Goal: Task Accomplishment & Management: Use online tool/utility

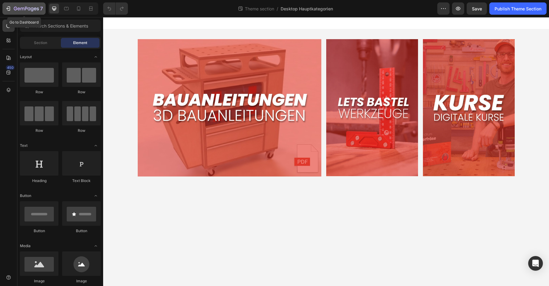
click at [10, 10] on icon "button" at bounding box center [8, 9] width 6 height 6
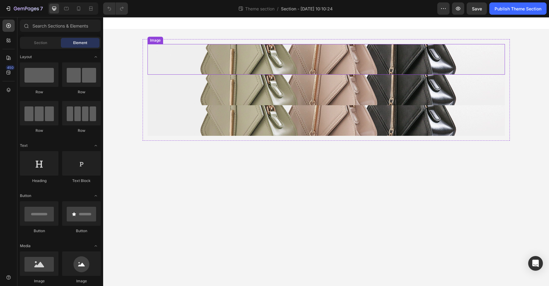
click at [223, 63] on img at bounding box center [327, 59] width 358 height 31
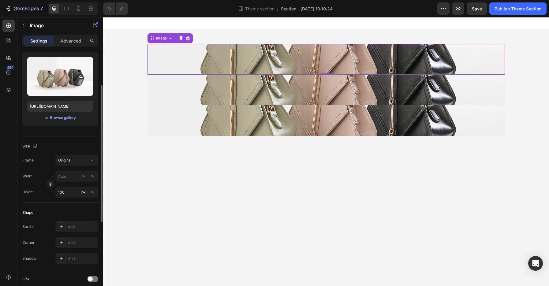
scroll to position [92, 0]
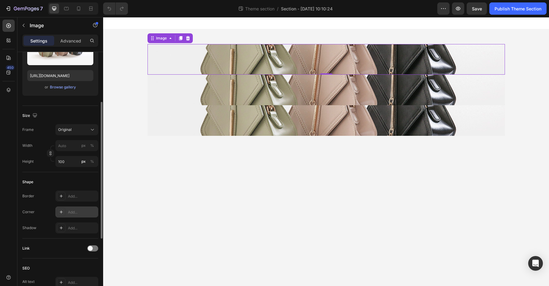
click at [68, 212] on div "Add..." at bounding box center [82, 213] width 29 height 6
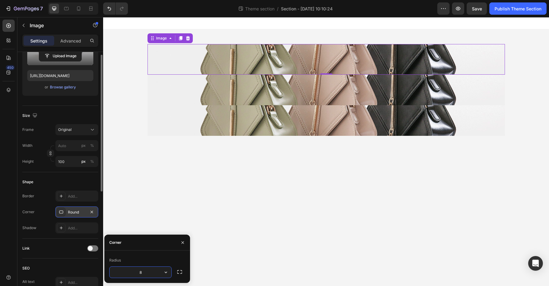
scroll to position [61, 0]
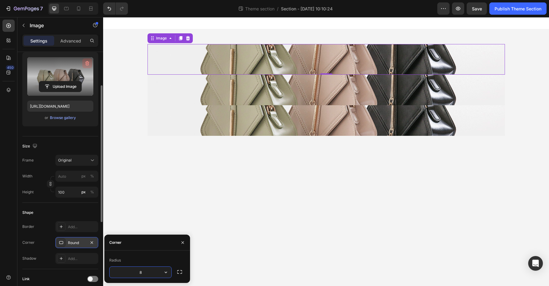
click at [86, 63] on icon "button" at bounding box center [87, 63] width 6 height 6
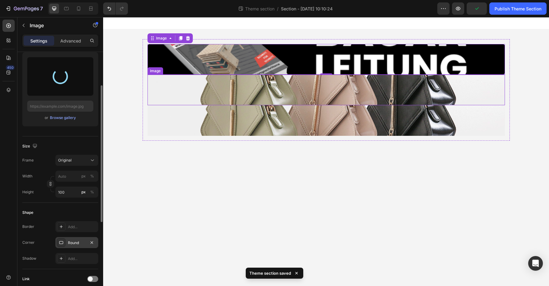
type input "https://cdn.shopify.com/s/files/1/0786/7357/6274/files/gempages_535224069939790…"
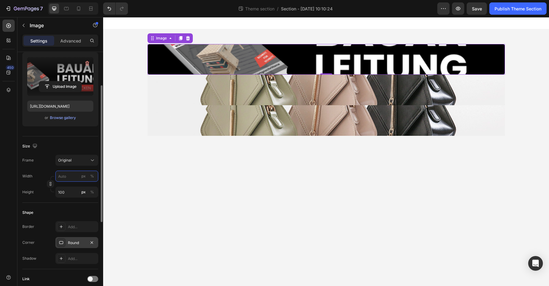
click at [69, 176] on input "px %" at bounding box center [76, 176] width 43 height 11
type input "1"
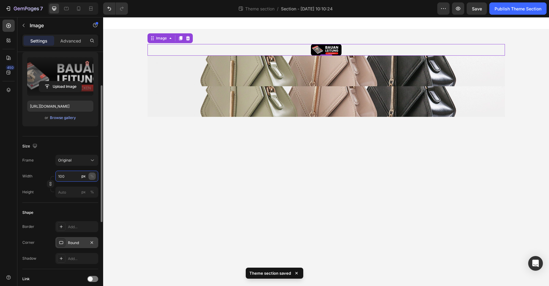
type input "100"
click at [93, 176] on div "%" at bounding box center [92, 177] width 4 height 6
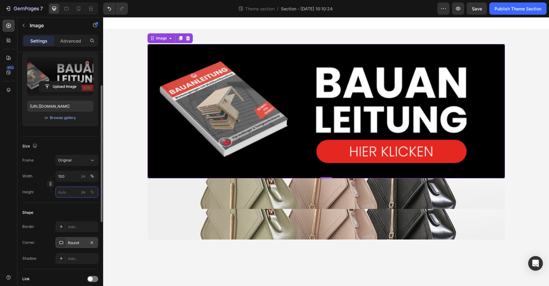
click at [64, 193] on input "px %" at bounding box center [76, 192] width 43 height 11
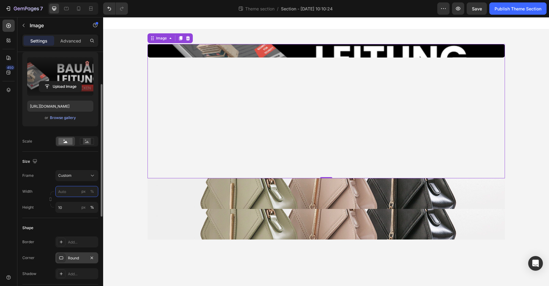
click at [70, 195] on input "px %" at bounding box center [76, 191] width 43 height 11
click at [46, 187] on div "Width px % Height 10 px %" at bounding box center [60, 199] width 76 height 27
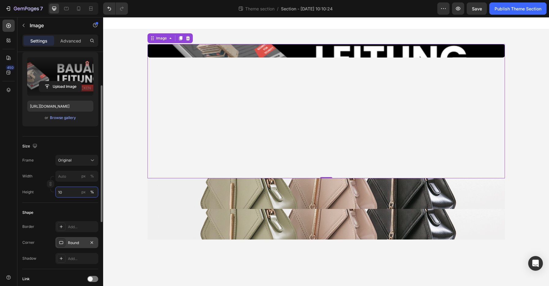
click at [65, 195] on input "10" at bounding box center [76, 192] width 43 height 11
click at [67, 191] on input "10" at bounding box center [76, 192] width 43 height 11
type input "100"
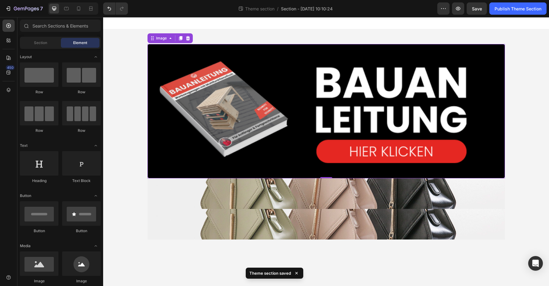
click at [135, 172] on div "Image 0 Image Image Row Root" at bounding box center [326, 141] width 446 height 225
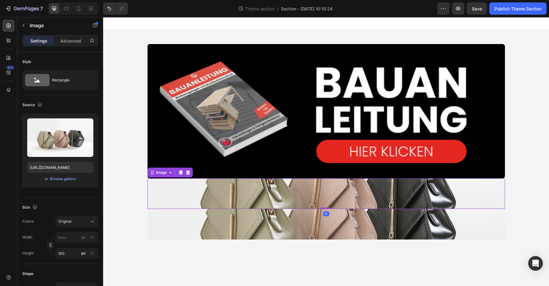
click at [220, 189] on img at bounding box center [327, 193] width 358 height 31
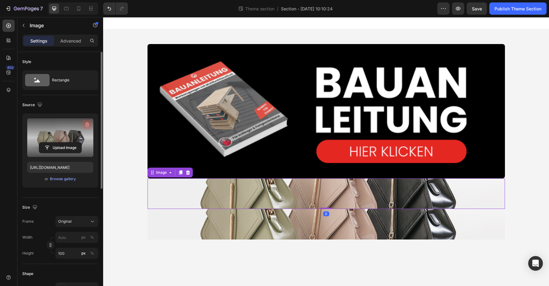
click at [87, 126] on icon "button" at bounding box center [87, 125] width 6 height 6
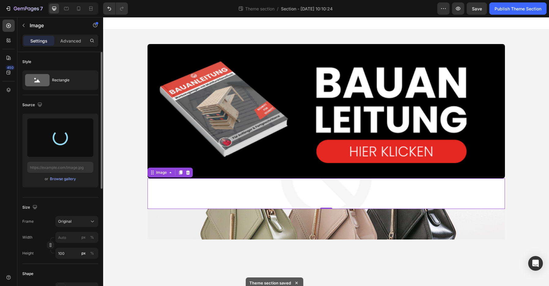
type input "https://cdn.shopify.com/s/files/1/0786/7357/6274/files/gempages_535224069939790…"
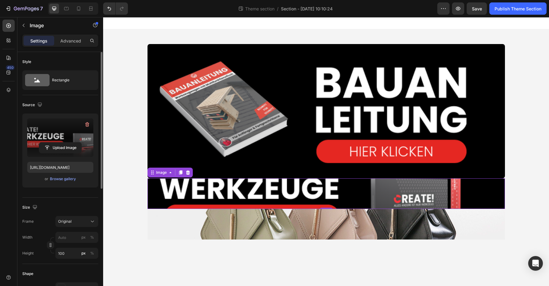
click at [125, 76] on div "Image Image 0 Image Row Root" at bounding box center [326, 141] width 446 height 225
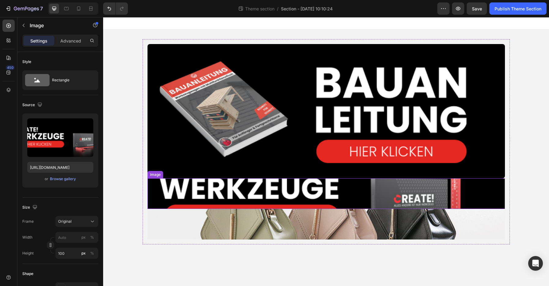
click at [171, 188] on img at bounding box center [327, 193] width 358 height 31
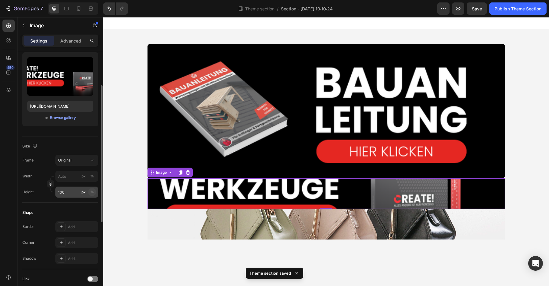
click at [90, 192] on div "%" at bounding box center [92, 192] width 4 height 6
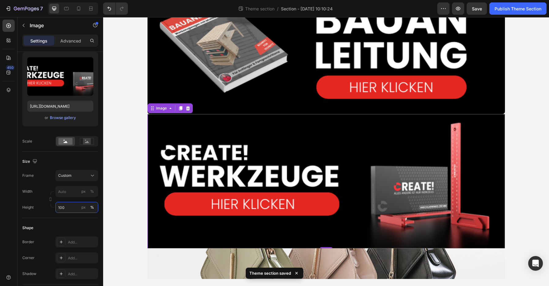
scroll to position [72, 0]
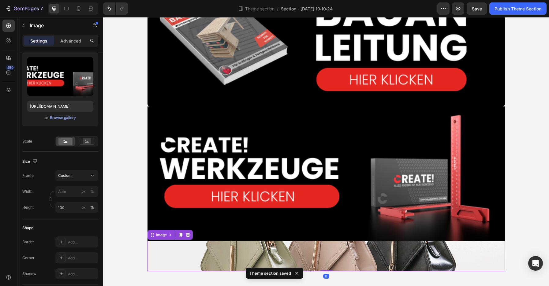
click at [191, 254] on img at bounding box center [327, 256] width 358 height 31
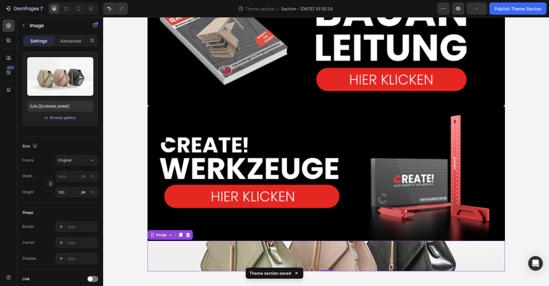
click at [185, 261] on img at bounding box center [327, 256] width 358 height 31
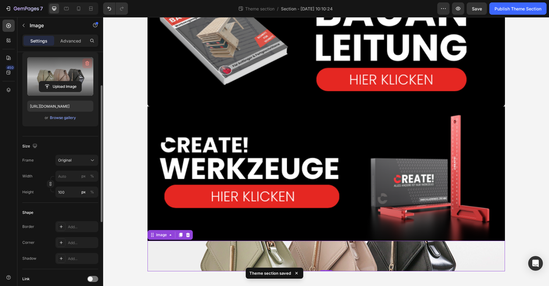
click at [87, 63] on icon "button" at bounding box center [87, 63] width 6 height 6
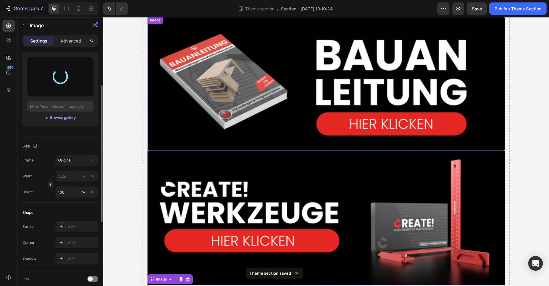
scroll to position [11, 0]
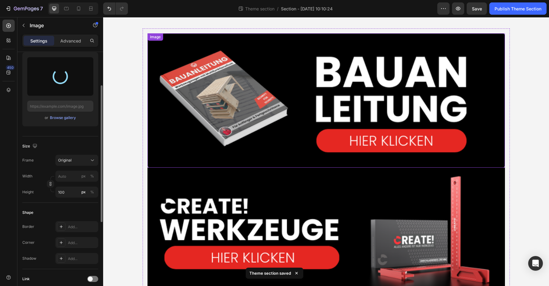
type input "https://cdn.shopify.com/s/files/1/0786/7357/6274/files/gempages_535224069939790…"
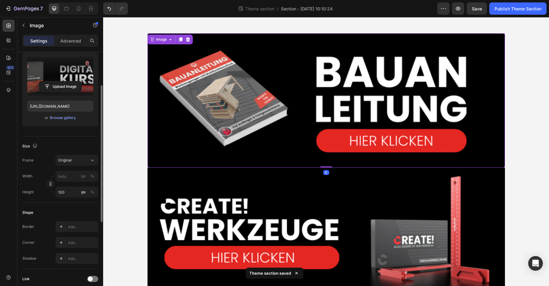
click at [162, 117] on img at bounding box center [327, 100] width 358 height 134
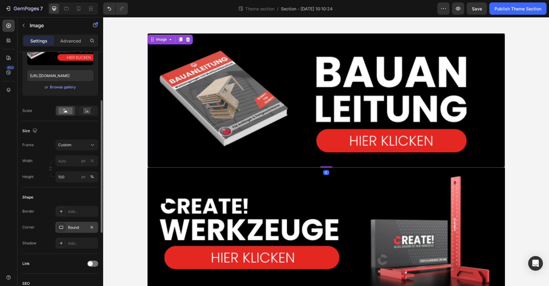
scroll to position [122, 0]
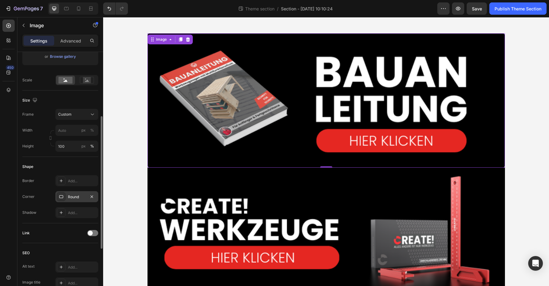
click at [79, 198] on div "Round" at bounding box center [77, 197] width 18 height 6
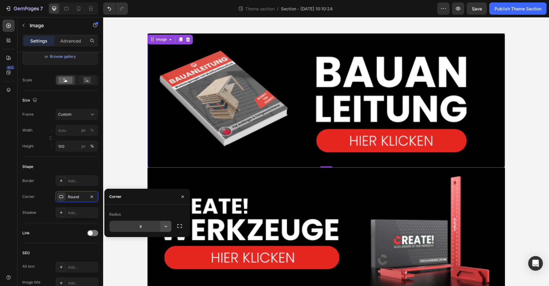
click at [169, 228] on icon "button" at bounding box center [166, 226] width 6 height 6
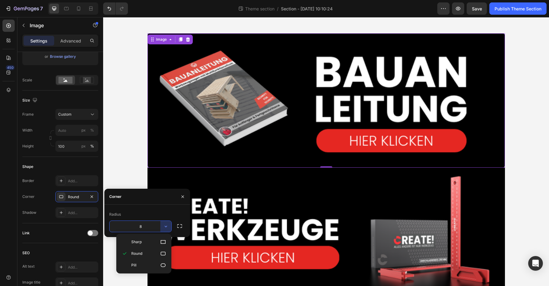
click at [150, 215] on div "Radius" at bounding box center [147, 215] width 76 height 10
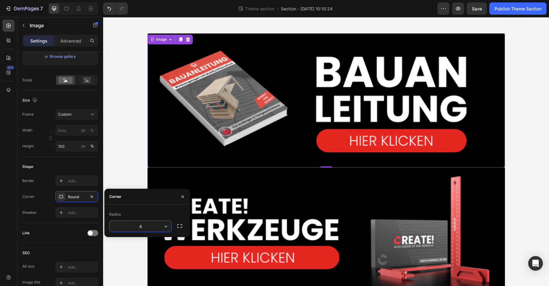
click at [148, 224] on input "8" at bounding box center [141, 226] width 62 height 11
click at [146, 224] on input "20" at bounding box center [141, 226] width 62 height 11
type input "50"
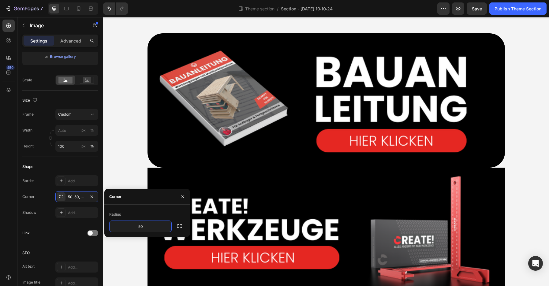
click at [122, 171] on div "Image Image Image Row Root" at bounding box center [326, 183] width 446 height 329
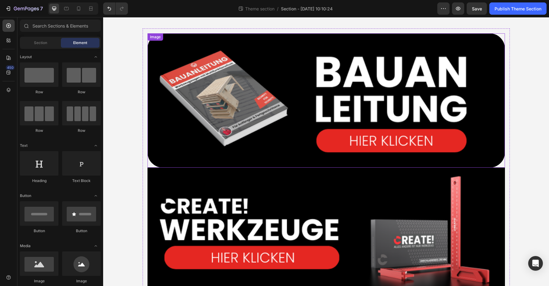
click at [170, 148] on img at bounding box center [327, 100] width 358 height 134
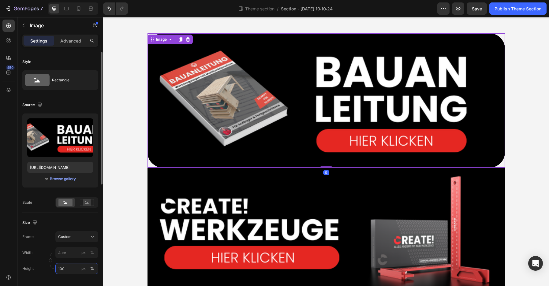
click at [77, 270] on input "100" at bounding box center [76, 268] width 43 height 11
click at [96, 224] on div "Size" at bounding box center [60, 223] width 76 height 10
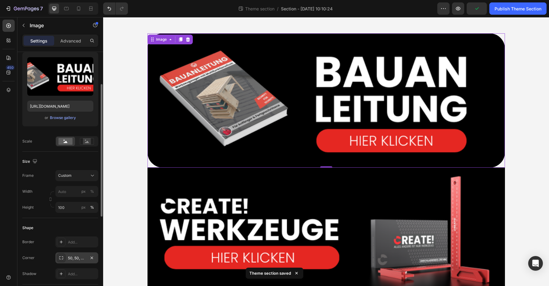
click at [84, 259] on div "50, 50, 50, 50" at bounding box center [77, 259] width 18 height 6
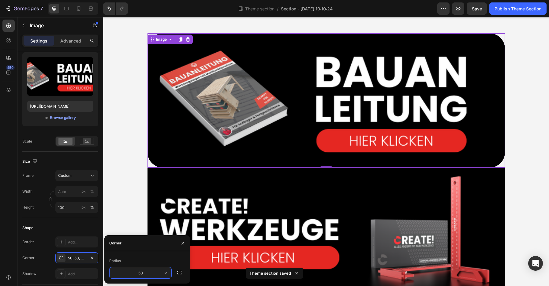
click at [138, 269] on input "50" at bounding box center [141, 273] width 62 height 11
type input "30"
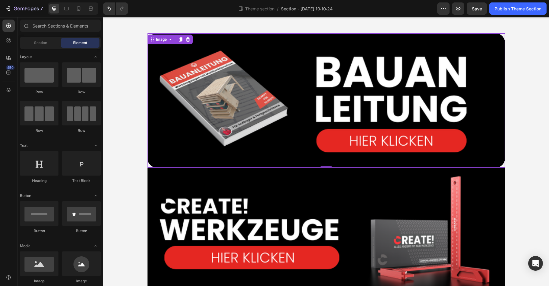
click at [129, 165] on div "Image 0 Image Image Row Root" at bounding box center [326, 183] width 446 height 329
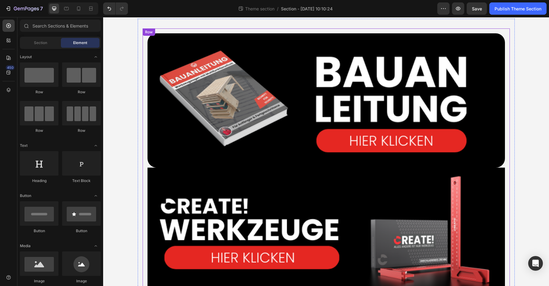
click at [158, 177] on img at bounding box center [327, 235] width 358 height 134
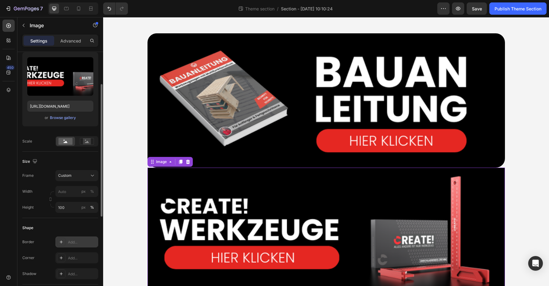
click at [69, 245] on div "Add..." at bounding box center [76, 242] width 43 height 11
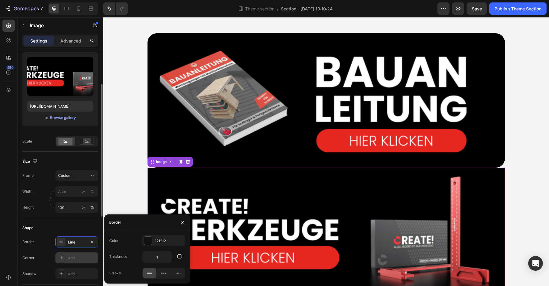
click at [70, 258] on div "Add..." at bounding box center [82, 259] width 29 height 6
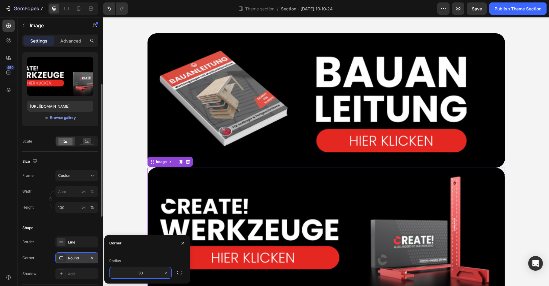
type input "30"
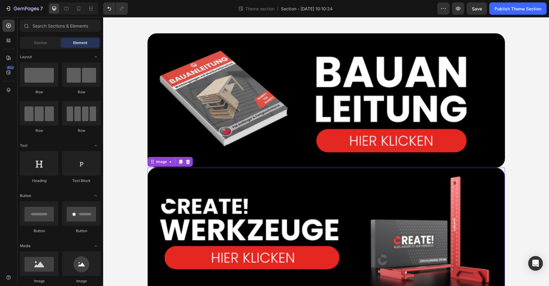
click at [129, 191] on div "Image Image 0 Image Row Root" at bounding box center [326, 183] width 446 height 329
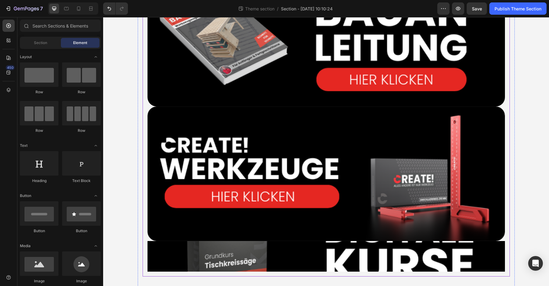
scroll to position [72, 0]
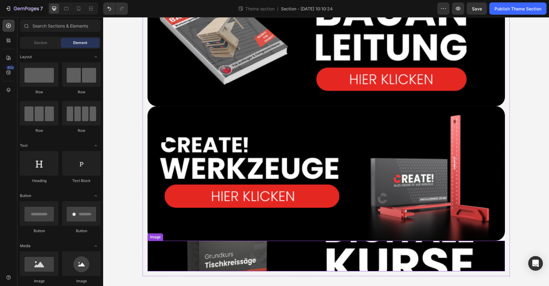
click at [164, 253] on img at bounding box center [327, 256] width 358 height 31
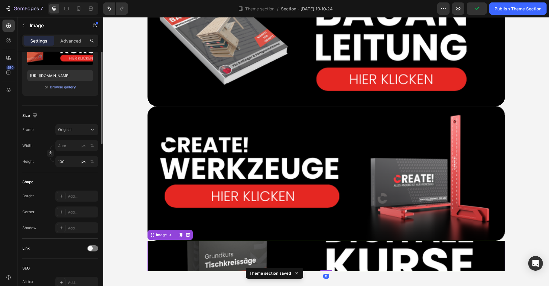
scroll to position [122, 0]
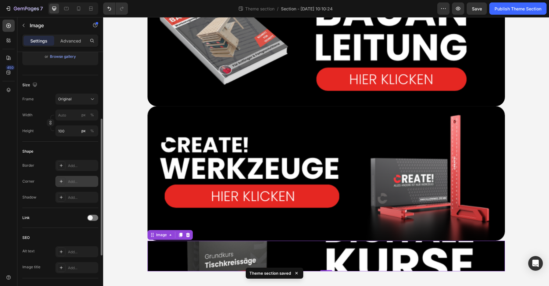
click at [77, 180] on div "Add..." at bounding box center [82, 182] width 29 height 6
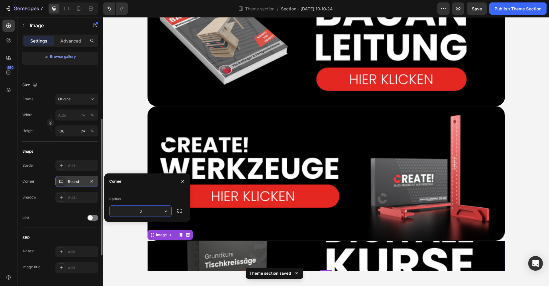
type input "30"
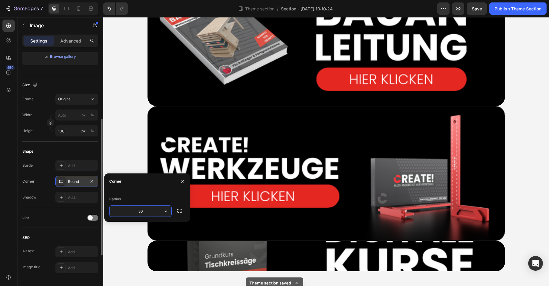
click at [118, 153] on div "Image Image Image Row Root" at bounding box center [326, 121] width 446 height 329
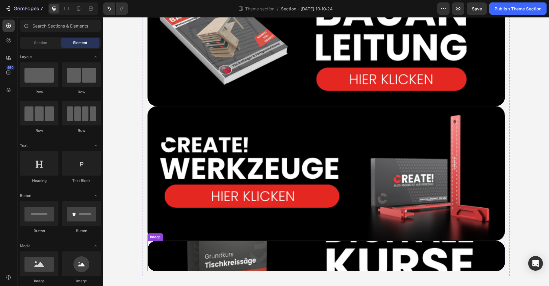
click at [185, 255] on img at bounding box center [327, 256] width 358 height 31
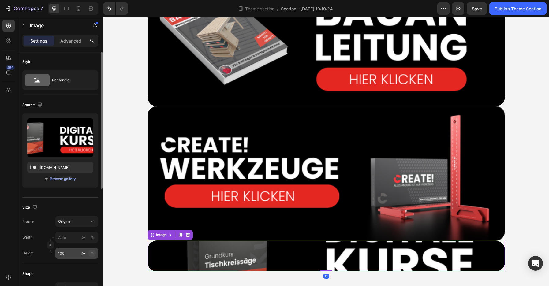
click at [93, 253] on div "%" at bounding box center [92, 254] width 4 height 6
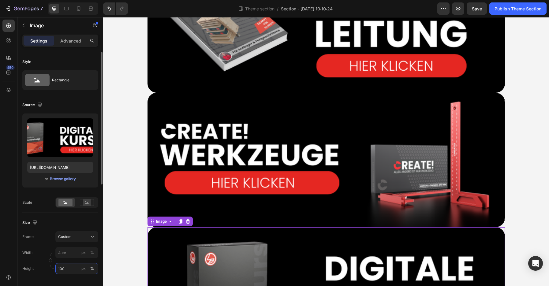
scroll to position [72, 0]
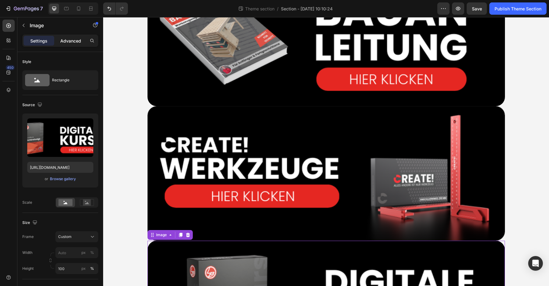
click at [65, 43] on p "Advanced" at bounding box center [70, 41] width 21 height 6
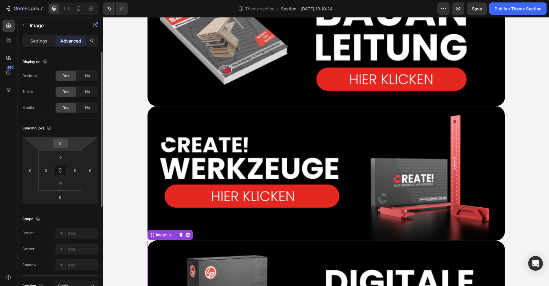
click at [63, 145] on input "0" at bounding box center [60, 143] width 12 height 9
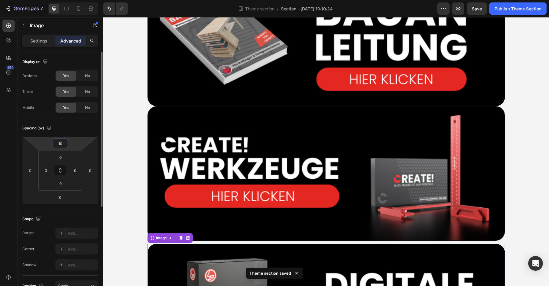
type input "1"
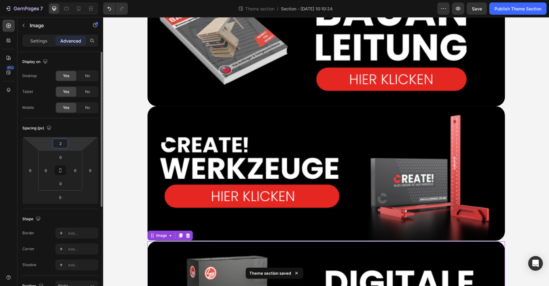
type input "20"
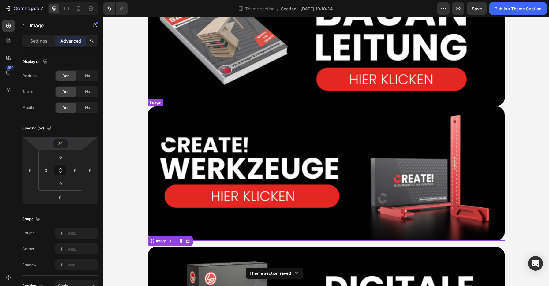
click at [170, 126] on img at bounding box center [327, 173] width 358 height 135
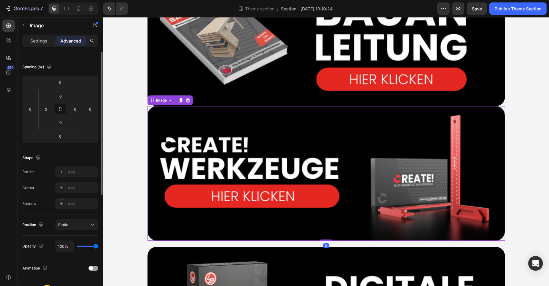
scroll to position [31, 0]
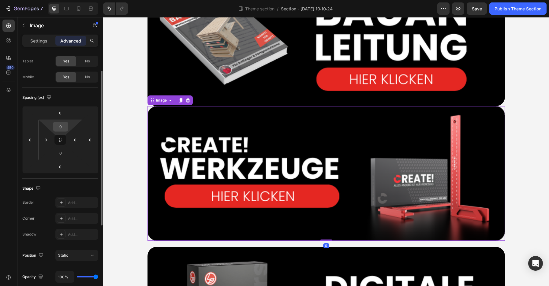
click at [64, 125] on input "0" at bounding box center [60, 126] width 12 height 9
click at [63, 113] on input "0" at bounding box center [60, 112] width 12 height 9
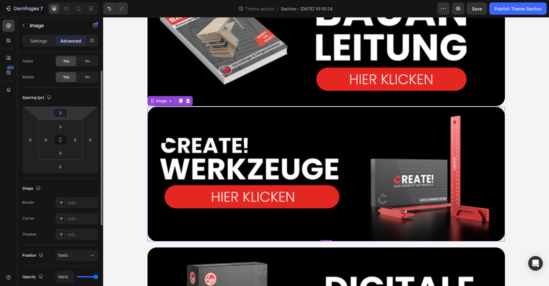
type input "20"
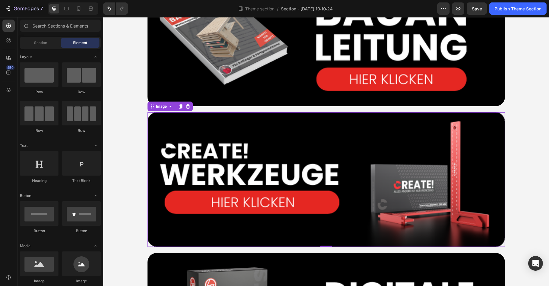
click at [121, 99] on div "Image Image 0 Image Row Root" at bounding box center [326, 179] width 446 height 445
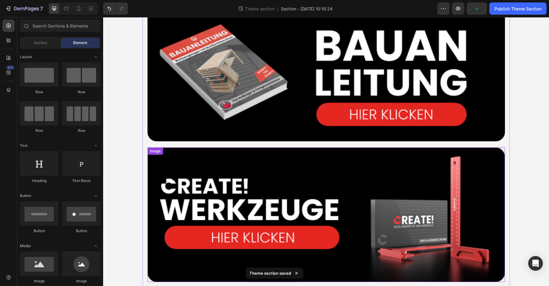
scroll to position [35, 0]
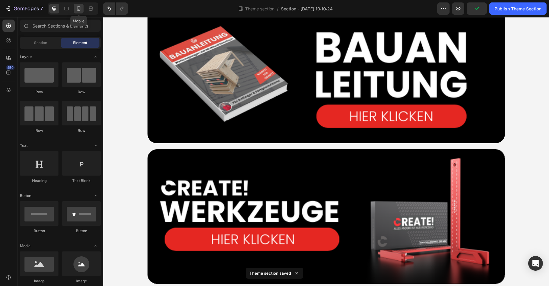
click at [82, 9] on div at bounding box center [79, 9] width 10 height 10
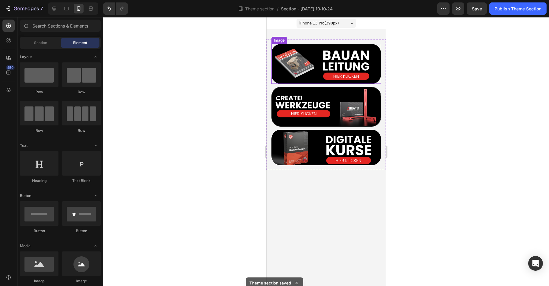
click at [319, 62] on img at bounding box center [326, 64] width 110 height 40
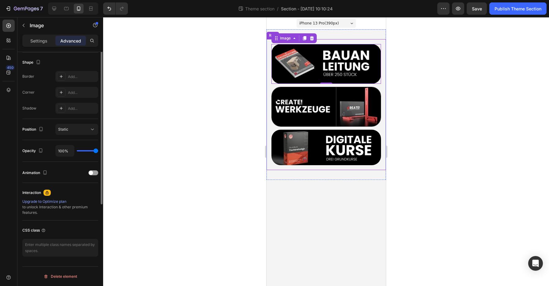
scroll to position [34, 0]
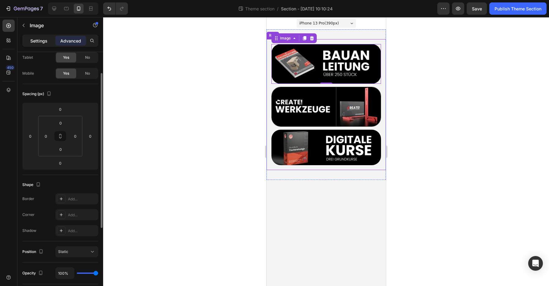
click at [47, 41] on p "Settings" at bounding box center [38, 41] width 17 height 6
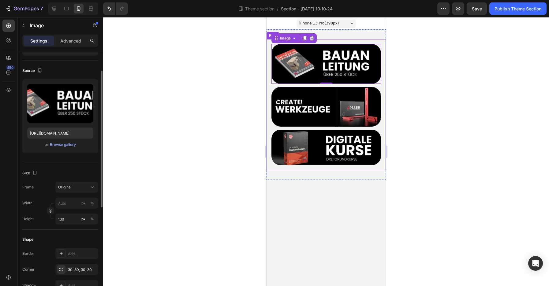
scroll to position [126, 0]
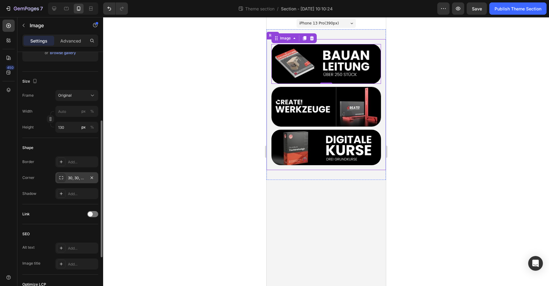
click at [85, 180] on div "30, 30, 30, 30" at bounding box center [77, 178] width 18 height 6
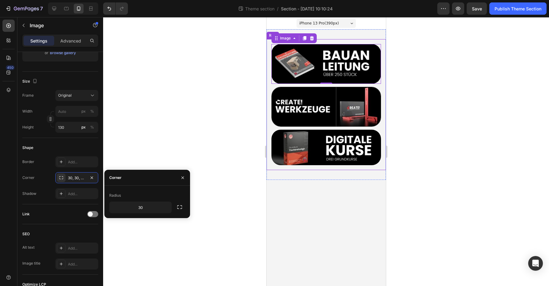
click at [130, 201] on div "Radius 30" at bounding box center [147, 202] width 76 height 23
click at [133, 207] on input "30" at bounding box center [141, 207] width 62 height 11
type input "15"
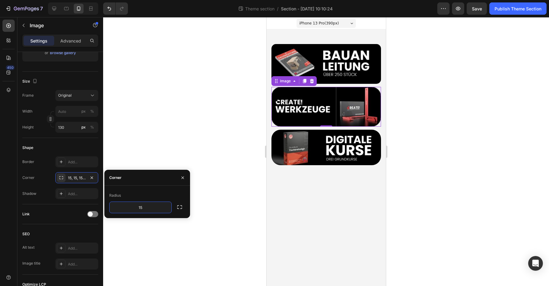
click at [286, 120] on img at bounding box center [326, 107] width 110 height 40
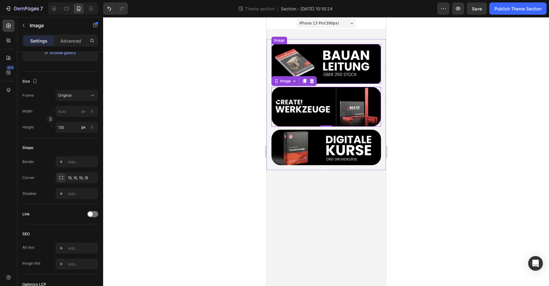
click at [290, 67] on img at bounding box center [326, 64] width 110 height 40
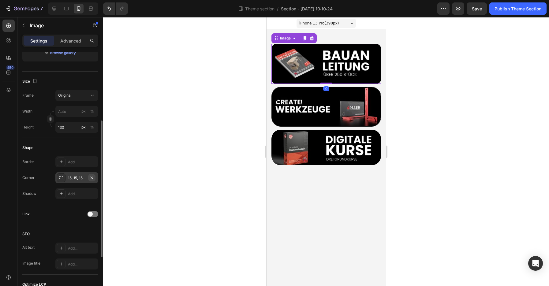
click at [90, 177] on icon "button" at bounding box center [91, 177] width 5 height 5
click at [80, 177] on div "Add..." at bounding box center [82, 178] width 29 height 6
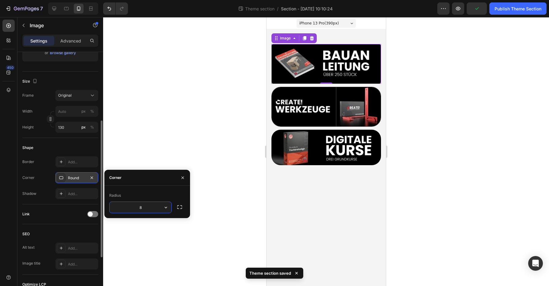
click at [135, 206] on input "8" at bounding box center [141, 207] width 62 height 11
type input "10"
click at [198, 135] on div at bounding box center [326, 151] width 446 height 269
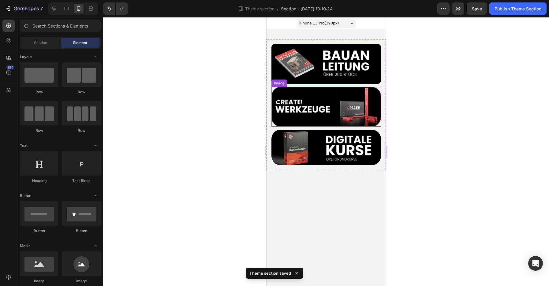
click at [293, 108] on img at bounding box center [326, 107] width 110 height 40
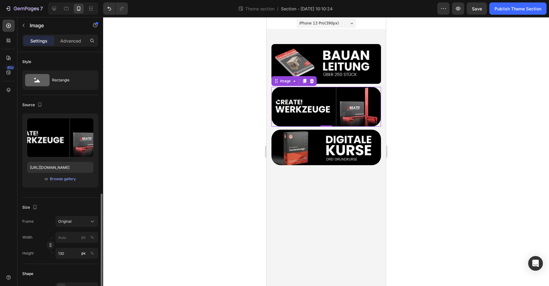
scroll to position [92, 0]
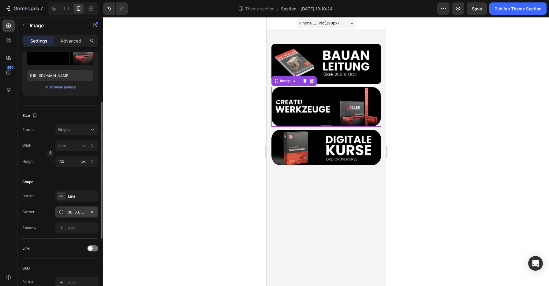
click at [81, 213] on div "30, 30, 30, 30" at bounding box center [77, 213] width 18 height 6
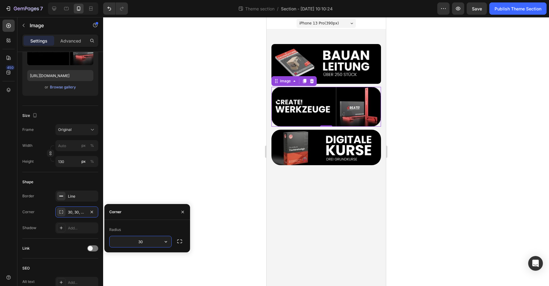
click at [136, 241] on input "30" at bounding box center [141, 241] width 62 height 11
type input "10"
click at [281, 152] on img at bounding box center [326, 148] width 110 height 36
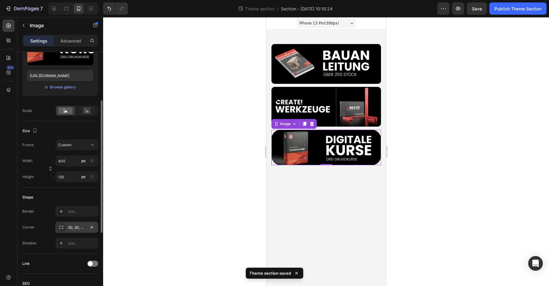
click at [81, 228] on div "30, 30, 30, 30" at bounding box center [77, 228] width 18 height 6
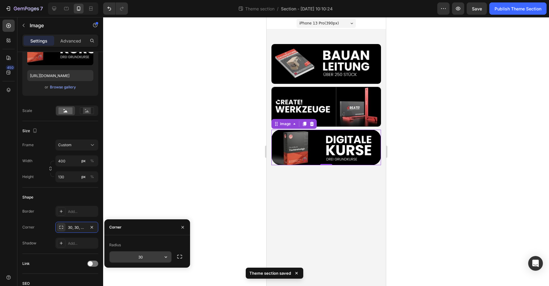
click at [137, 258] on input "30" at bounding box center [141, 257] width 62 height 11
type input "10"
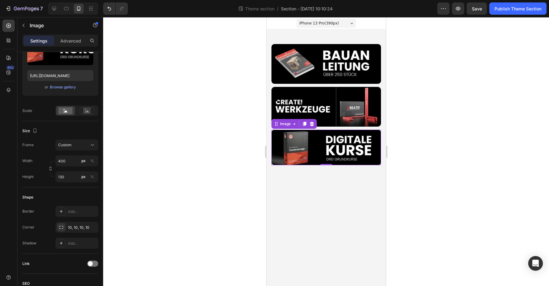
click at [172, 162] on div at bounding box center [326, 151] width 446 height 269
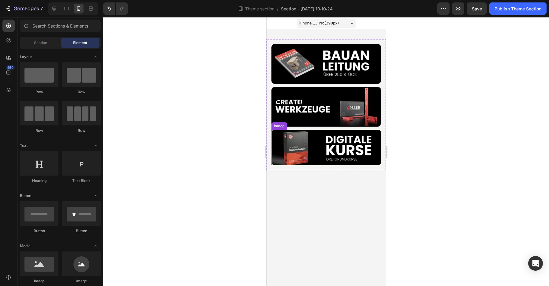
click at [291, 145] on img at bounding box center [326, 148] width 110 height 36
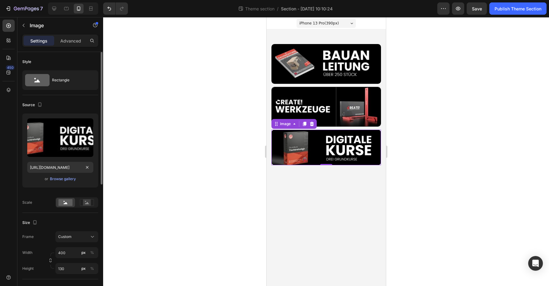
scroll to position [61, 0]
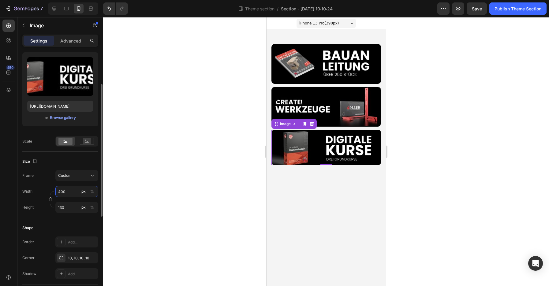
click at [72, 193] on input "400" at bounding box center [76, 191] width 43 height 11
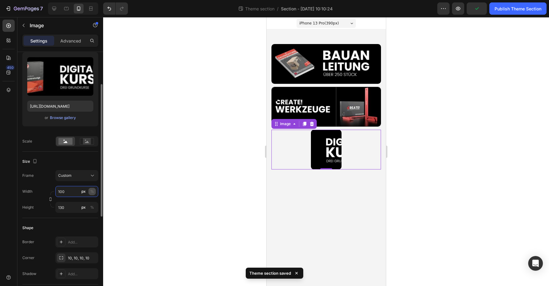
type input "100"
click at [91, 191] on div "%" at bounding box center [92, 192] width 4 height 6
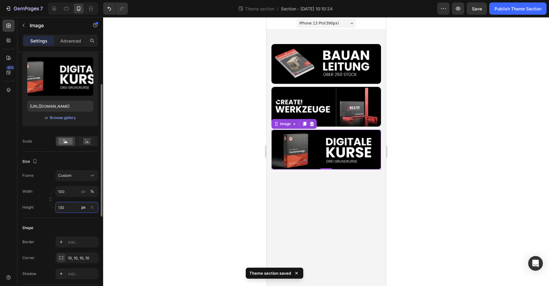
click at [68, 208] on input "130" at bounding box center [76, 207] width 43 height 11
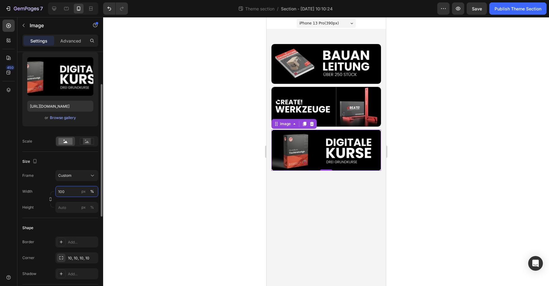
click at [70, 191] on div "Width 100 px % Height px %" at bounding box center [60, 199] width 76 height 27
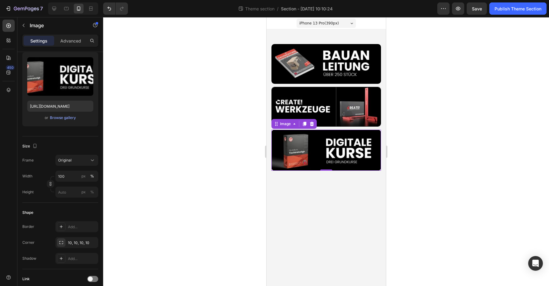
click at [201, 147] on div at bounding box center [326, 151] width 446 height 269
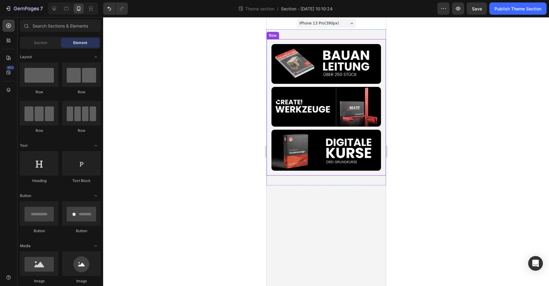
click at [304, 116] on img at bounding box center [326, 107] width 110 height 40
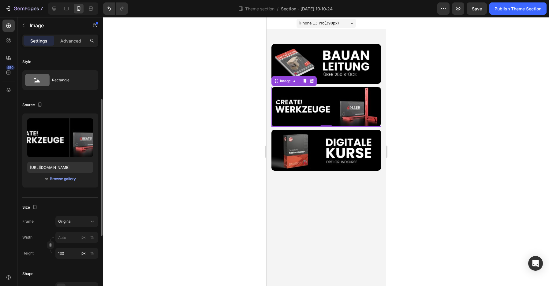
scroll to position [92, 0]
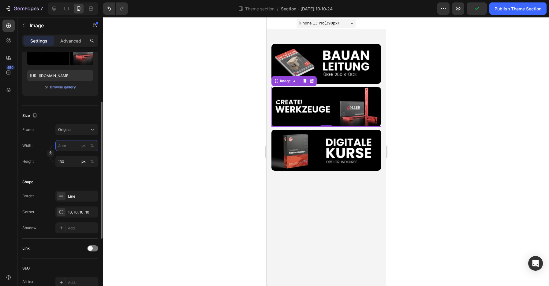
click at [69, 146] on input "px %" at bounding box center [76, 145] width 43 height 11
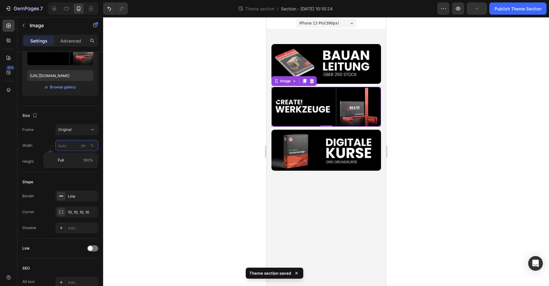
paste input "100"
type input "100"
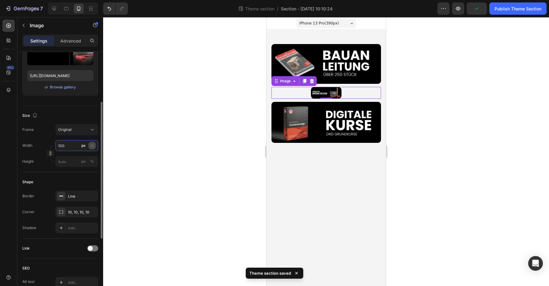
type input "100"
click at [92, 147] on div "%" at bounding box center [92, 146] width 4 height 6
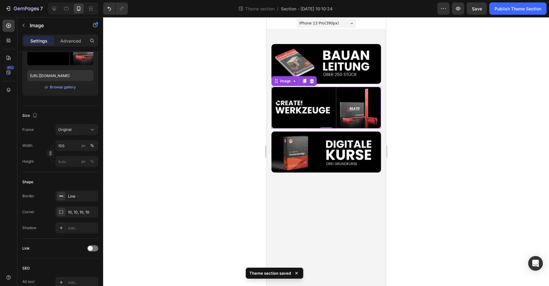
click at [150, 163] on div at bounding box center [326, 151] width 446 height 269
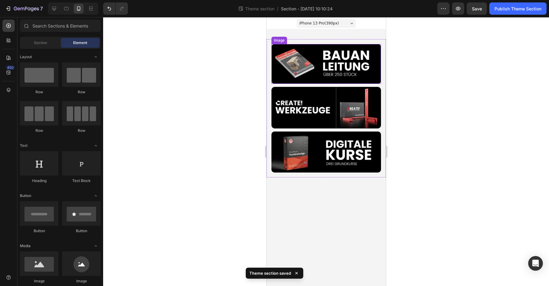
click at [321, 69] on img at bounding box center [326, 64] width 110 height 40
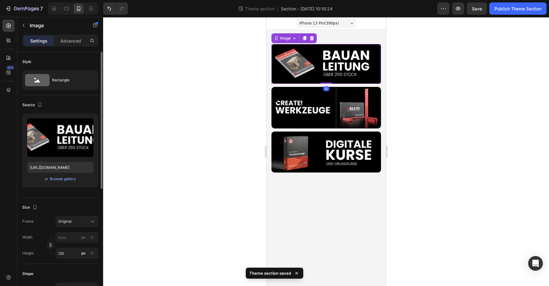
scroll to position [61, 0]
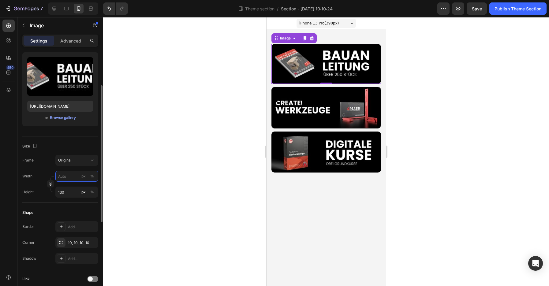
click at [68, 180] on input "px %" at bounding box center [76, 176] width 43 height 11
paste input "100"
type input "100"
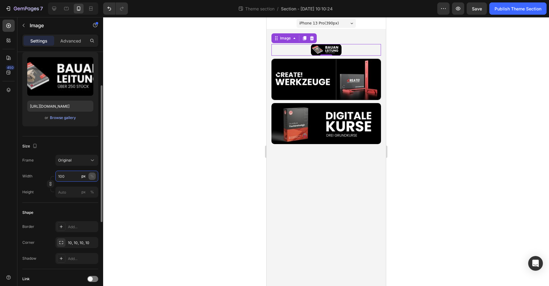
type input "100"
click at [94, 174] on div "%" at bounding box center [92, 177] width 4 height 6
click at [154, 182] on div at bounding box center [326, 151] width 446 height 269
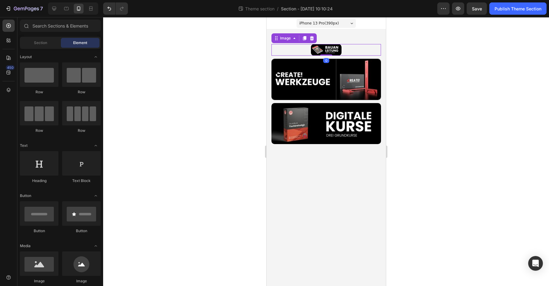
click at [325, 51] on img at bounding box center [326, 50] width 31 height 12
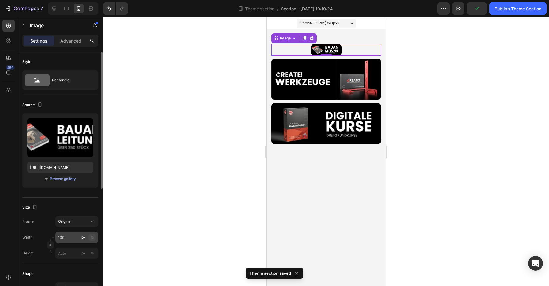
click at [91, 238] on div "%" at bounding box center [92, 238] width 4 height 6
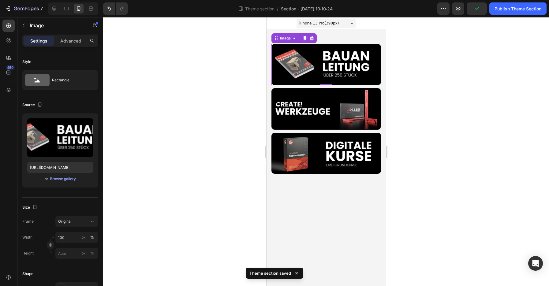
click at [161, 204] on div at bounding box center [326, 151] width 446 height 269
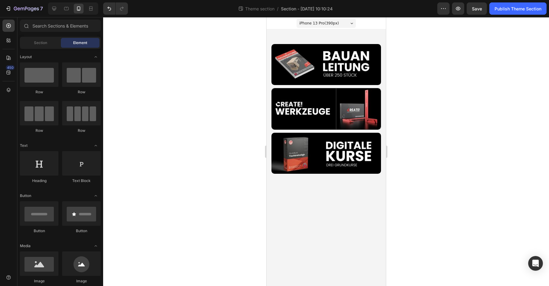
click at [467, 38] on div at bounding box center [326, 151] width 446 height 269
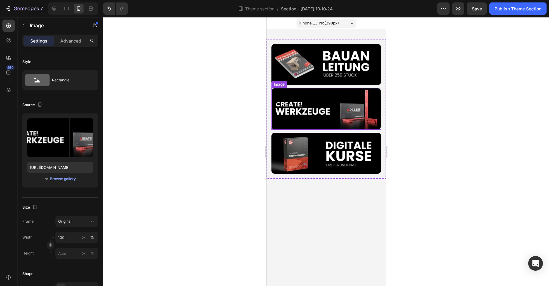
click at [347, 105] on img at bounding box center [326, 109] width 110 height 42
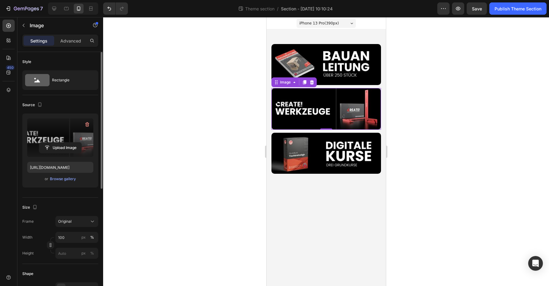
click at [74, 138] on label at bounding box center [60, 137] width 66 height 39
click at [74, 143] on input "file" at bounding box center [60, 148] width 42 height 10
type input "https://cdn.shopify.com/s/files/1/0786/7357/6274/files/gempages_535224069939790…"
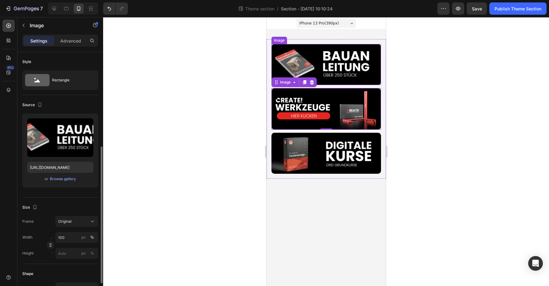
click at [312, 62] on img at bounding box center [326, 64] width 110 height 41
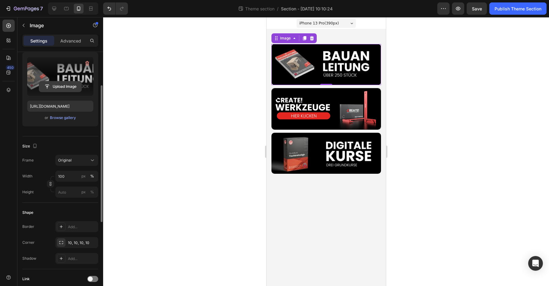
click at [67, 85] on input "file" at bounding box center [60, 86] width 42 height 10
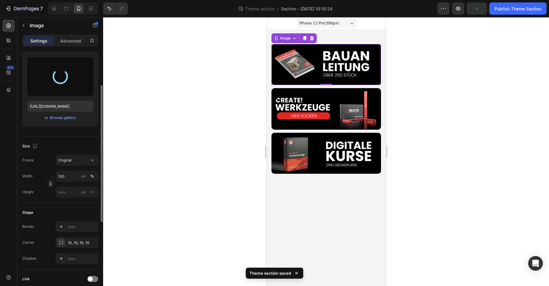
type input "https://cdn.shopify.com/s/files/1/0786/7357/6274/files/gempages_535224069939790…"
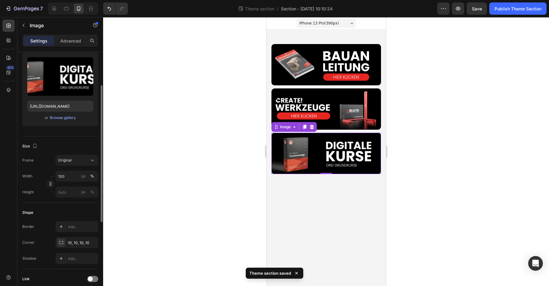
click at [294, 160] on img at bounding box center [326, 153] width 110 height 41
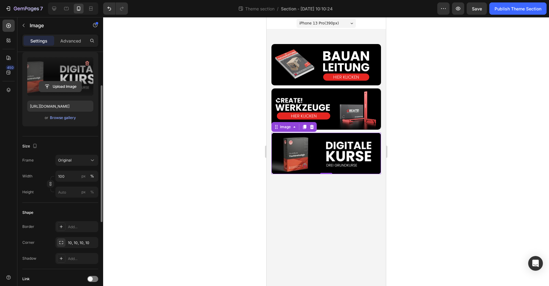
click at [68, 88] on input "file" at bounding box center [60, 86] width 42 height 10
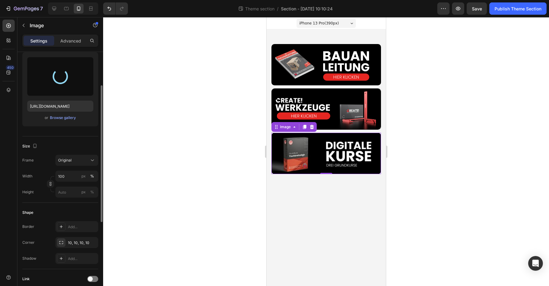
type input "https://cdn.shopify.com/s/files/1/0786/7357/6274/files/gempages_535224069939790…"
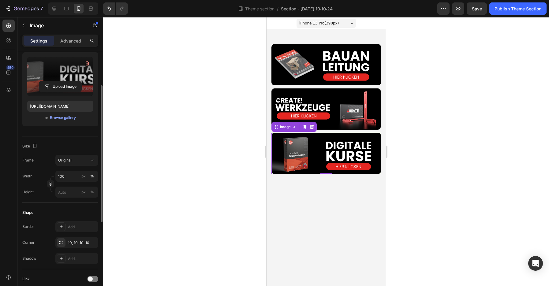
click at [222, 76] on div at bounding box center [326, 151] width 446 height 269
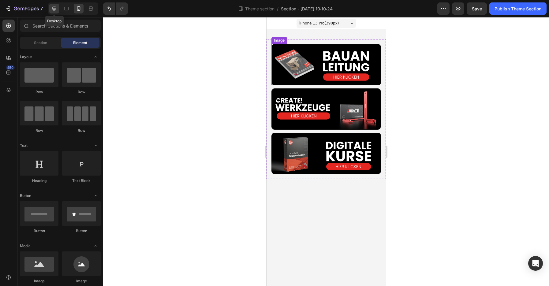
click at [55, 9] on icon at bounding box center [54, 9] width 4 height 4
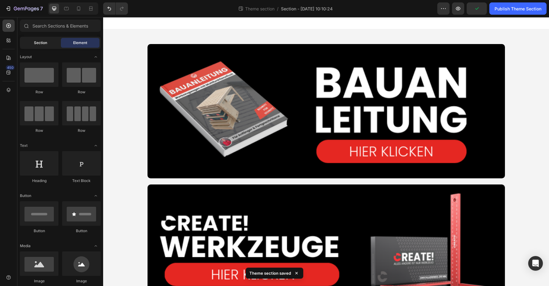
click at [36, 47] on div "Section" at bounding box center [40, 43] width 39 height 10
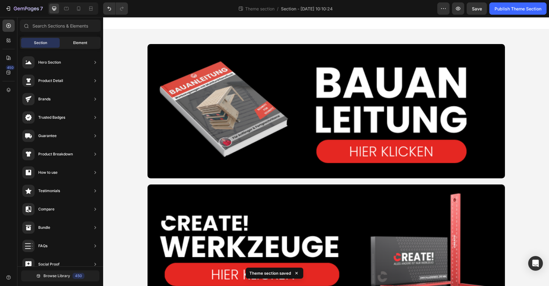
click at [69, 41] on div "Element" at bounding box center [80, 43] width 39 height 10
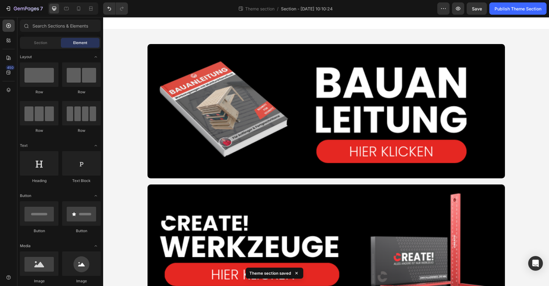
click at [131, 50] on div "Image Image Image Row Root" at bounding box center [326, 251] width 446 height 445
click at [79, 12] on div at bounding box center [79, 9] width 10 height 10
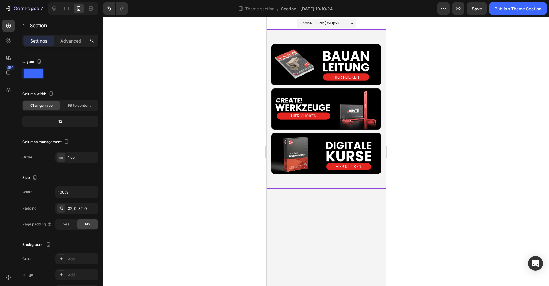
click at [287, 32] on div "Image Image Image Row" at bounding box center [325, 108] width 119 height 159
click at [279, 24] on div "iPhone 13 Pro ( 390 px) iPhone 13 Mini iPhone 13 Pro iPhone 11 Pro Max iPhone 1…" at bounding box center [325, 23] width 119 height 12
click at [278, 33] on div "Image Image Image Row" at bounding box center [325, 108] width 119 height 159
click at [69, 8] on icon at bounding box center [66, 9] width 6 height 6
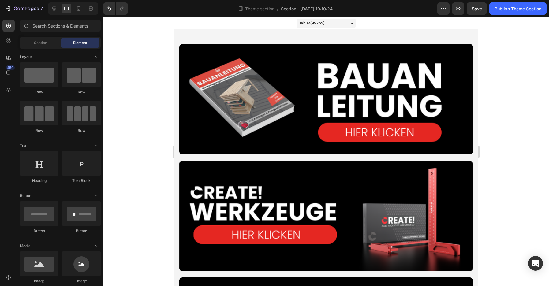
click at [197, 25] on div "Tablet ( 992 px) iPhone 13 Mini iPhone 13 Pro iPhone 11 Pro Max iPhone 15 Pro M…" at bounding box center [326, 23] width 304 height 12
click at [57, 9] on icon at bounding box center [54, 9] width 6 height 6
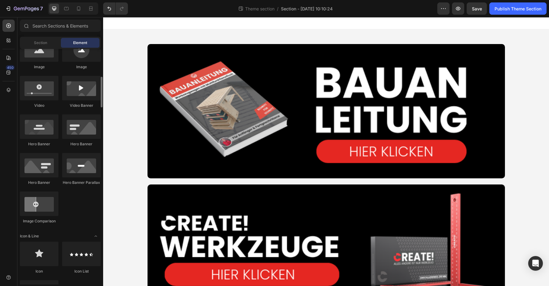
scroll to position [31, 0]
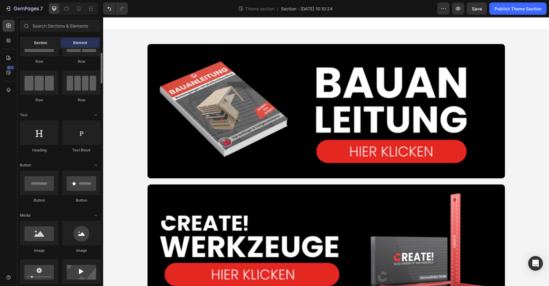
click at [47, 46] on div "Section" at bounding box center [40, 43] width 39 height 10
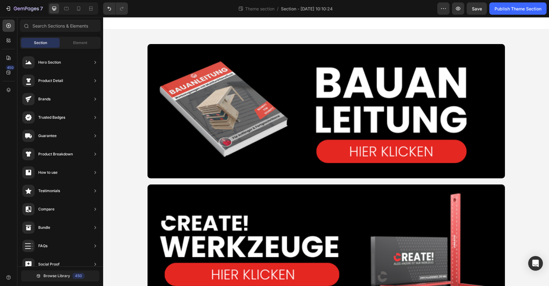
click at [142, 37] on div "Image Image Image Row" at bounding box center [326, 251] width 377 height 445
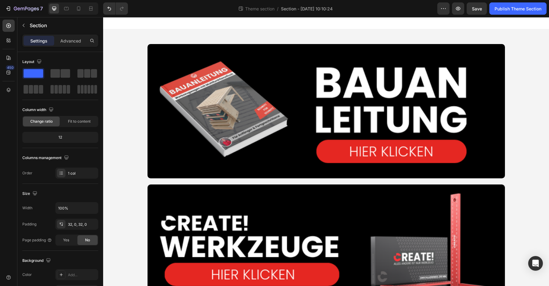
click at [126, 37] on div "Image Image Image Row Root" at bounding box center [326, 251] width 446 height 445
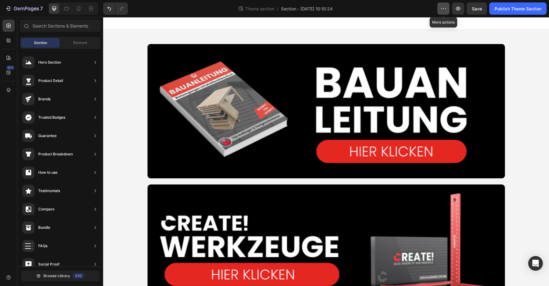
click at [441, 11] on icon "button" at bounding box center [443, 9] width 6 height 6
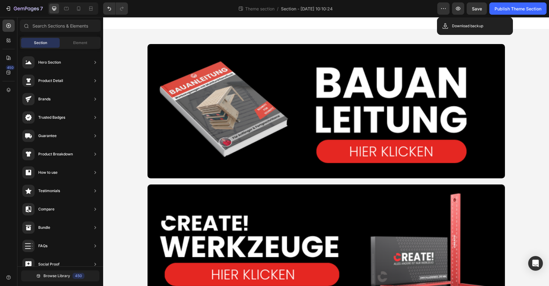
click at [237, 24] on div at bounding box center [326, 23] width 446 height 12
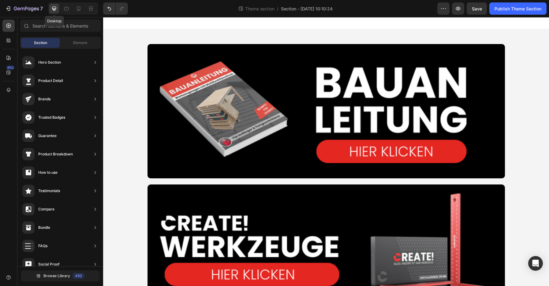
click at [55, 10] on icon at bounding box center [54, 9] width 4 height 4
click at [11, 41] on icon at bounding box center [9, 40] width 6 height 6
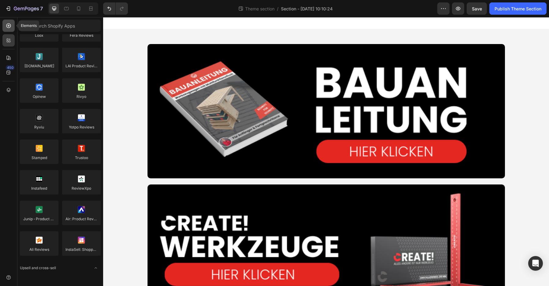
click at [9, 24] on icon at bounding box center [8, 26] width 5 height 5
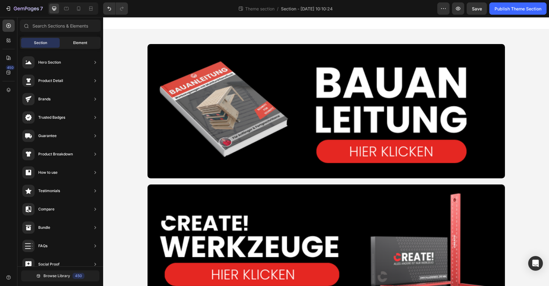
click at [71, 45] on div "Element" at bounding box center [80, 43] width 39 height 10
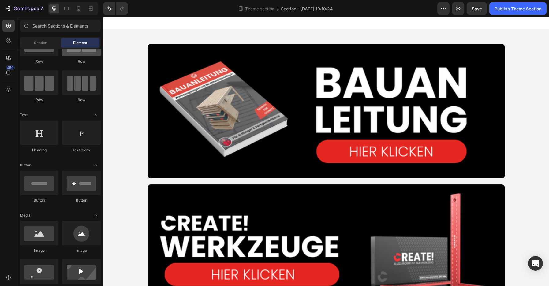
scroll to position [0, 0]
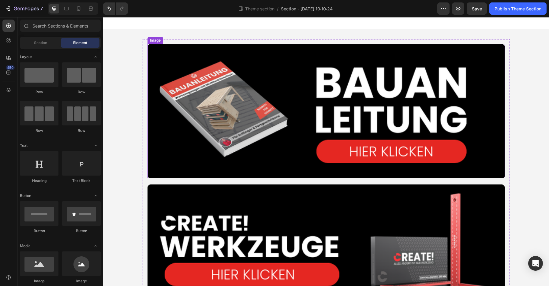
click at [168, 61] on img at bounding box center [327, 111] width 358 height 134
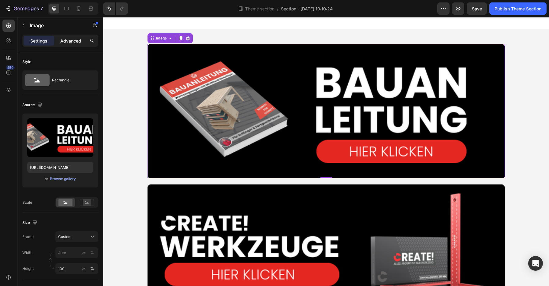
click at [70, 39] on p "Advanced" at bounding box center [70, 41] width 21 height 6
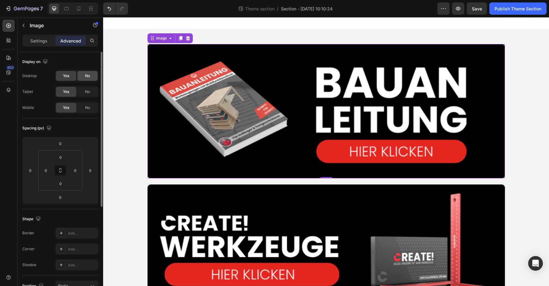
click at [85, 77] on span "No" at bounding box center [87, 76] width 5 height 6
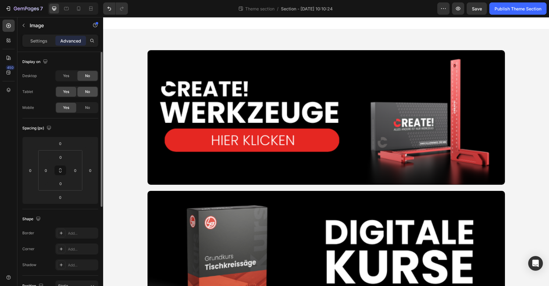
click at [88, 90] on span "No" at bounding box center [87, 92] width 5 height 6
click at [68, 10] on icon at bounding box center [66, 8] width 5 height 3
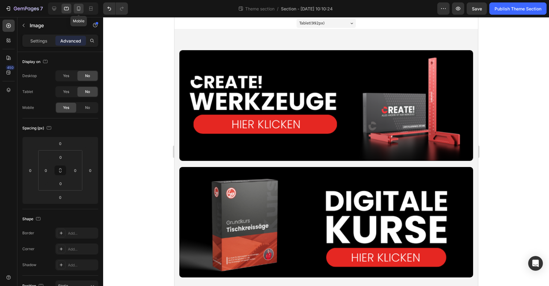
click at [79, 11] on icon at bounding box center [78, 8] width 3 height 4
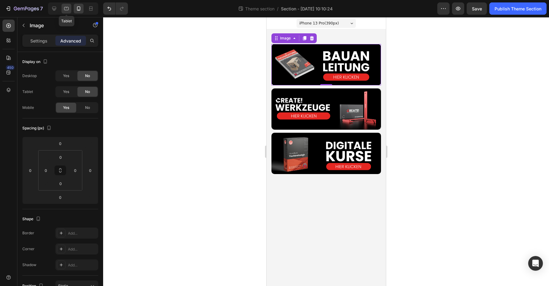
click at [68, 9] on icon at bounding box center [66, 9] width 6 height 6
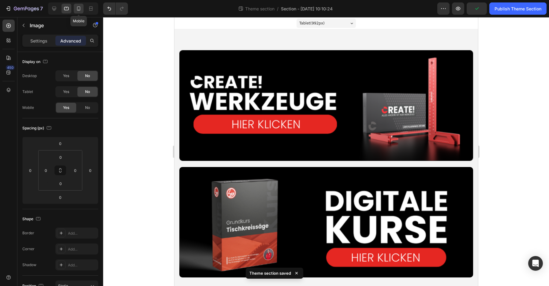
click at [80, 9] on icon at bounding box center [79, 9] width 6 height 6
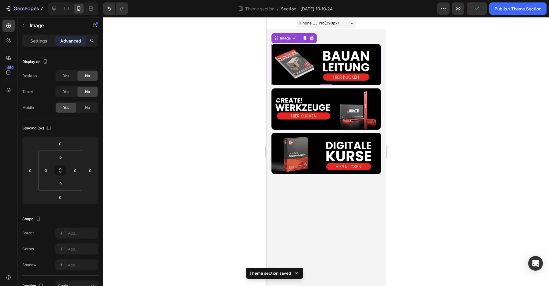
click at [205, 118] on div at bounding box center [326, 151] width 446 height 269
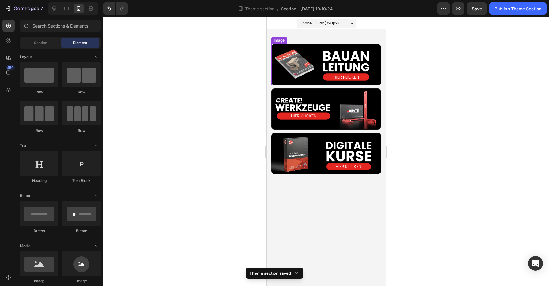
click at [307, 58] on img at bounding box center [326, 64] width 110 height 41
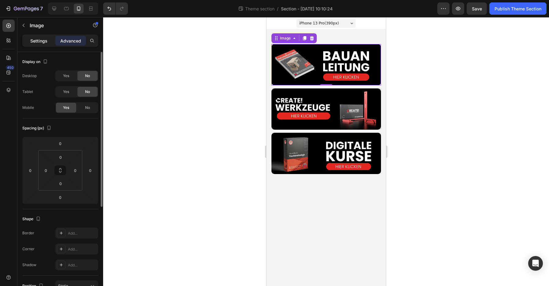
click at [42, 43] on p "Settings" at bounding box center [38, 41] width 17 height 6
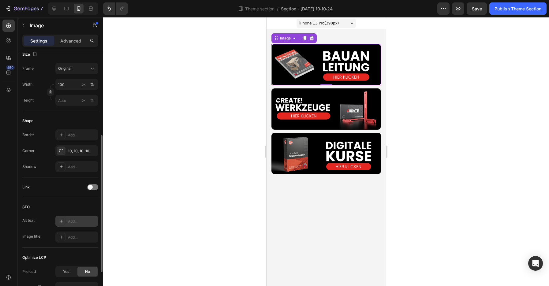
scroll to position [184, 0]
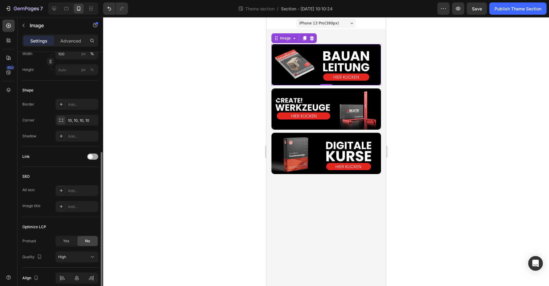
click at [91, 158] on span at bounding box center [90, 156] width 5 height 5
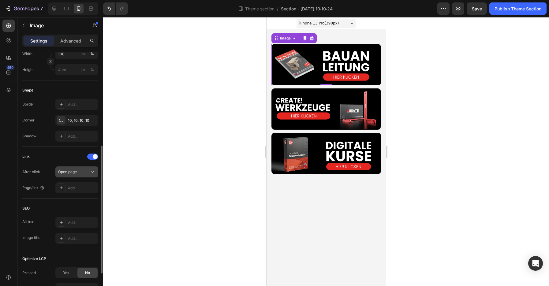
click at [87, 175] on div "Open page" at bounding box center [76, 172] width 37 height 6
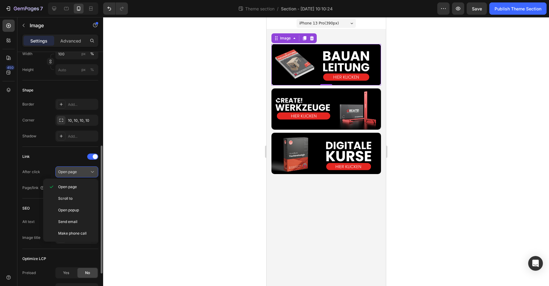
click at [74, 173] on span "Open page" at bounding box center [67, 172] width 19 height 5
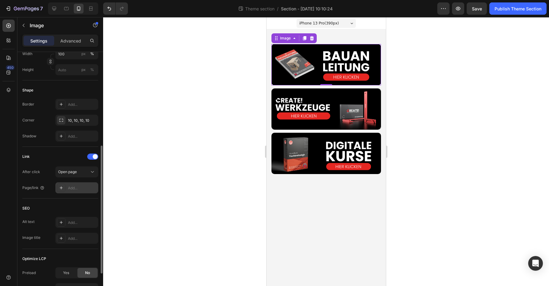
click at [69, 190] on div "Add..." at bounding box center [82, 189] width 29 height 6
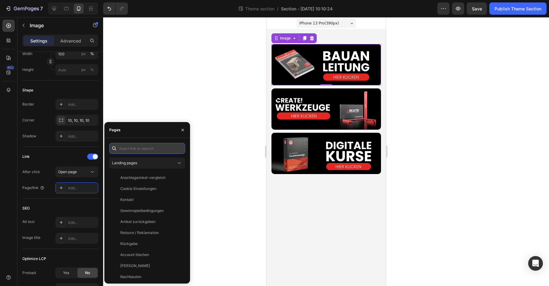
click at [142, 148] on input "text" at bounding box center [147, 148] width 76 height 11
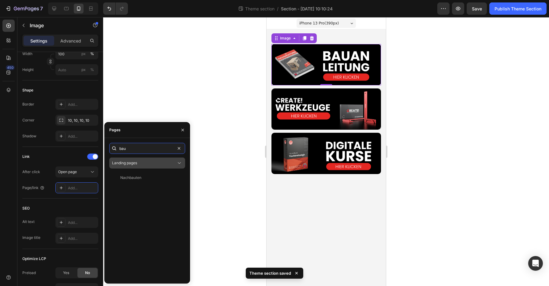
type input "bau"
click at [124, 164] on span "Landing pages" at bounding box center [124, 163] width 25 height 5
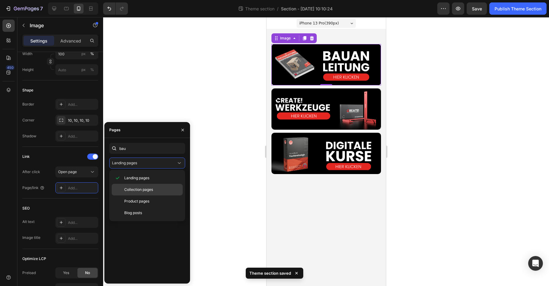
click at [138, 187] on span "Collection pages" at bounding box center [138, 190] width 29 height 6
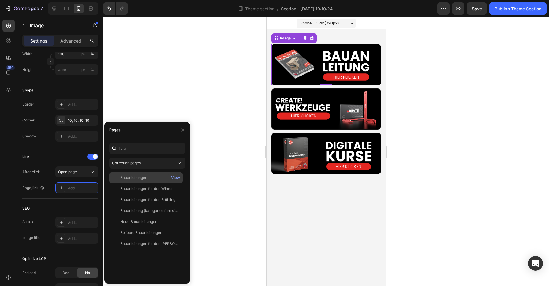
click at [141, 177] on div "Bauanleitungen" at bounding box center [133, 178] width 27 height 6
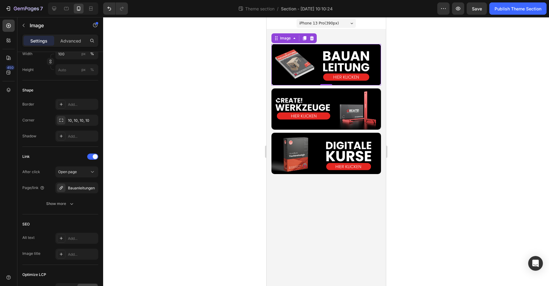
click at [207, 158] on div at bounding box center [326, 151] width 446 height 269
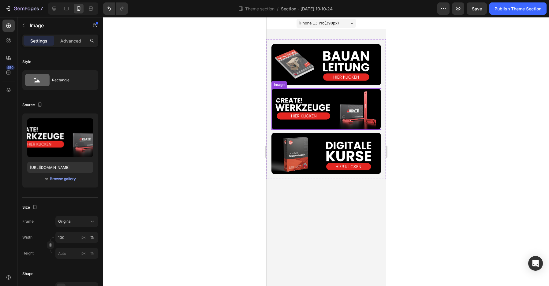
click at [310, 118] on img at bounding box center [326, 109] width 110 height 42
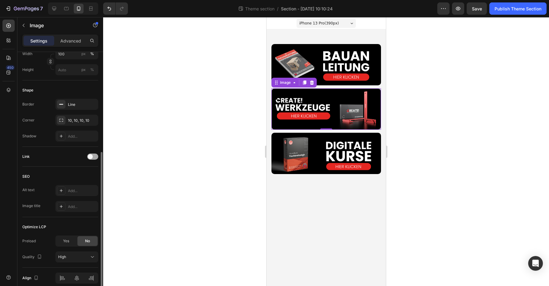
click at [94, 156] on div at bounding box center [92, 157] width 11 height 6
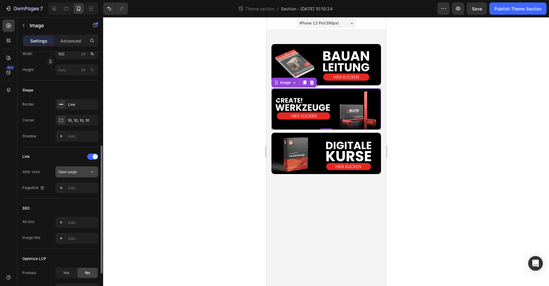
click at [80, 175] on div "Open page" at bounding box center [76, 172] width 37 height 6
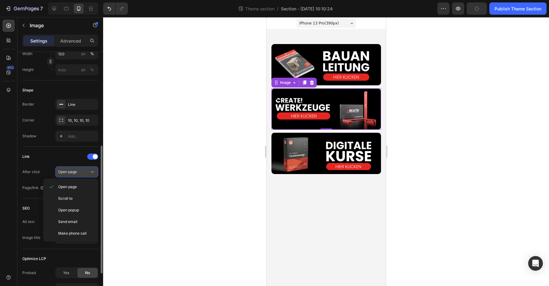
click at [80, 175] on div "Open page" at bounding box center [76, 172] width 37 height 6
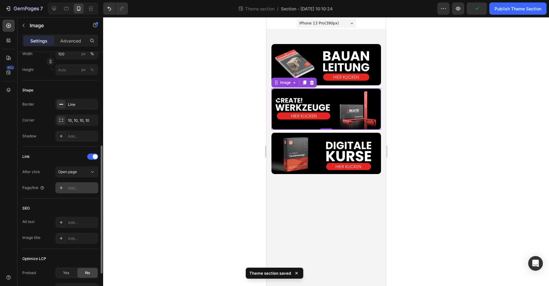
click at [63, 189] on icon at bounding box center [61, 188] width 5 height 5
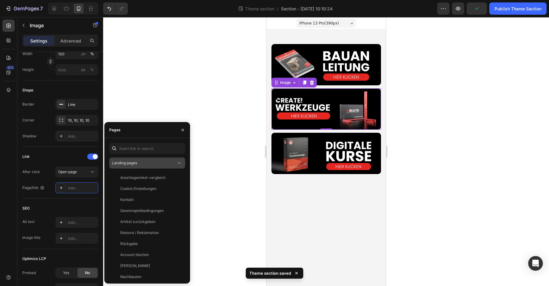
click at [133, 163] on span "Landing pages" at bounding box center [124, 163] width 25 height 5
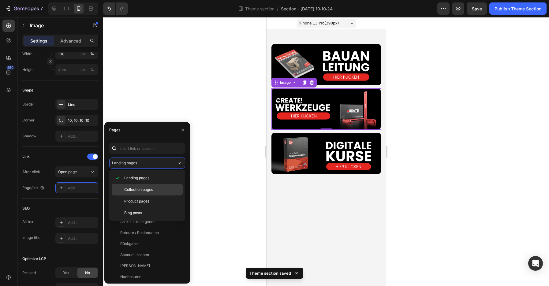
click at [132, 188] on span "Collection pages" at bounding box center [138, 190] width 29 height 6
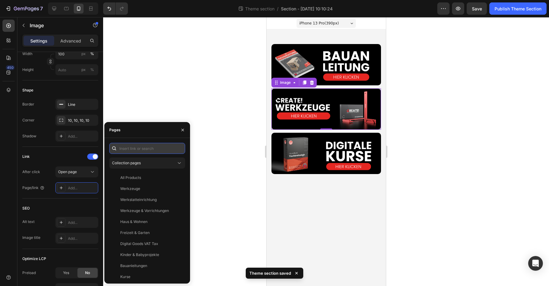
click at [137, 150] on input "text" at bounding box center [147, 148] width 76 height 11
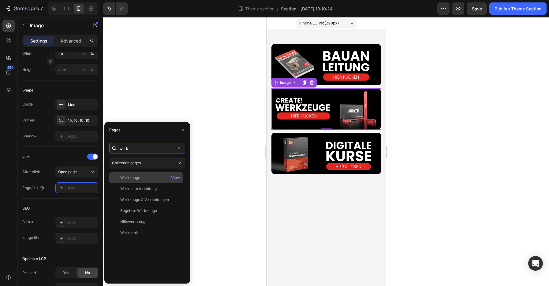
type input "werk"
click at [139, 175] on div "Werkzeuge View" at bounding box center [145, 177] width 73 height 11
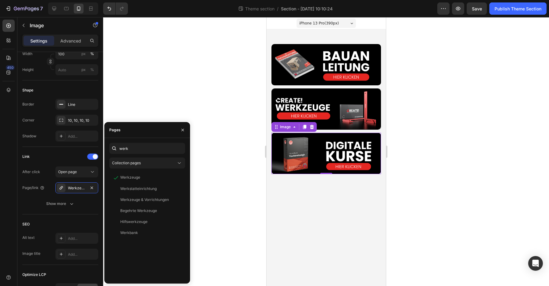
click at [280, 148] on img at bounding box center [326, 153] width 110 height 41
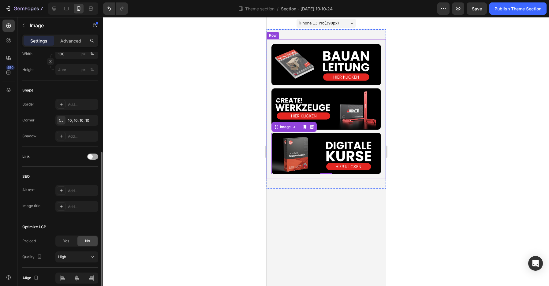
click at [89, 156] on span at bounding box center [90, 156] width 5 height 5
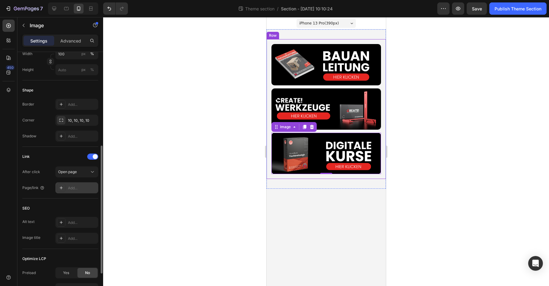
click at [72, 186] on div "Add..." at bounding box center [82, 189] width 29 height 6
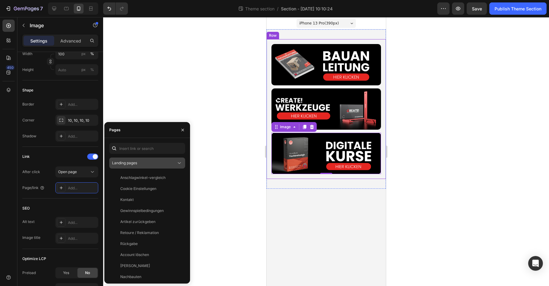
click at [143, 167] on button "Landing pages" at bounding box center [147, 163] width 76 height 11
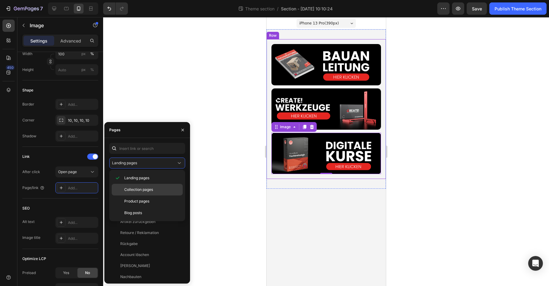
click at [136, 191] on span "Collection pages" at bounding box center [138, 190] width 29 height 6
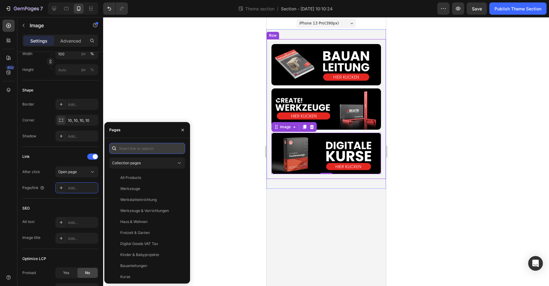
click at [135, 146] on input "text" at bounding box center [147, 148] width 76 height 11
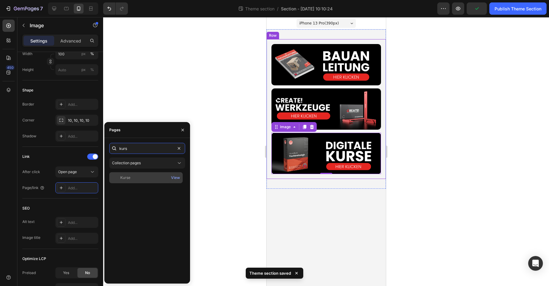
type input "kurs"
click at [119, 177] on div at bounding box center [116, 178] width 9 height 6
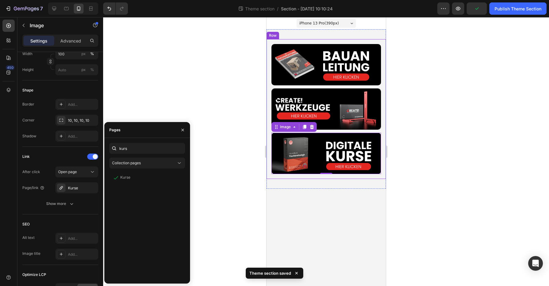
click at [212, 124] on div at bounding box center [326, 151] width 446 height 269
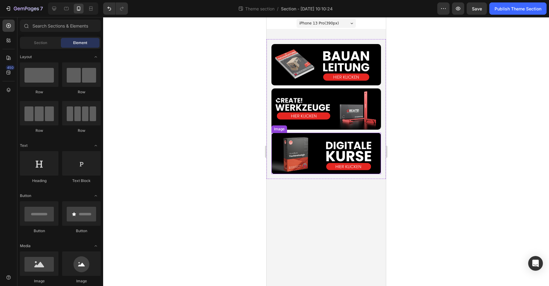
click at [332, 138] on img at bounding box center [326, 153] width 110 height 41
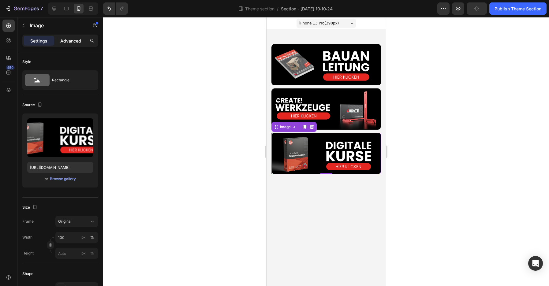
click at [69, 41] on p "Advanced" at bounding box center [70, 41] width 21 height 6
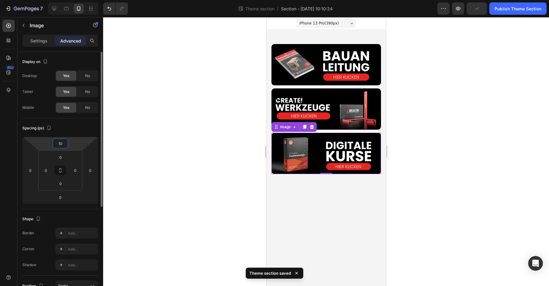
click at [66, 145] on input "10" at bounding box center [60, 143] width 12 height 9
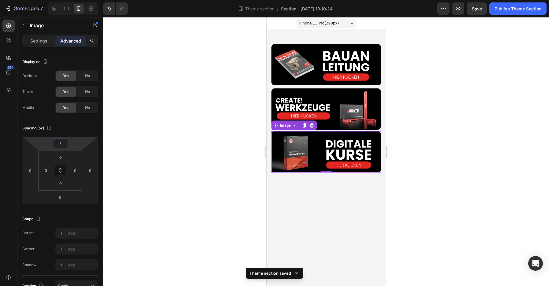
type input "5"
click at [157, 137] on div at bounding box center [326, 151] width 446 height 269
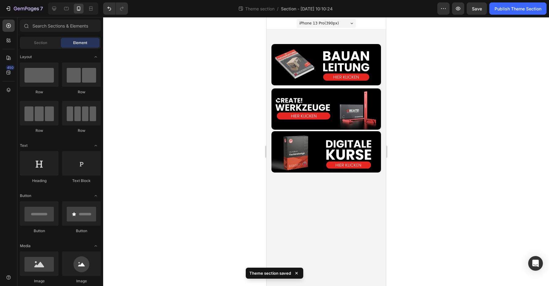
click at [157, 137] on div at bounding box center [326, 151] width 446 height 269
click at [313, 155] on img at bounding box center [326, 151] width 110 height 41
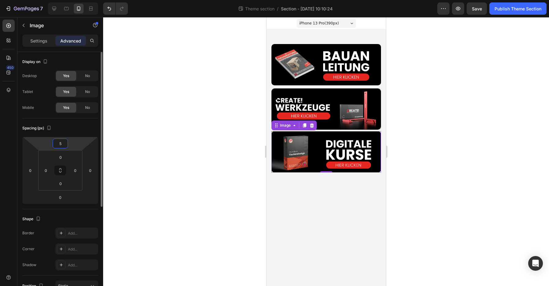
click at [60, 144] on input "5" at bounding box center [60, 143] width 12 height 9
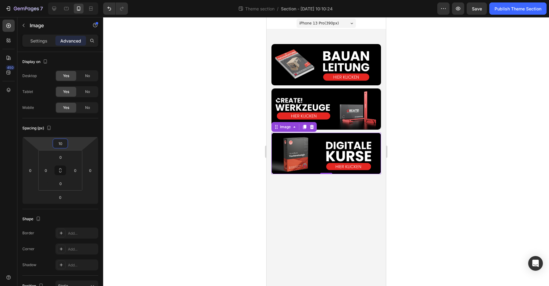
type input "10"
click at [122, 132] on div at bounding box center [326, 151] width 446 height 269
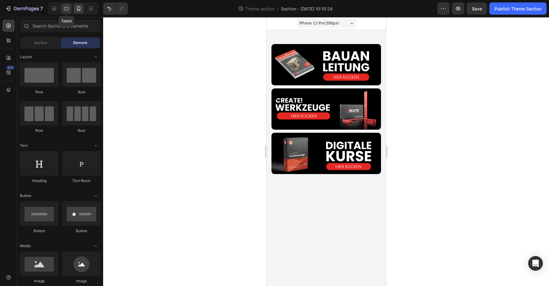
click at [70, 9] on div at bounding box center [67, 9] width 10 height 10
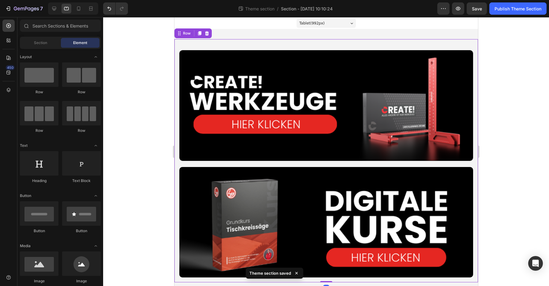
click at [190, 43] on div "Image Image Image Row 0" at bounding box center [326, 160] width 304 height 243
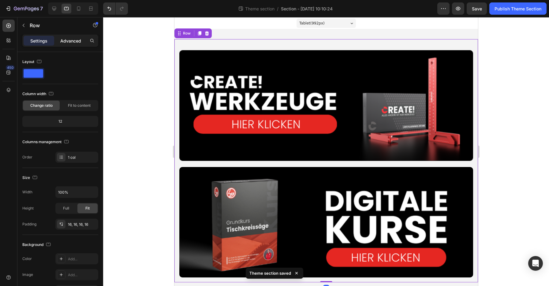
click at [70, 41] on p "Advanced" at bounding box center [70, 41] width 21 height 6
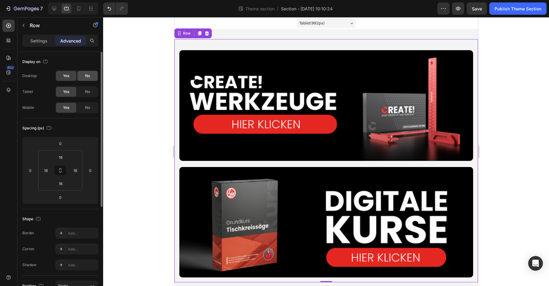
click at [92, 74] on div "No" at bounding box center [87, 76] width 20 height 10
click at [87, 90] on span "No" at bounding box center [87, 92] width 5 height 6
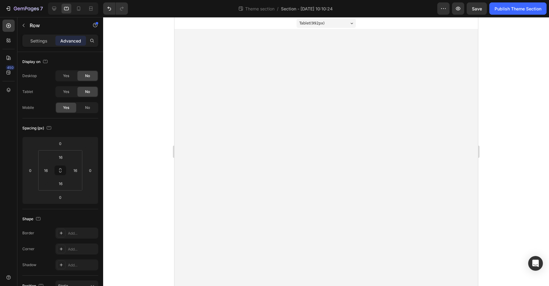
click at [121, 83] on div at bounding box center [326, 151] width 446 height 269
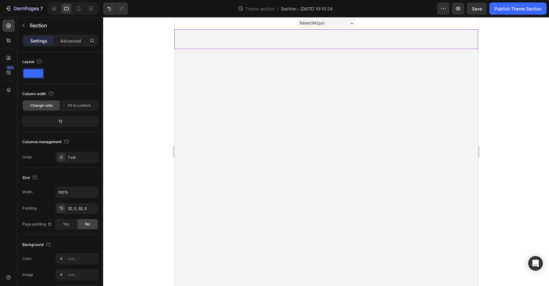
click at [219, 35] on div "Image Image Image Row" at bounding box center [326, 39] width 304 height 20
click at [74, 43] on p "Advanced" at bounding box center [70, 41] width 21 height 6
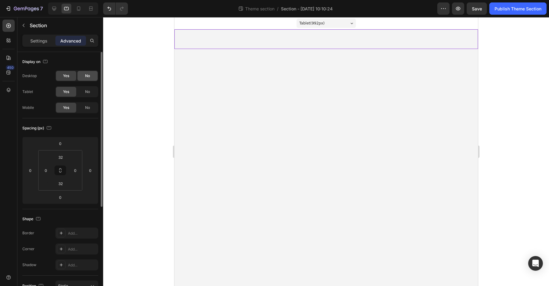
click at [83, 75] on div "No" at bounding box center [87, 76] width 20 height 10
click at [83, 88] on div "No" at bounding box center [87, 92] width 20 height 10
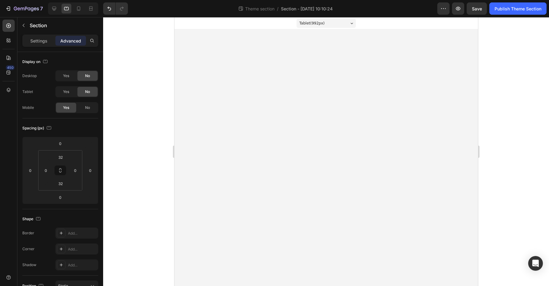
drag, startPoint x: 116, startPoint y: 76, endPoint x: 109, endPoint y: 61, distance: 16.3
click at [116, 76] on div at bounding box center [326, 151] width 446 height 269
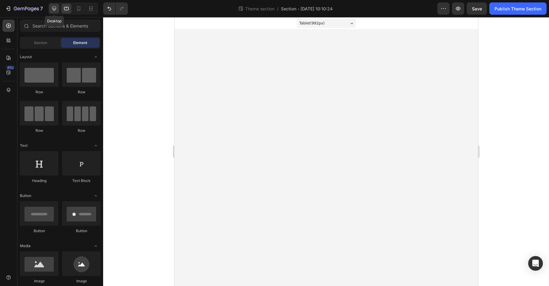
click at [54, 13] on div at bounding box center [54, 9] width 10 height 10
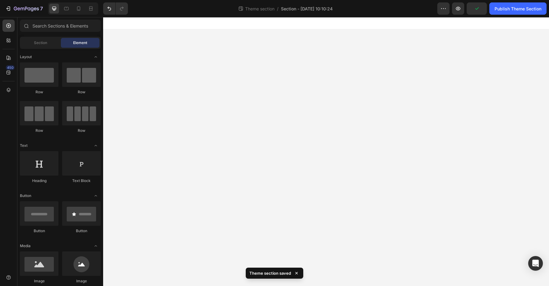
drag, startPoint x: 209, startPoint y: 54, endPoint x: 272, endPoint y: 85, distance: 70.1
click at [273, 85] on body "Image Image Image Row Root Drag & drop element from sidebar or Explore Library …" at bounding box center [326, 151] width 446 height 269
click at [213, 82] on body "Image Image Image Row Root Drag & drop element from sidebar or Explore Library …" at bounding box center [326, 151] width 446 height 269
click at [247, 27] on div at bounding box center [326, 23] width 446 height 12
click at [79, 11] on icon at bounding box center [78, 8] width 3 height 4
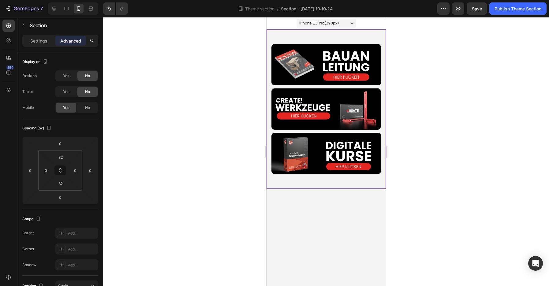
click at [282, 33] on div "Image Image Image Row" at bounding box center [325, 108] width 119 height 159
click at [295, 39] on div "Image Image Image Row 0" at bounding box center [325, 109] width 119 height 140
click at [315, 36] on div "Image Image Image Row" at bounding box center [325, 108] width 119 height 159
click at [88, 106] on span "No" at bounding box center [87, 108] width 5 height 6
click at [290, 41] on div "Image Image Image Row" at bounding box center [325, 109] width 119 height 140
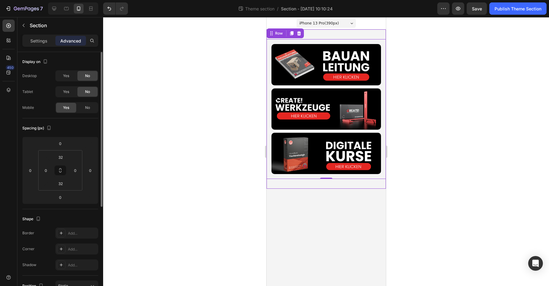
click at [329, 35] on div "Image Image Image Row 0" at bounding box center [325, 108] width 119 height 159
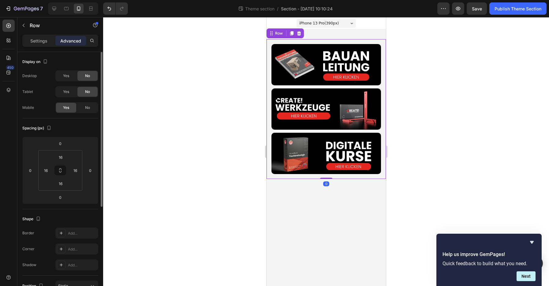
click at [320, 43] on div "Image Image Image Row 0" at bounding box center [325, 109] width 119 height 140
click at [64, 157] on input "16" at bounding box center [60, 157] width 12 height 9
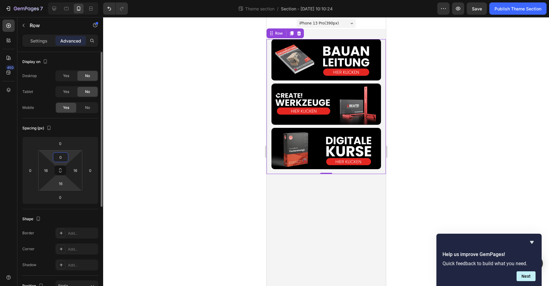
type input "16"
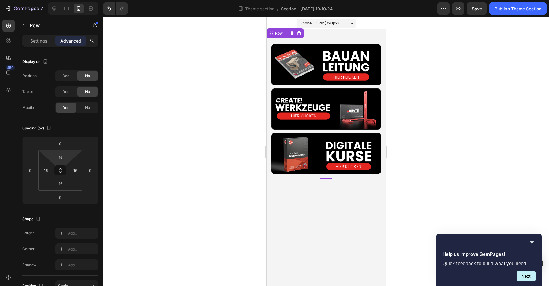
click at [151, 123] on div at bounding box center [326, 151] width 446 height 269
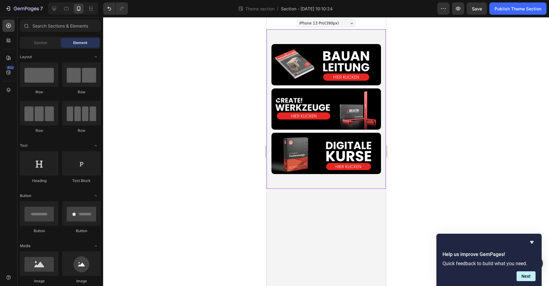
click at [299, 35] on div "Image Image Image Row" at bounding box center [325, 108] width 119 height 159
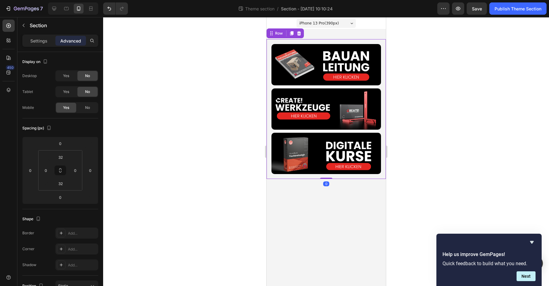
click at [289, 42] on div "Image Image Image Row 0" at bounding box center [325, 109] width 119 height 140
click at [476, 72] on div at bounding box center [326, 151] width 446 height 269
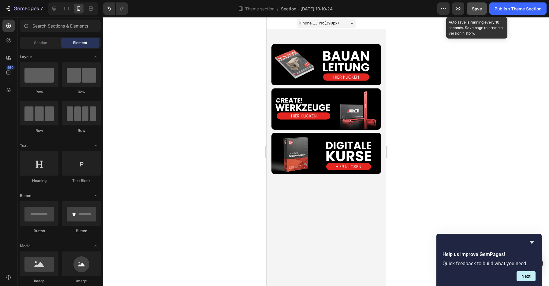
click at [478, 9] on span "Save" at bounding box center [477, 8] width 10 height 5
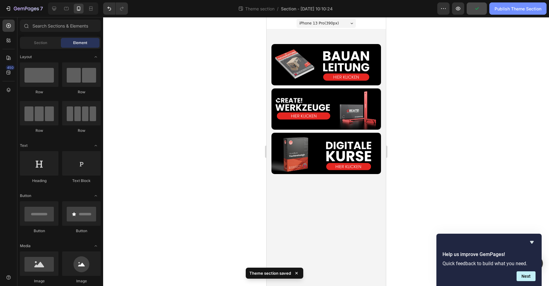
click at [503, 12] on div "Publish Theme Section" at bounding box center [518, 9] width 47 height 6
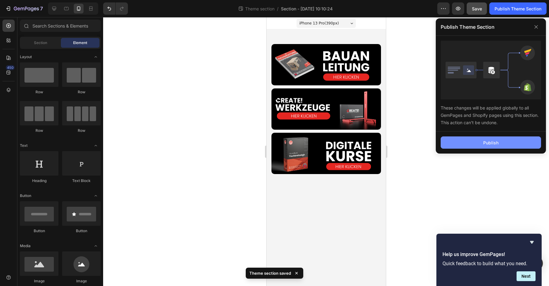
click at [472, 139] on button "Publish" at bounding box center [491, 143] width 100 height 12
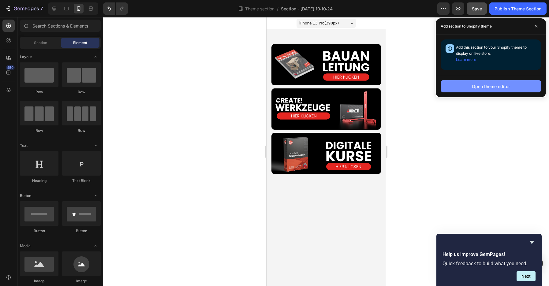
click at [467, 84] on button "Open theme editor" at bounding box center [491, 86] width 100 height 12
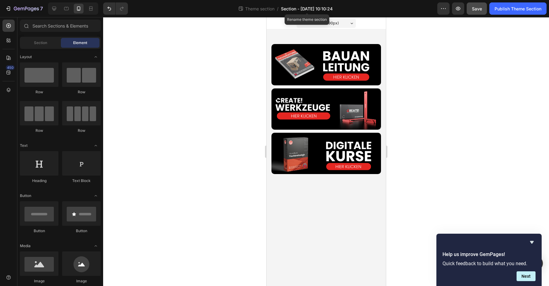
click at [307, 11] on span "Section - Sep 25 10:10:24" at bounding box center [307, 9] width 52 height 6
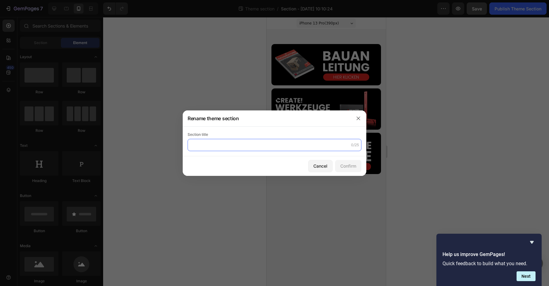
click at [253, 141] on input "text" at bounding box center [275, 145] width 174 height 12
click at [245, 143] on input "Gem_Mobil" at bounding box center [275, 145] width 174 height 12
type input "Gem_Mobil_Menü_Kategorien"
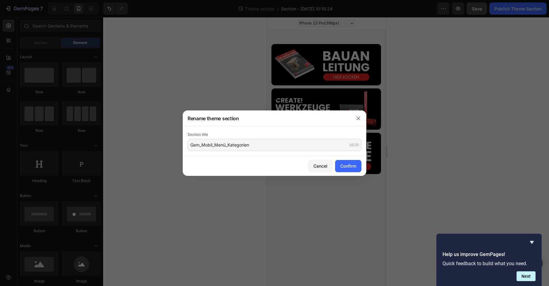
click at [263, 162] on div "Cancel Confirm" at bounding box center [275, 166] width 184 height 20
click at [347, 167] on div "Confirm" at bounding box center [348, 166] width 16 height 6
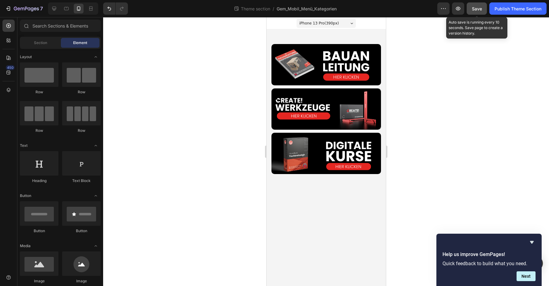
click at [478, 10] on span "Save" at bounding box center [477, 8] width 10 height 5
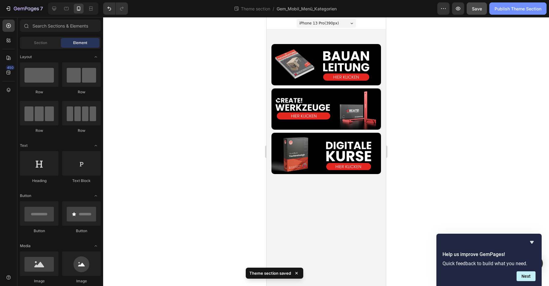
click at [511, 9] on div "Publish Theme Section" at bounding box center [518, 9] width 47 height 6
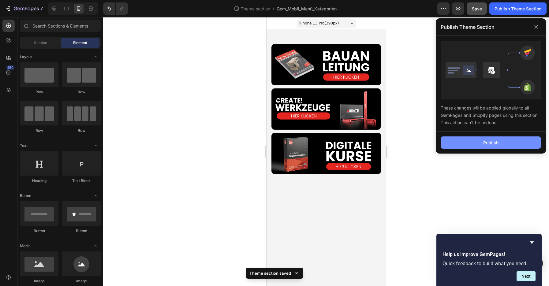
click at [467, 141] on button "Publish" at bounding box center [491, 143] width 100 height 12
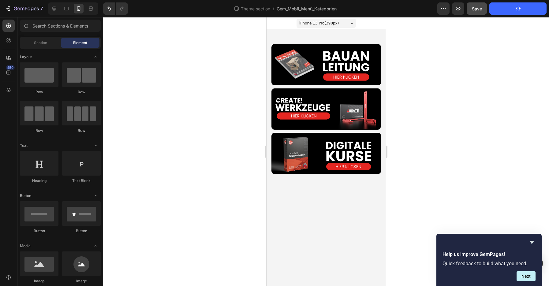
click at [191, 87] on div at bounding box center [326, 151] width 446 height 269
click at [473, 11] on span "Save" at bounding box center [477, 8] width 10 height 5
click at [473, 11] on button "button" at bounding box center [477, 8] width 20 height 12
click at [327, 8] on span "Gem_Mobil_Menü_Kategorien" at bounding box center [307, 9] width 60 height 6
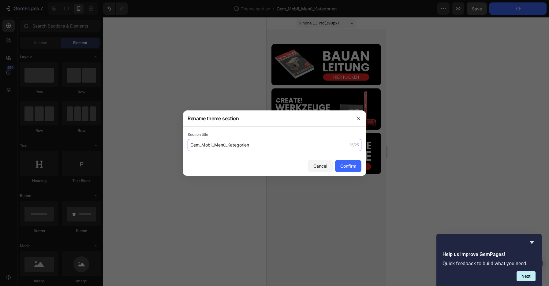
click at [268, 145] on input "Gem_Mobil_Menü_Kategorien" at bounding box center [275, 145] width 174 height 12
type input "Gem_Mobil_Menü_Kategorie"
click at [348, 168] on div "Confirm" at bounding box center [348, 166] width 16 height 6
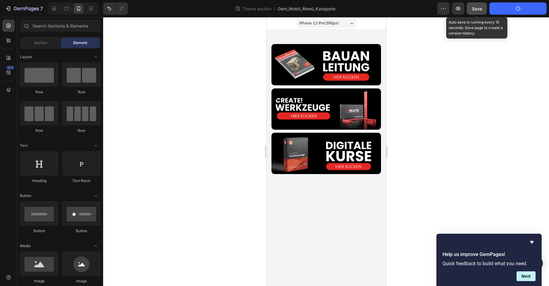
click at [473, 11] on div "Save" at bounding box center [477, 9] width 10 height 6
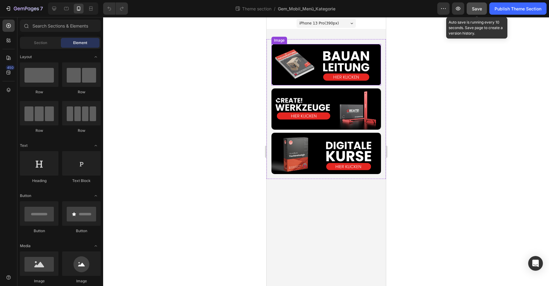
click at [477, 12] on div "Save" at bounding box center [477, 9] width 10 height 6
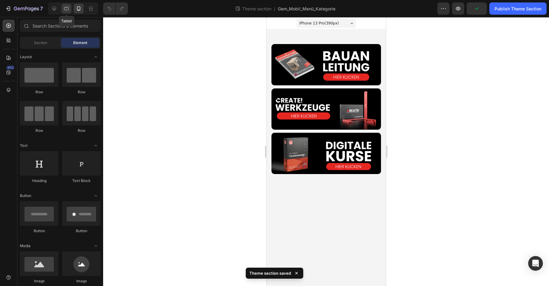
click at [68, 10] on icon at bounding box center [66, 8] width 5 height 3
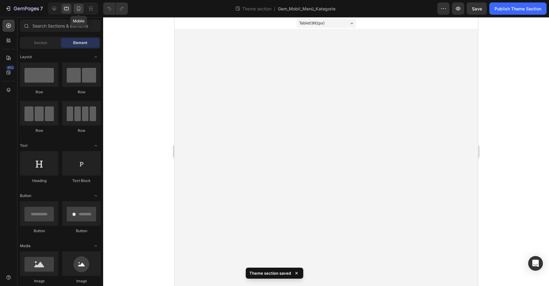
click at [81, 10] on icon at bounding box center [79, 9] width 6 height 6
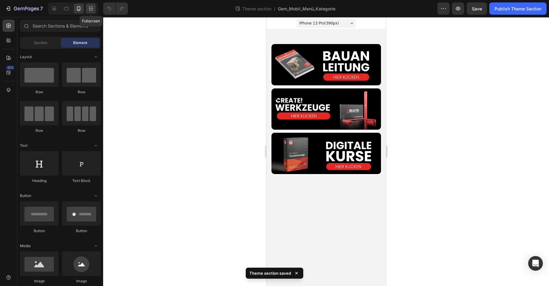
click at [91, 11] on icon at bounding box center [91, 9] width 6 height 6
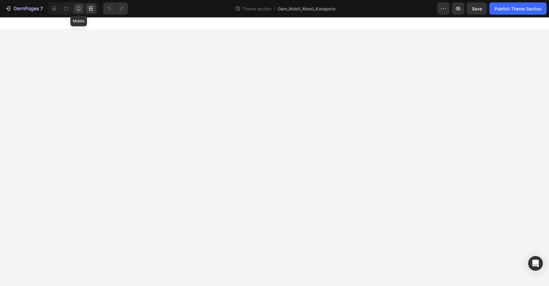
click at [79, 10] on icon at bounding box center [78, 8] width 3 height 4
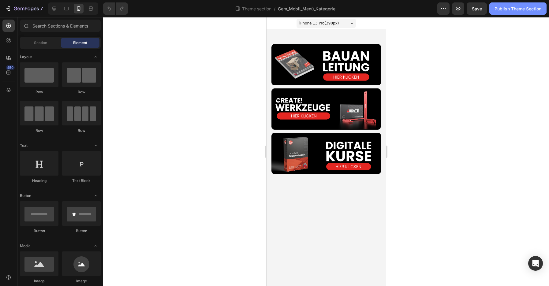
click at [493, 9] on button "Publish Theme Section" at bounding box center [517, 8] width 57 height 12
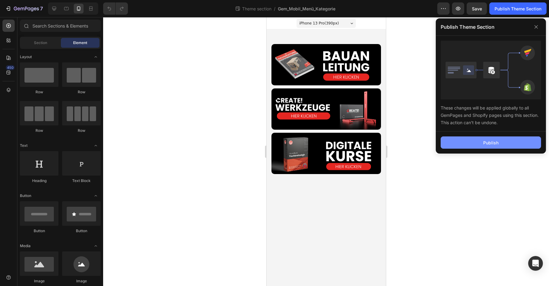
click at [476, 141] on button "Publish" at bounding box center [491, 143] width 100 height 12
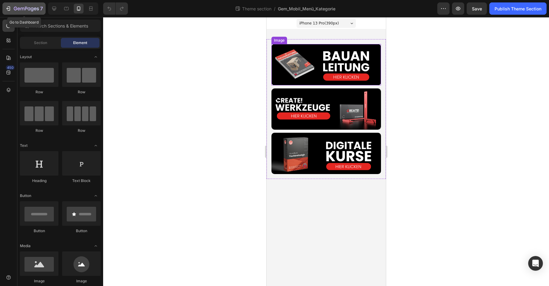
click at [15, 5] on button "7" at bounding box center [23, 8] width 43 height 12
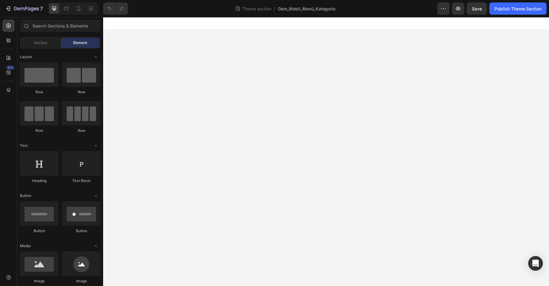
click at [162, 55] on body "Image Image Image Row Root Drag & drop element from sidebar or Explore Library …" at bounding box center [326, 151] width 446 height 269
click at [52, 42] on div "Section" at bounding box center [40, 43] width 39 height 10
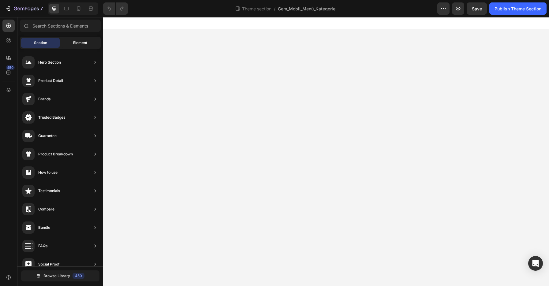
click at [86, 45] on span "Element" at bounding box center [80, 43] width 14 height 6
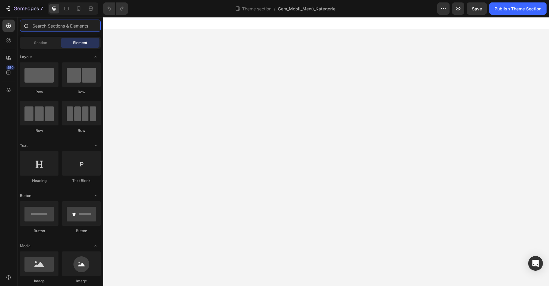
click at [71, 28] on input "text" at bounding box center [60, 26] width 81 height 12
click at [66, 10] on icon at bounding box center [66, 9] width 6 height 6
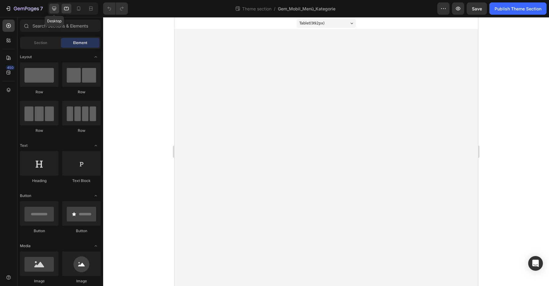
click at [58, 8] on div at bounding box center [54, 9] width 10 height 10
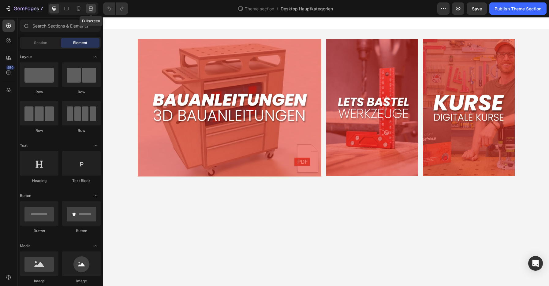
click at [91, 9] on icon at bounding box center [91, 9] width 6 height 6
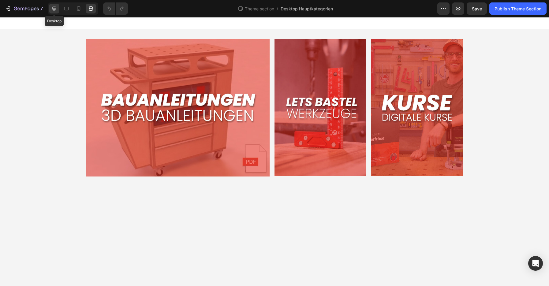
click at [56, 10] on icon at bounding box center [54, 9] width 6 height 6
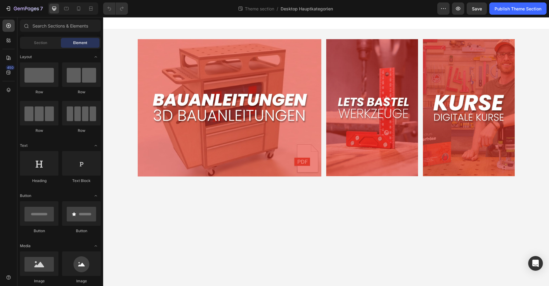
click at [122, 62] on div "Image Image Image Row Root" at bounding box center [326, 110] width 446 height 163
click at [151, 36] on div "Image" at bounding box center [145, 36] width 13 height 6
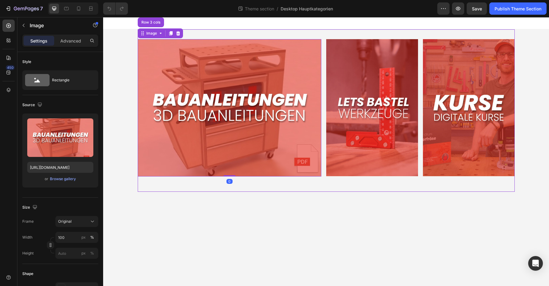
click at [201, 36] on div "Image Row 3 cols 0 Image Image Row" at bounding box center [326, 110] width 377 height 163
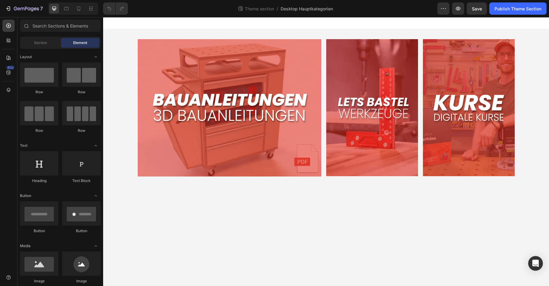
click at [122, 31] on div "Image Image Image Row Root" at bounding box center [326, 110] width 446 height 163
click at [51, 45] on div "Section" at bounding box center [40, 43] width 39 height 10
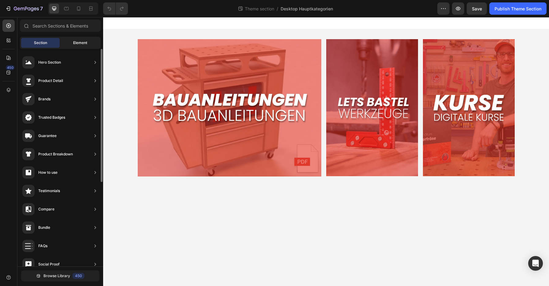
drag, startPoint x: 79, startPoint y: 41, endPoint x: 8, endPoint y: 23, distance: 73.2
click at [79, 41] on span "Element" at bounding box center [80, 43] width 14 height 6
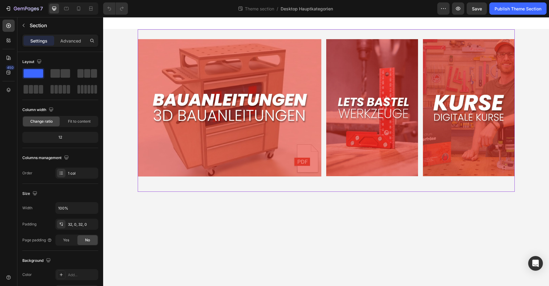
click at [181, 33] on div "Image Image Image Row" at bounding box center [326, 110] width 377 height 163
click at [71, 40] on p "Advanced" at bounding box center [70, 41] width 21 height 6
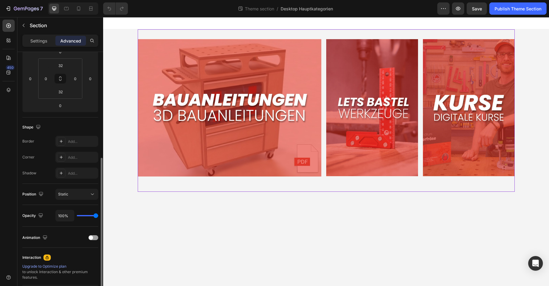
scroll to position [157, 0]
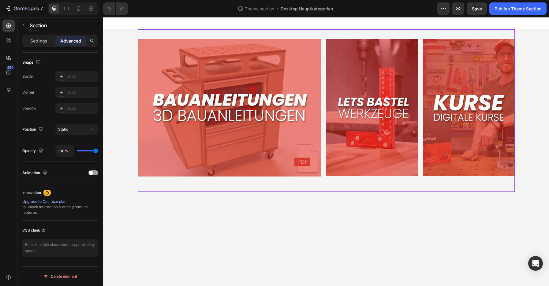
click at [130, 187] on div "Image Image Image Row Root" at bounding box center [326, 110] width 446 height 163
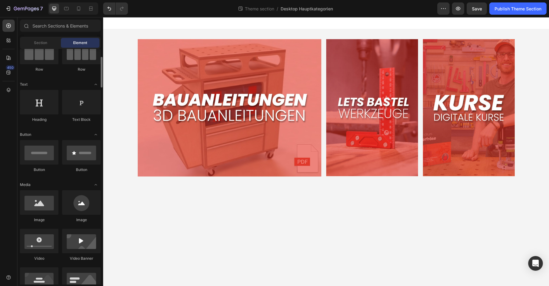
scroll to position [0, 0]
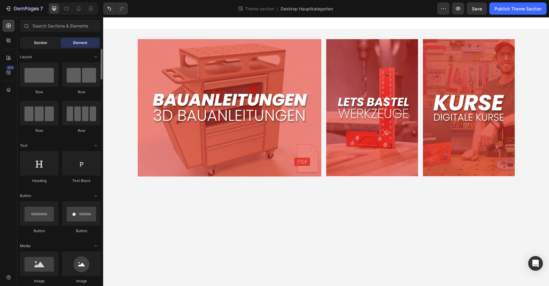
click at [47, 44] on div "Section" at bounding box center [40, 43] width 39 height 10
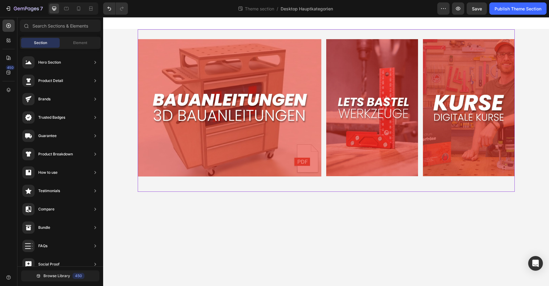
click at [314, 34] on div "Image Image Image Row" at bounding box center [326, 110] width 377 height 163
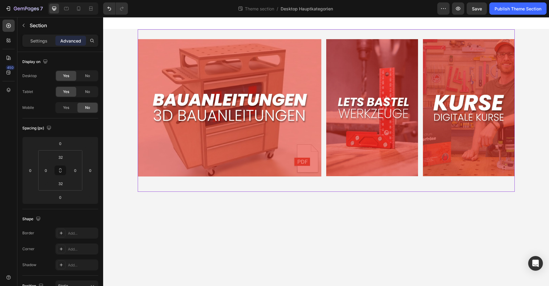
click at [314, 34] on div "Image Image Image Row" at bounding box center [326, 110] width 377 height 163
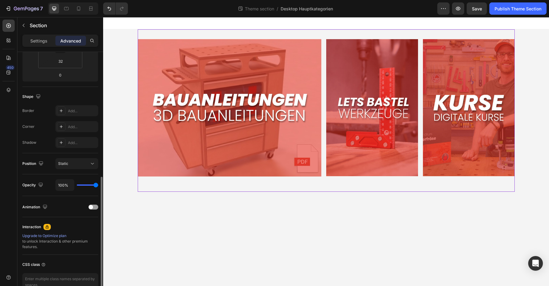
scroll to position [157, 0]
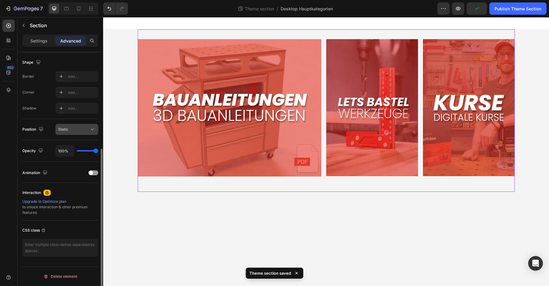
click at [80, 132] on div "Static" at bounding box center [73, 130] width 31 height 6
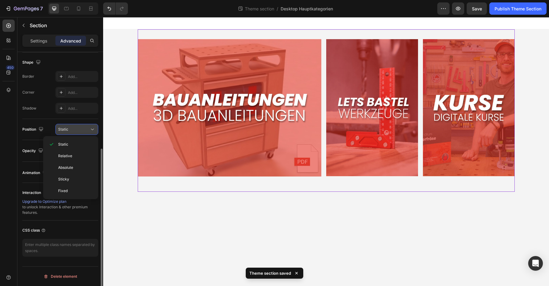
click at [80, 132] on div "Static" at bounding box center [73, 130] width 31 height 6
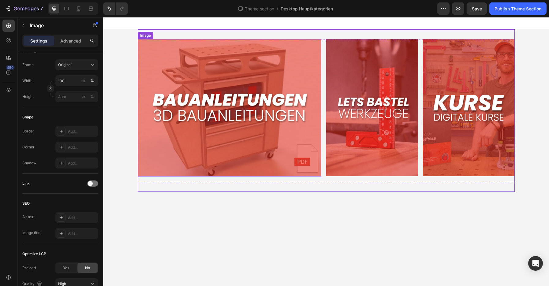
click at [188, 152] on img at bounding box center [230, 107] width 184 height 137
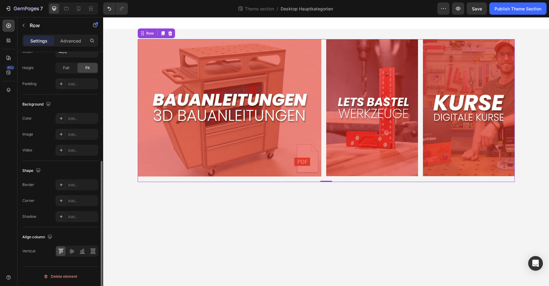
scroll to position [69, 0]
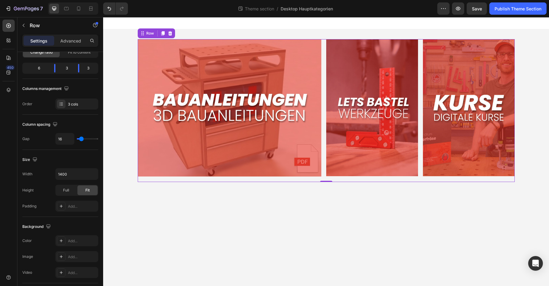
click at [151, 182] on div "Image" at bounding box center [230, 110] width 184 height 143
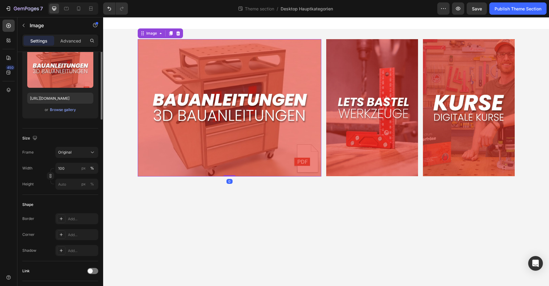
click at [166, 159] on img at bounding box center [230, 107] width 184 height 137
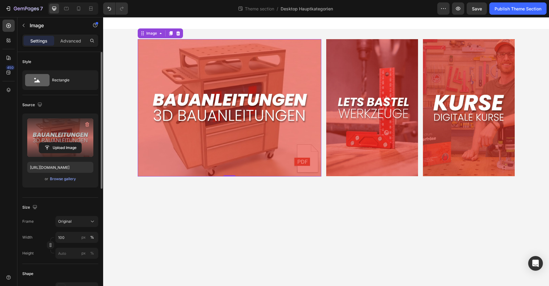
click at [73, 135] on label at bounding box center [60, 137] width 66 height 39
click at [73, 143] on input "file" at bounding box center [60, 148] width 42 height 10
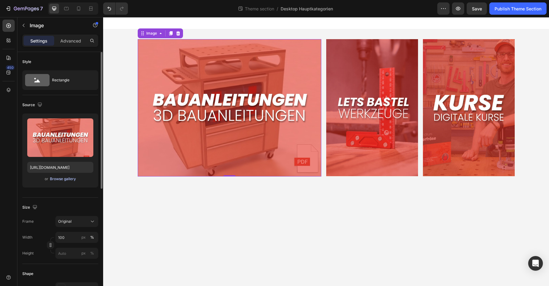
click at [66, 180] on div "Browse gallery" at bounding box center [63, 179] width 26 height 6
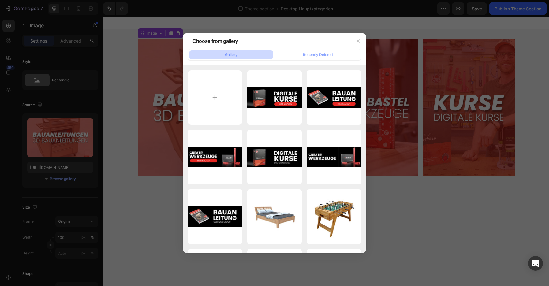
click at [407, 191] on div at bounding box center [274, 143] width 549 height 286
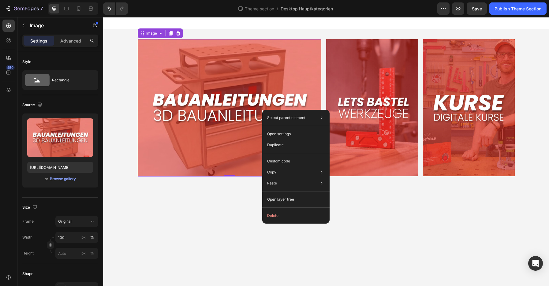
click at [221, 127] on img at bounding box center [230, 107] width 184 height 137
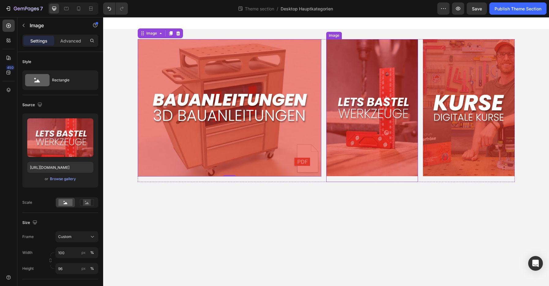
click at [345, 129] on img at bounding box center [372, 107] width 92 height 137
click at [268, 127] on img at bounding box center [230, 107] width 184 height 137
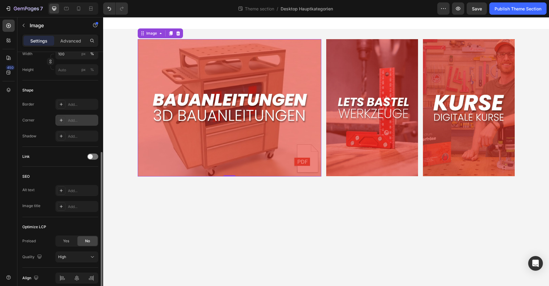
scroll to position [211, 0]
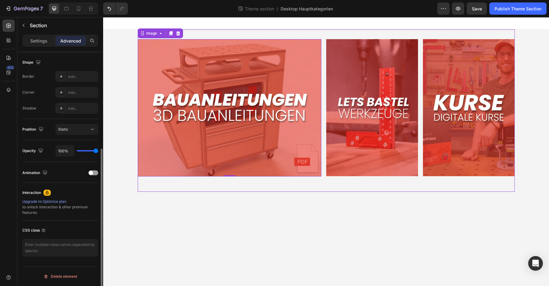
click at [167, 183] on div "Image 0 Image Image Row" at bounding box center [326, 110] width 377 height 163
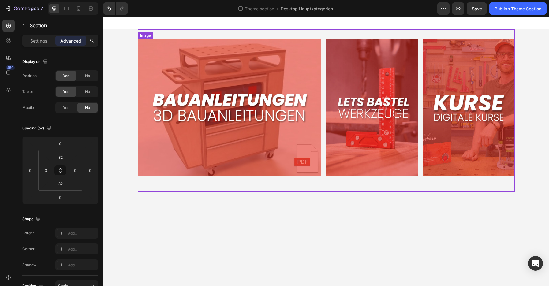
click at [203, 161] on img at bounding box center [230, 107] width 184 height 137
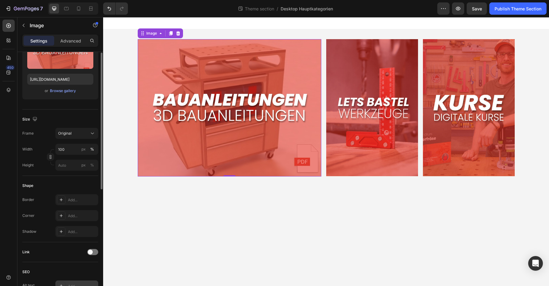
scroll to position [58, 0]
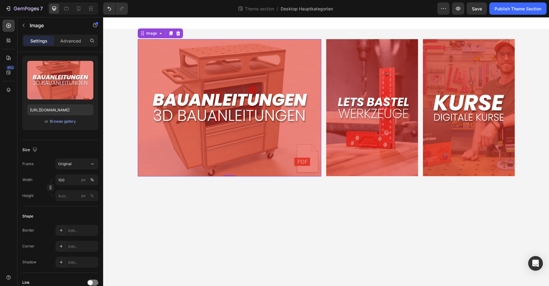
click at [251, 60] on img at bounding box center [230, 107] width 184 height 137
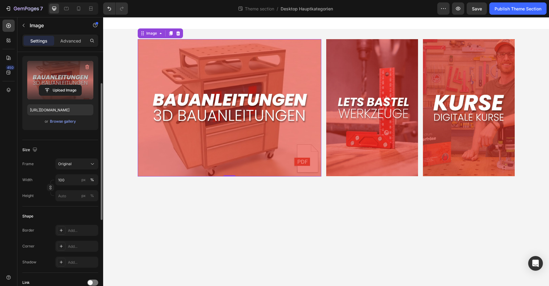
click at [72, 76] on label at bounding box center [60, 80] width 66 height 39
click at [72, 85] on input "file" at bounding box center [60, 90] width 42 height 10
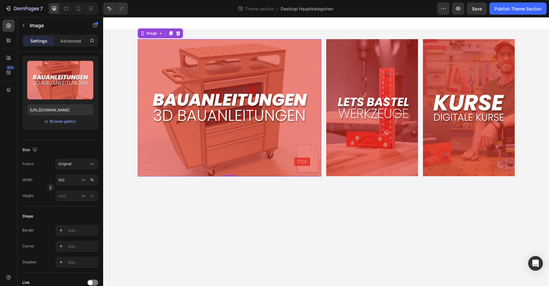
click at [309, 70] on img at bounding box center [230, 107] width 184 height 137
click at [73, 184] on input "100" at bounding box center [76, 179] width 43 height 11
click at [83, 181] on div "px" at bounding box center [83, 180] width 4 height 6
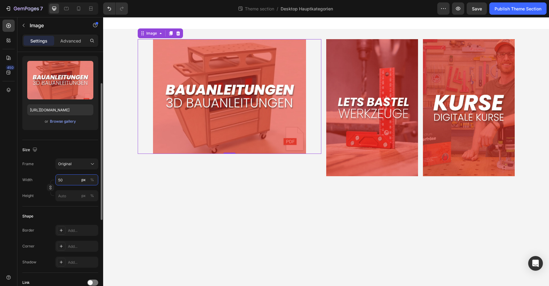
type input "5"
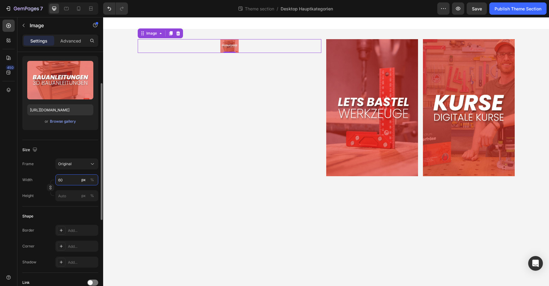
type input "6"
type input "600"
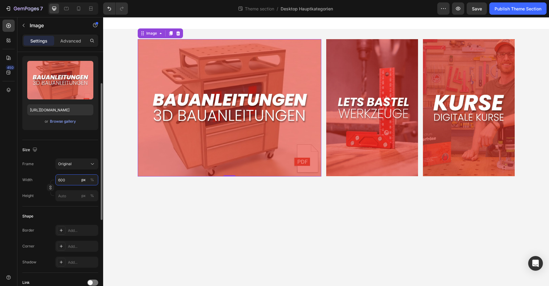
drag, startPoint x: 74, startPoint y: 181, endPoint x: 57, endPoint y: 180, distance: 17.5
click at [57, 180] on input "600" at bounding box center [76, 179] width 43 height 11
click at [124, 194] on body "Image 0 Image Image Row Root Drag & drop element from sidebar or Explore Librar…" at bounding box center [326, 151] width 446 height 269
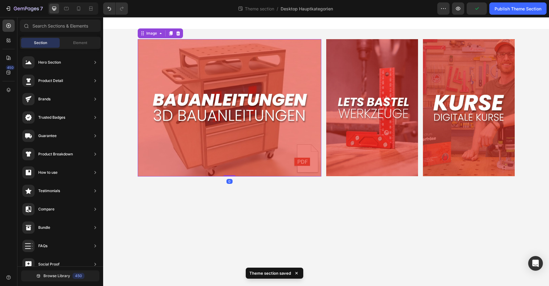
click at [217, 133] on img at bounding box center [230, 107] width 184 height 137
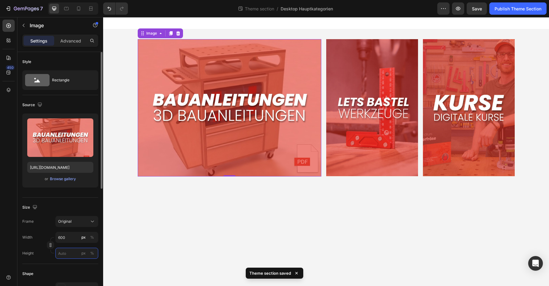
click at [66, 252] on input "px %" at bounding box center [76, 253] width 43 height 11
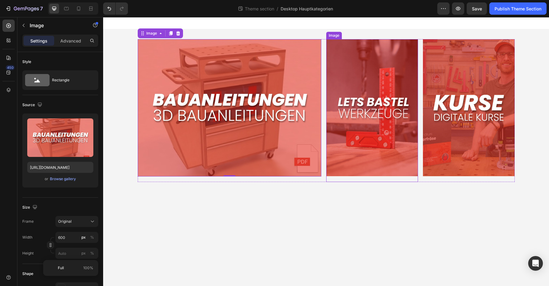
click at [343, 145] on img at bounding box center [372, 107] width 92 height 137
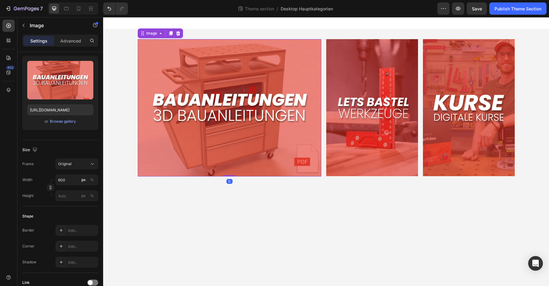
click at [198, 152] on img at bounding box center [230, 107] width 184 height 137
click at [290, 170] on img at bounding box center [230, 107] width 184 height 137
click at [68, 197] on input "px %" at bounding box center [76, 195] width 43 height 11
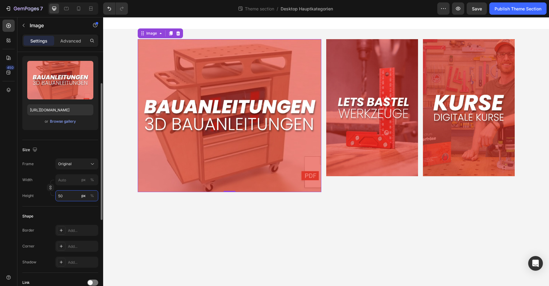
type input "5"
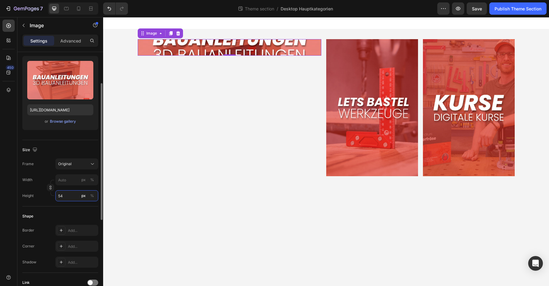
type input "5"
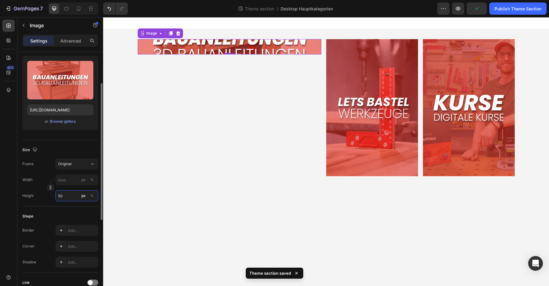
type input "5"
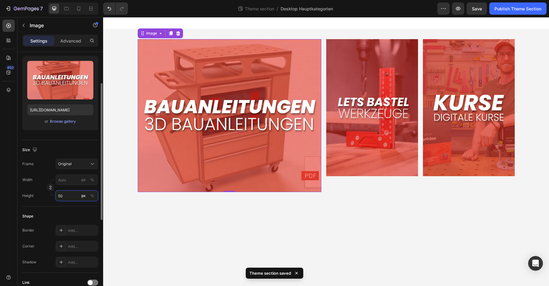
type input "5"
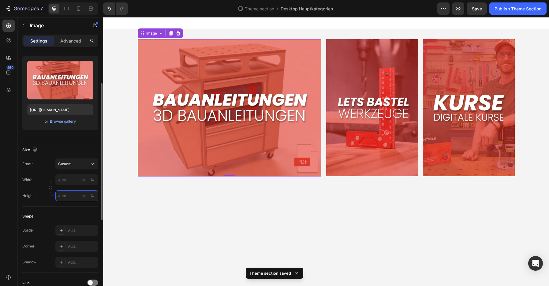
type input "5"
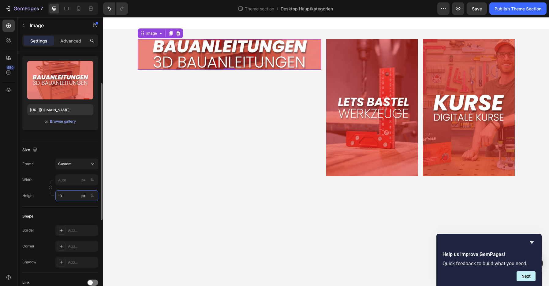
type input "1"
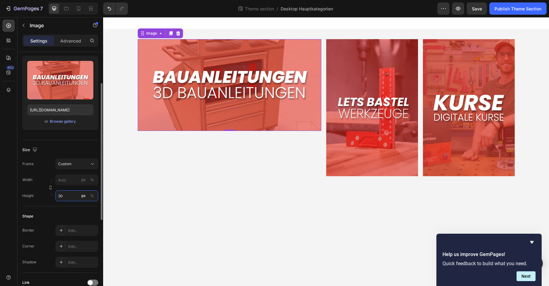
type input "3"
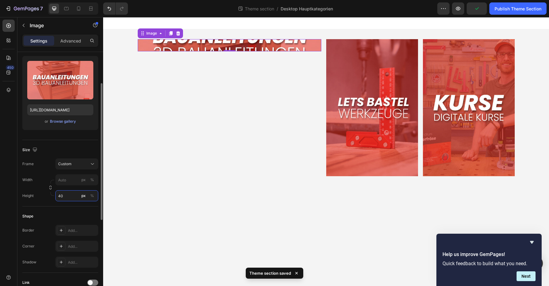
type input "4"
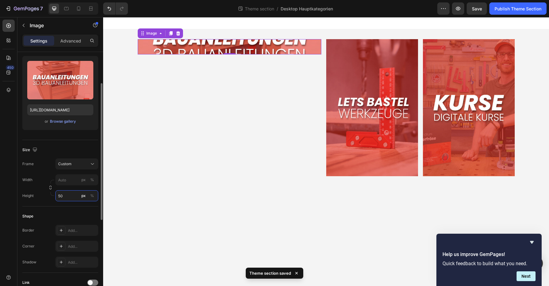
type input "5"
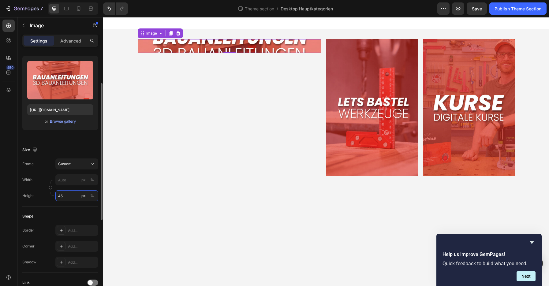
type input "4"
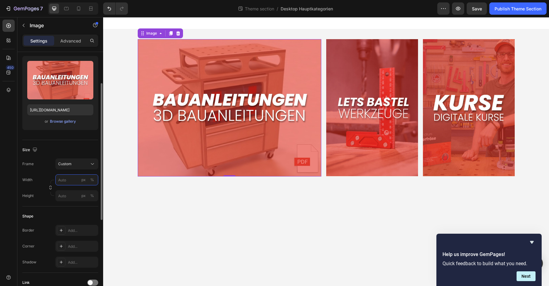
click at [69, 183] on input "px %" at bounding box center [76, 179] width 43 height 11
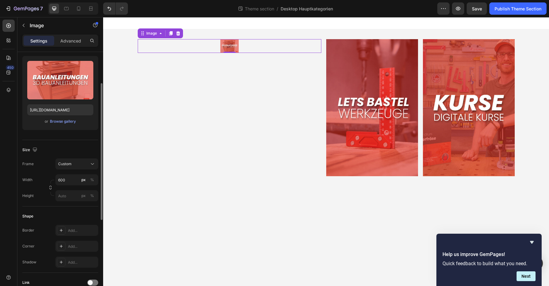
click at [71, 190] on div "Width 600 px % Height px %" at bounding box center [60, 187] width 76 height 27
click at [69, 195] on input "px %" at bounding box center [76, 195] width 43 height 11
click at [73, 182] on input "600" at bounding box center [76, 179] width 43 height 11
click at [73, 182] on input "60" at bounding box center [76, 179] width 43 height 11
type input "600"
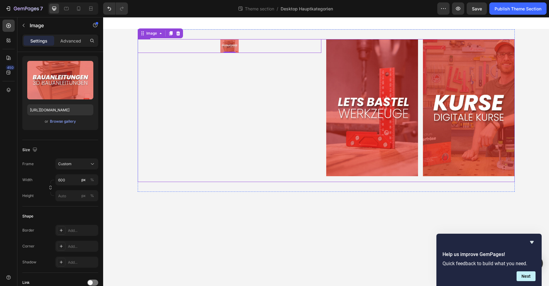
click at [174, 154] on div "Image 0" at bounding box center [230, 110] width 184 height 143
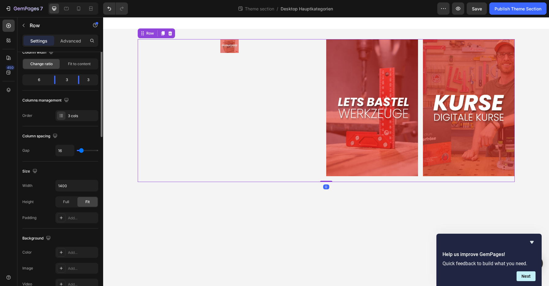
scroll to position [0, 0]
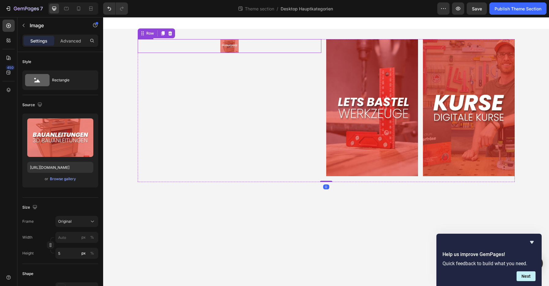
click at [225, 43] on img at bounding box center [229, 46] width 18 height 14
click at [66, 251] on input "5" at bounding box center [76, 253] width 43 height 11
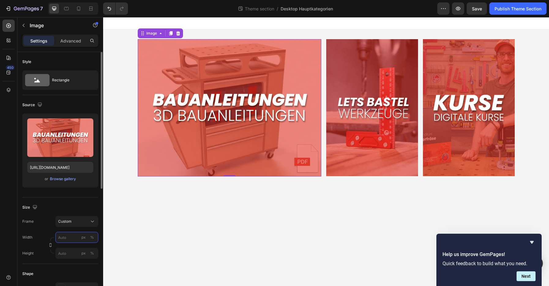
click at [69, 238] on input "px %" at bounding box center [76, 237] width 43 height 11
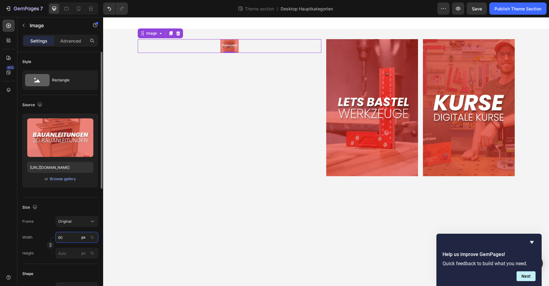
type input "600"
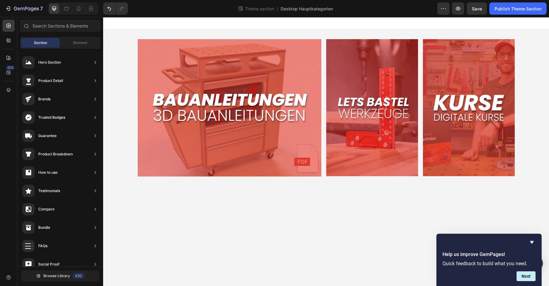
click at [163, 241] on body "Image Image Image Row Root Drag & drop element from sidebar or Explore Library …" at bounding box center [326, 151] width 446 height 269
click at [339, 137] on img at bounding box center [372, 107] width 92 height 137
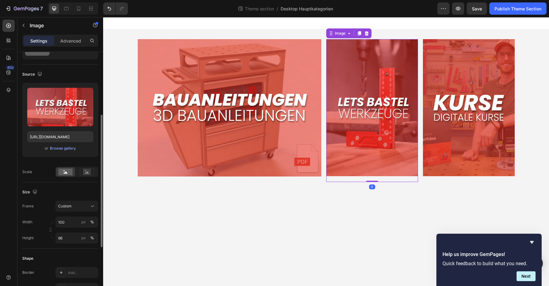
scroll to position [61, 0]
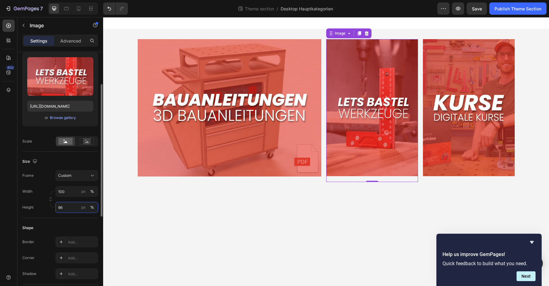
click at [66, 207] on input "96" at bounding box center [76, 207] width 43 height 11
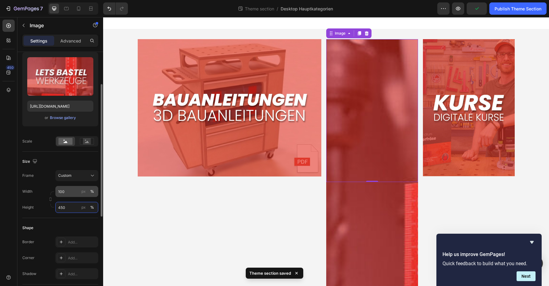
type input "450"
click at [77, 192] on input "100" at bounding box center [76, 191] width 43 height 11
click at [83, 193] on div "px" at bounding box center [83, 192] width 4 height 6
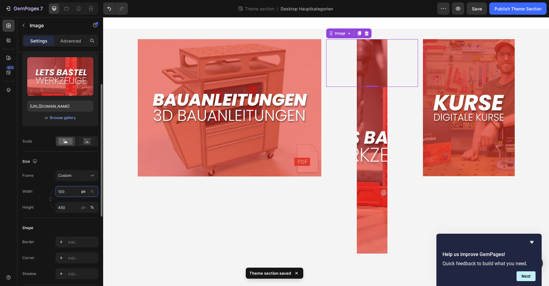
click at [69, 194] on input "100" at bounding box center [76, 191] width 43 height 11
click at [92, 192] on div "%" at bounding box center [92, 192] width 4 height 6
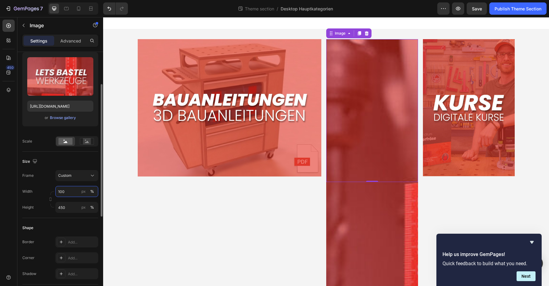
click at [68, 192] on input "100" at bounding box center [76, 191] width 43 height 11
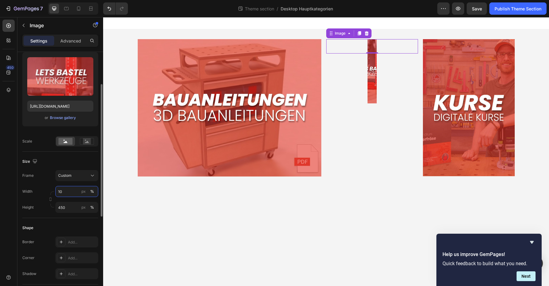
type input "1"
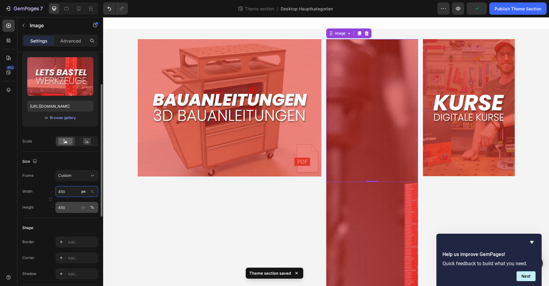
type input "450"
click at [72, 204] on input "450" at bounding box center [76, 207] width 43 height 11
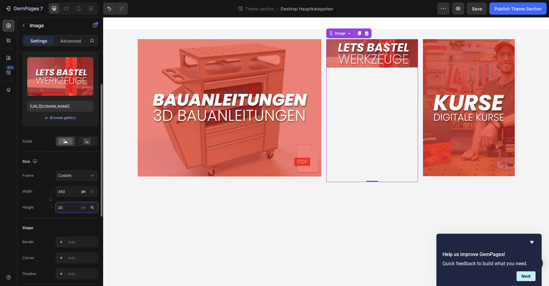
type input "2"
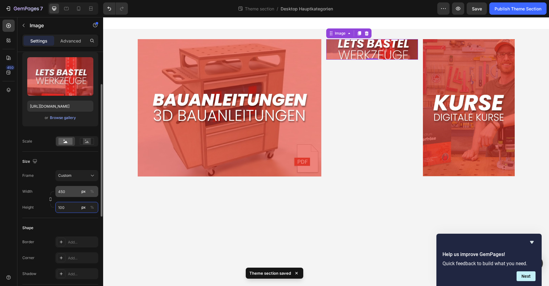
type input "100"
click at [73, 192] on input "450" at bounding box center [76, 191] width 43 height 11
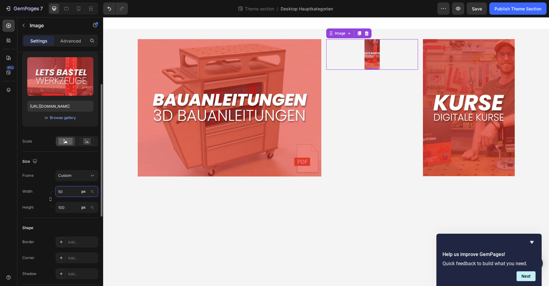
type input "5"
type input "4"
type input "3"
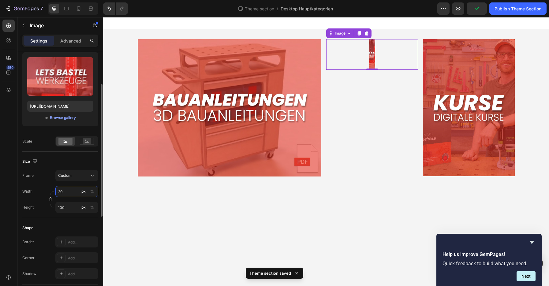
type input "2"
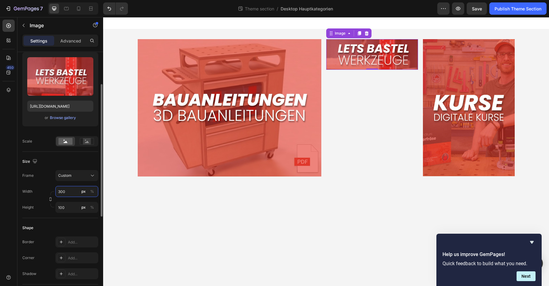
drag, startPoint x: 73, startPoint y: 192, endPoint x: 58, endPoint y: 193, distance: 14.8
click at [58, 193] on input "300" at bounding box center [76, 191] width 43 height 11
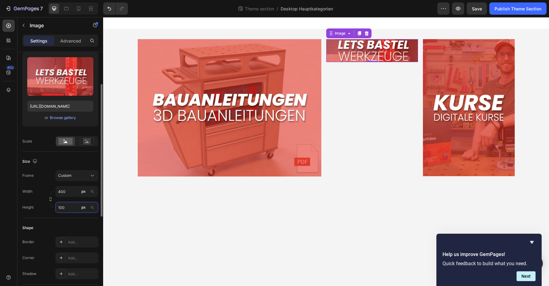
click at [66, 205] on input "100" at bounding box center [76, 207] width 43 height 11
click at [71, 194] on input "400" at bounding box center [76, 191] width 43 height 11
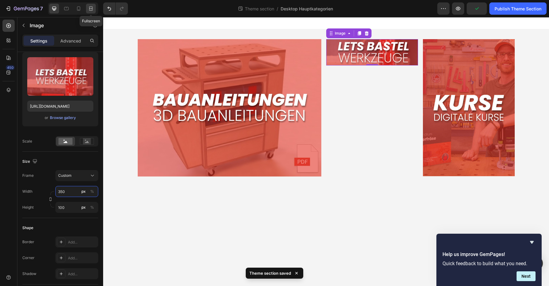
type input "350"
click at [92, 5] on div at bounding box center [91, 9] width 10 height 10
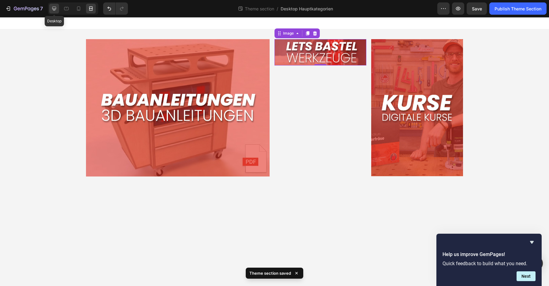
click at [56, 10] on icon at bounding box center [54, 9] width 6 height 6
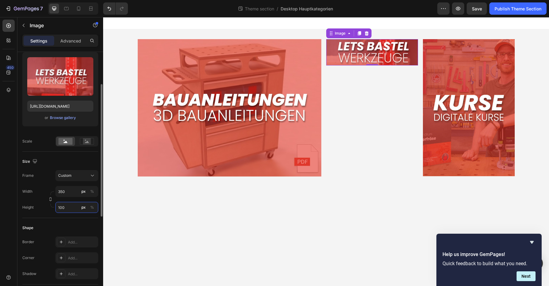
click at [72, 207] on input "100" at bounding box center [76, 207] width 43 height 11
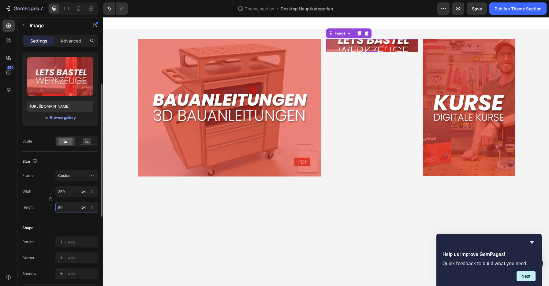
type input "5"
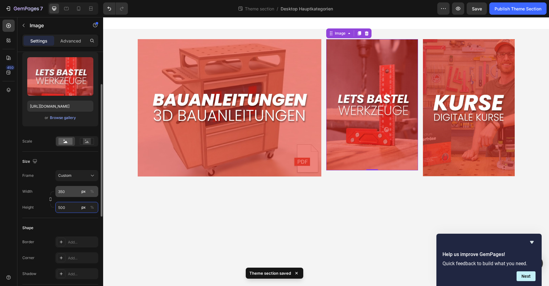
type input "500"
click at [70, 193] on input "350" at bounding box center [76, 191] width 43 height 11
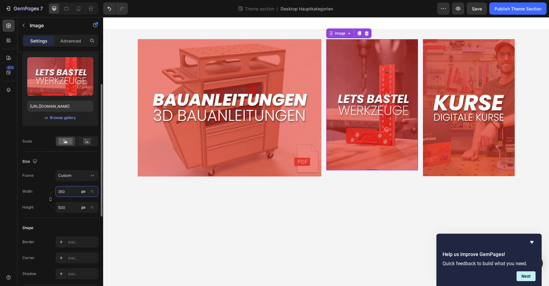
click at [69, 189] on input "350" at bounding box center [76, 191] width 43 height 11
click at [126, 209] on body "Image Image 0 Image Row Root Drag & drop element from sidebar or Explore Librar…" at bounding box center [326, 151] width 446 height 269
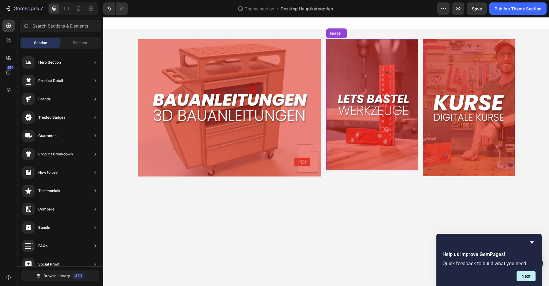
click at [358, 143] on img at bounding box center [372, 104] width 92 height 131
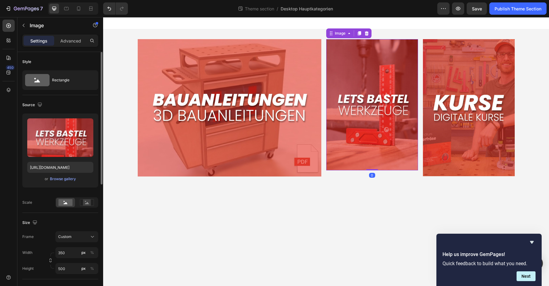
scroll to position [92, 0]
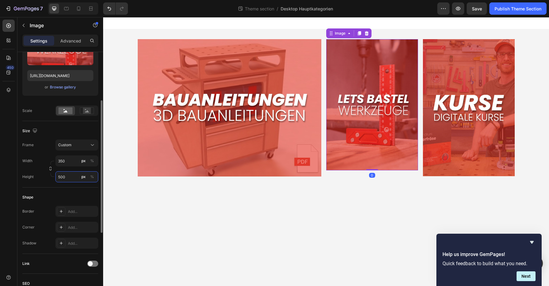
click at [68, 177] on input "500" at bounding box center [76, 176] width 43 height 11
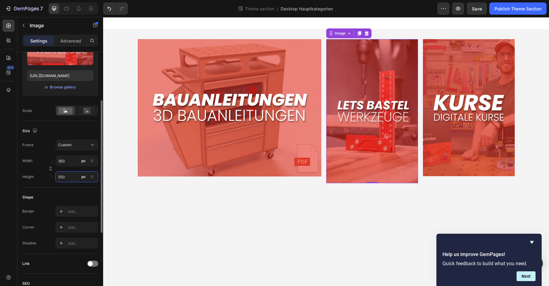
click at [68, 177] on input "550" at bounding box center [76, 176] width 43 height 11
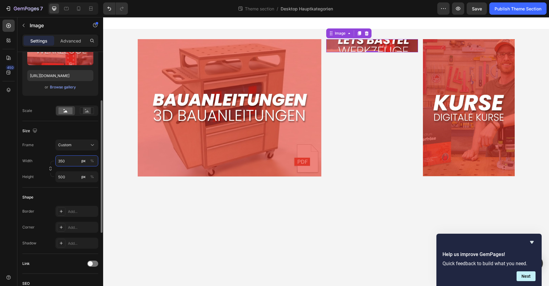
click at [70, 161] on input "350" at bounding box center [76, 161] width 43 height 11
click at [348, 47] on img at bounding box center [372, 45] width 92 height 13
click at [67, 178] on input "500" at bounding box center [76, 176] width 43 height 11
type input "500"
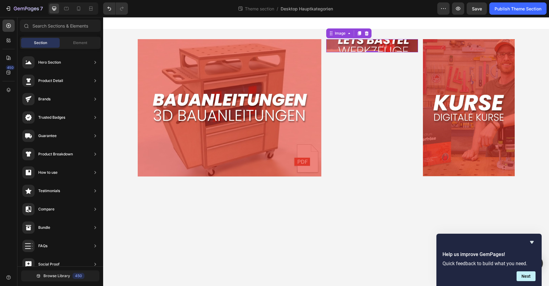
click at [118, 202] on body "Image Image 0 Image Row Root Drag & drop element from sidebar or Explore Librar…" at bounding box center [326, 151] width 446 height 269
click at [454, 59] on img at bounding box center [469, 107] width 92 height 137
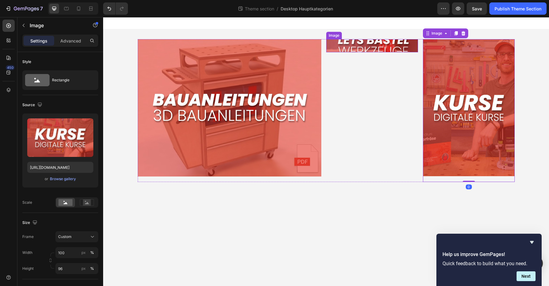
click at [398, 49] on img at bounding box center [372, 45] width 92 height 13
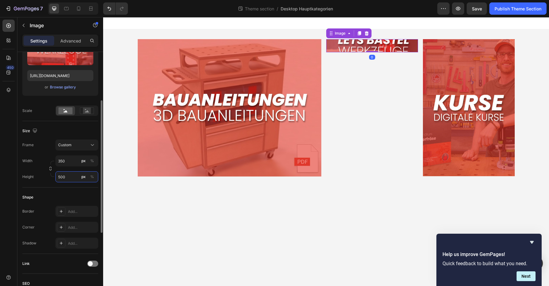
click at [63, 180] on input "500" at bounding box center [76, 176] width 43 height 11
type input "500"
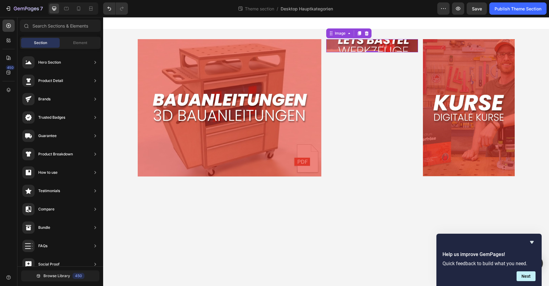
click at [177, 205] on body "Image Image 0 Image Row Root Drag & drop element from sidebar or Explore Librar…" at bounding box center [326, 151] width 446 height 269
click at [218, 150] on img at bounding box center [230, 107] width 184 height 137
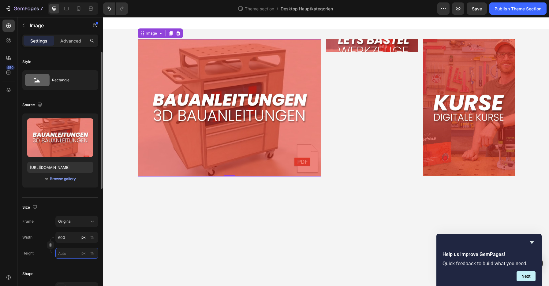
click at [66, 257] on input "px %" at bounding box center [76, 253] width 43 height 11
type input "450"
click at [51, 245] on icon "button" at bounding box center [50, 245] width 4 height 4
click at [62, 254] on input "px %" at bounding box center [76, 252] width 43 height 11
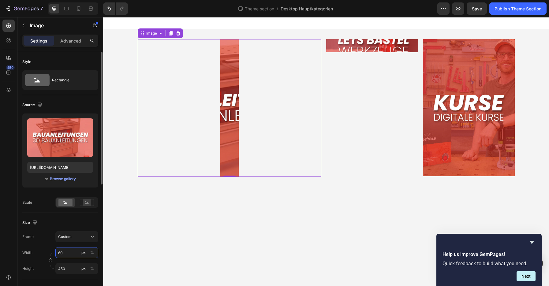
type input "600"
click at [147, 253] on body "Image 0 Image Image Row Root Drag & drop element from sidebar or Explore Librar…" at bounding box center [326, 151] width 446 height 269
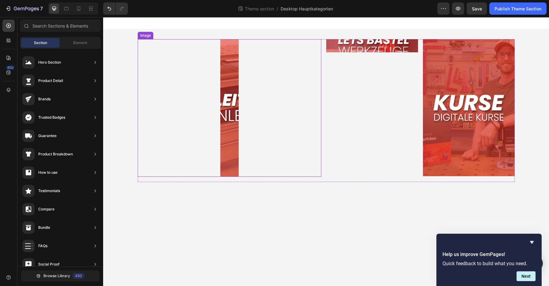
click at [224, 139] on img at bounding box center [229, 108] width 18 height 138
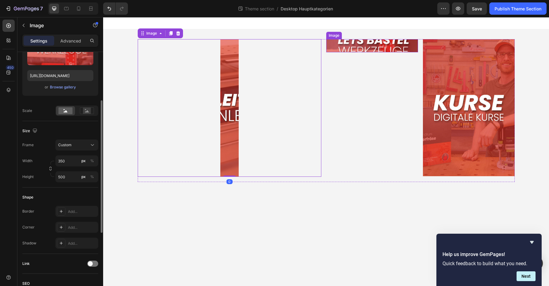
click at [343, 45] on img at bounding box center [372, 45] width 92 height 13
click at [62, 166] on input "350" at bounding box center [76, 161] width 43 height 11
click at [67, 161] on input "350" at bounding box center [76, 161] width 43 height 11
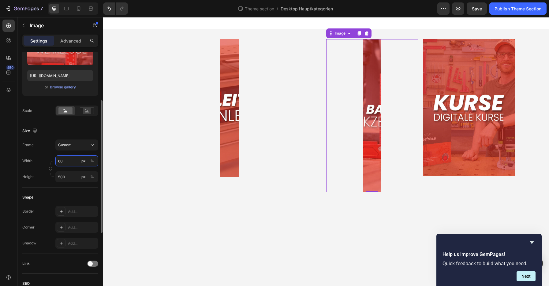
type input "600"
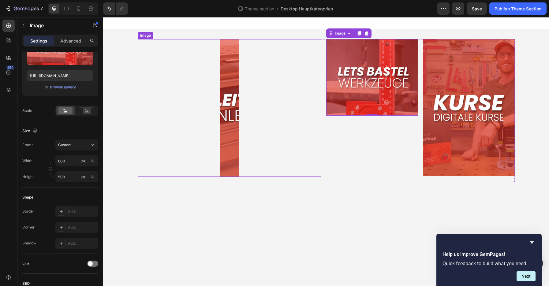
click at [139, 176] on div at bounding box center [230, 108] width 184 height 138
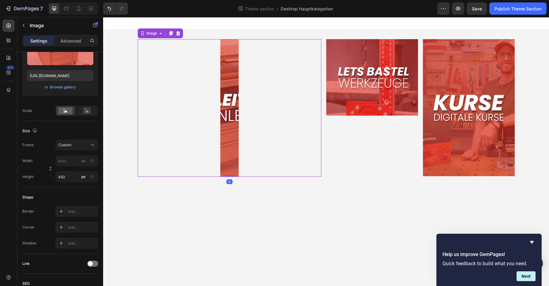
click at [212, 135] on div at bounding box center [230, 108] width 184 height 138
click at [60, 160] on input "px %" at bounding box center [76, 161] width 43 height 11
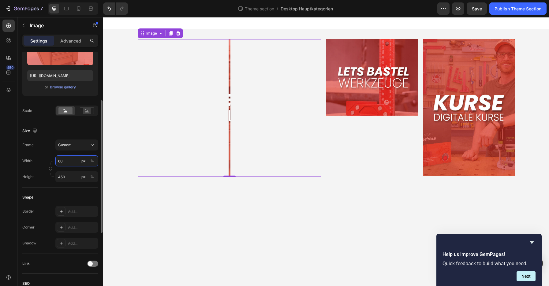
type input "600"
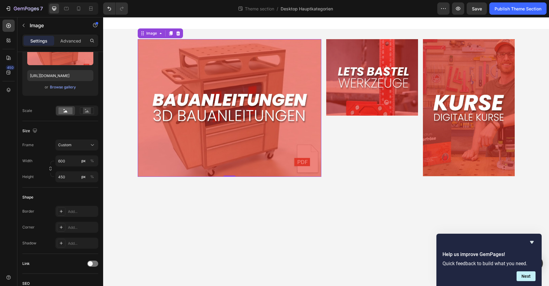
click at [165, 219] on body "Image 0 Image Image Row Root Drag & drop element from sidebar or Explore Librar…" at bounding box center [326, 151] width 446 height 269
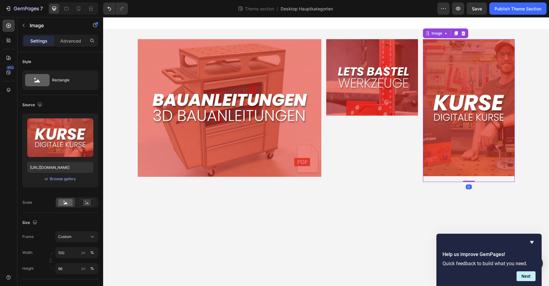
click at [446, 87] on img at bounding box center [469, 107] width 92 height 137
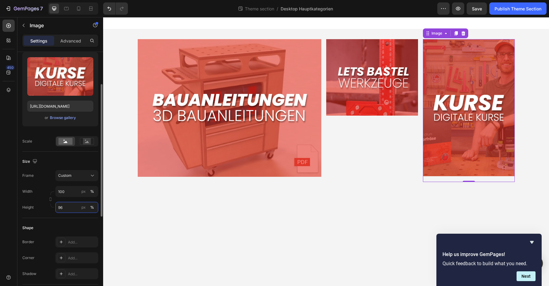
click at [71, 210] on input "96" at bounding box center [76, 207] width 43 height 11
click at [68, 191] on input "100" at bounding box center [76, 191] width 43 height 11
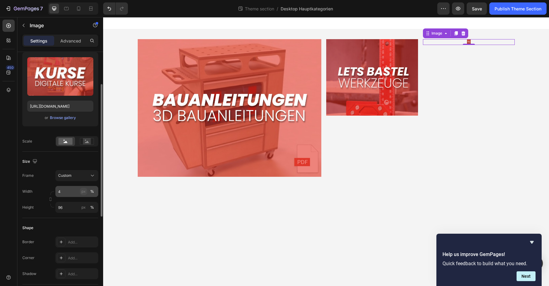
click at [84, 193] on div "px" at bounding box center [83, 192] width 4 height 6
click at [73, 193] on input "4" at bounding box center [76, 191] width 43 height 11
type input "4"
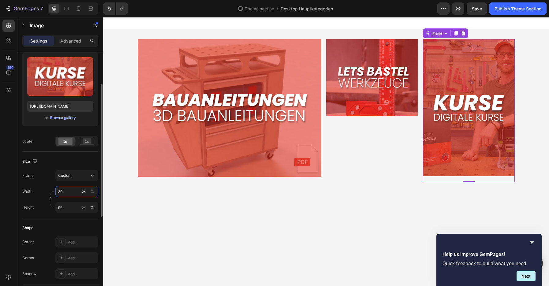
type input "3"
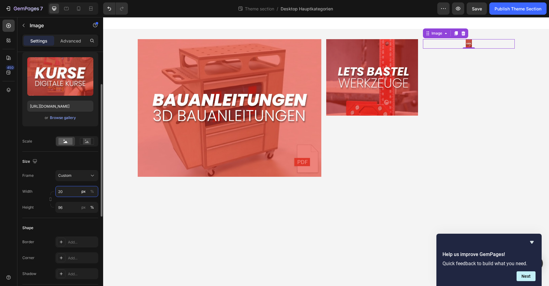
type input "2"
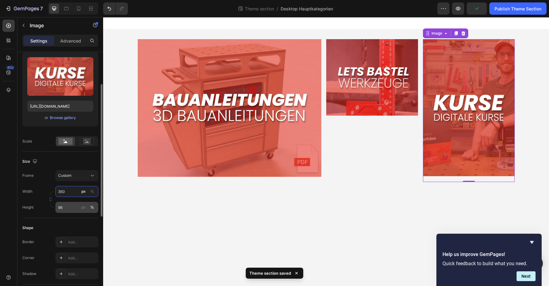
type input "350"
click at [63, 205] on input "96" at bounding box center [76, 207] width 43 height 11
drag, startPoint x: 83, startPoint y: 208, endPoint x: 79, endPoint y: 209, distance: 4.1
click at [83, 208] on div "px" at bounding box center [83, 208] width 4 height 6
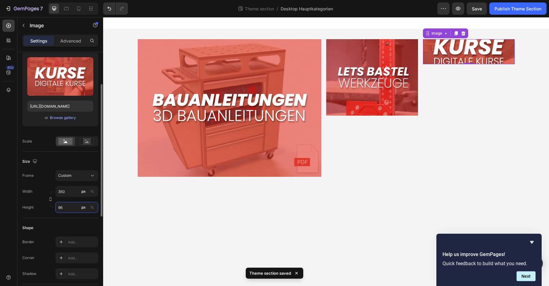
click at [73, 209] on input "96" at bounding box center [76, 207] width 43 height 11
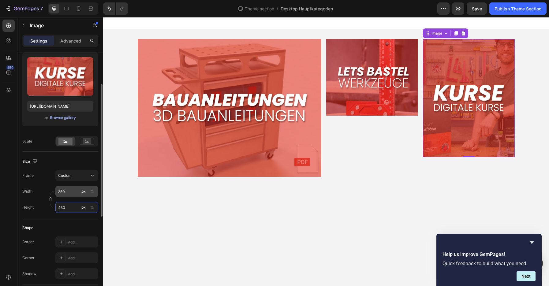
type input "450"
click at [70, 191] on input "350" at bounding box center [76, 191] width 43 height 11
click at [71, 190] on input "350" at bounding box center [76, 191] width 43 height 11
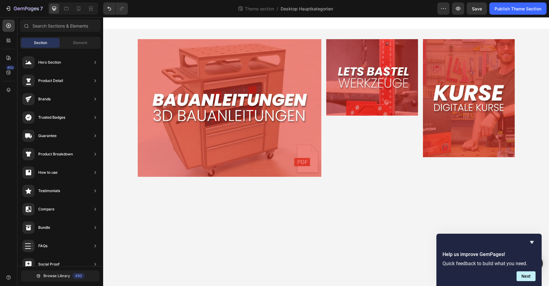
click at [124, 204] on body "Image Image Image Row Root Drag & drop element from sidebar or Explore Library …" at bounding box center [326, 151] width 446 height 269
click at [442, 122] on img at bounding box center [469, 98] width 92 height 118
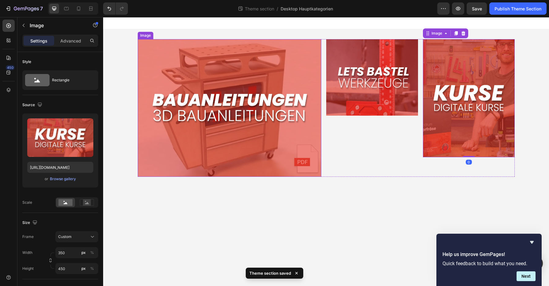
click at [181, 164] on img at bounding box center [230, 108] width 184 height 138
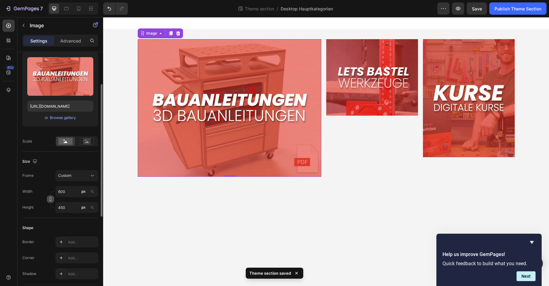
click at [51, 201] on icon "button" at bounding box center [50, 199] width 4 height 4
click at [199, 154] on img at bounding box center [230, 108] width 184 height 138
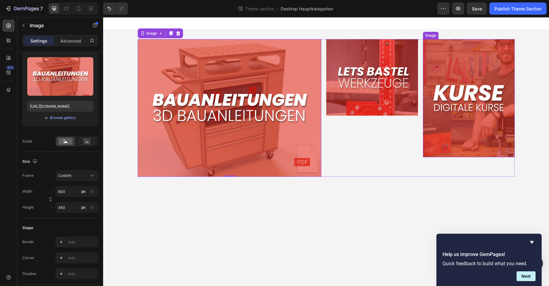
click at [467, 133] on img at bounding box center [469, 98] width 92 height 118
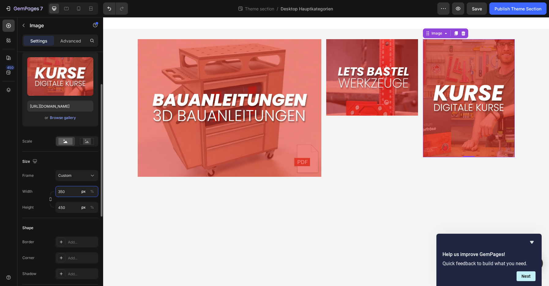
click at [69, 192] on input "350" at bounding box center [76, 191] width 43 height 11
drag, startPoint x: 43, startPoint y: 190, endPoint x: 44, endPoint y: 195, distance: 4.7
click at [43, 190] on div "Width 350 px %" at bounding box center [60, 191] width 76 height 11
click at [50, 198] on icon "button" at bounding box center [50, 199] width 4 height 4
click at [51, 200] on icon "button" at bounding box center [50, 199] width 4 height 4
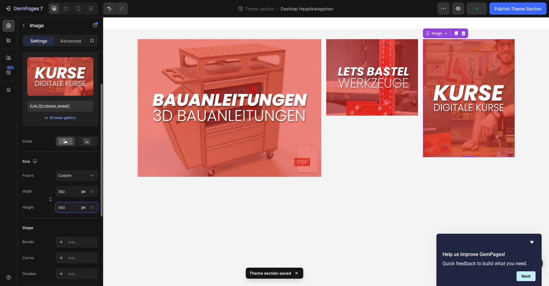
click at [69, 209] on input "450" at bounding box center [76, 207] width 43 height 11
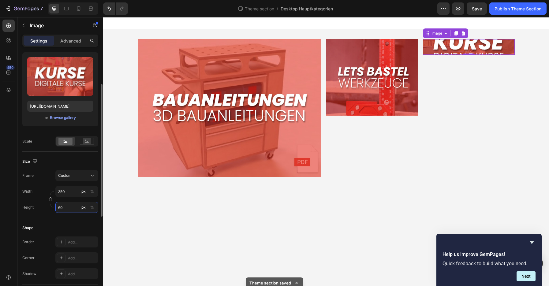
type input "6"
type input "500"
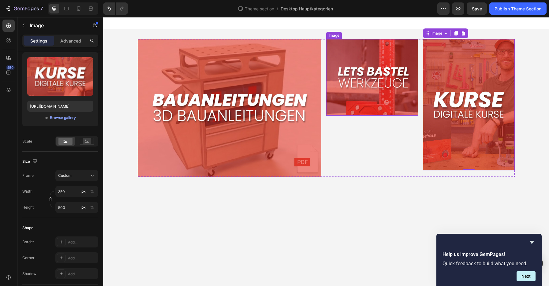
click at [334, 105] on img at bounding box center [372, 77] width 92 height 77
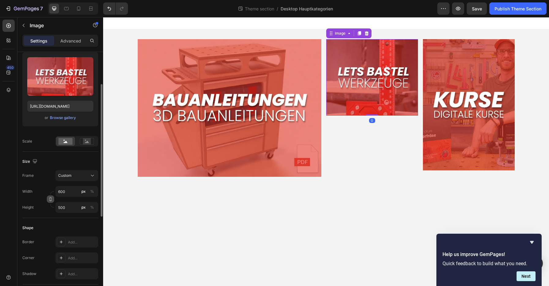
click at [52, 200] on icon "button" at bounding box center [50, 199] width 4 height 4
click at [66, 193] on input "600" at bounding box center [76, 191] width 43 height 11
type input "1"
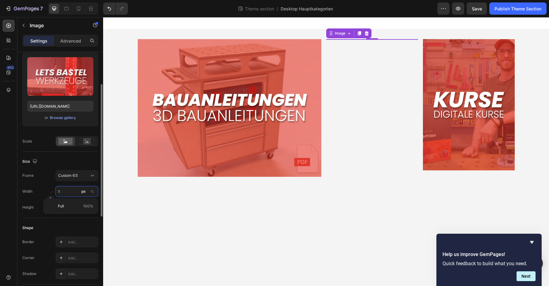
type input "10"
type input "8"
type input "100"
type input "83"
type input "100"
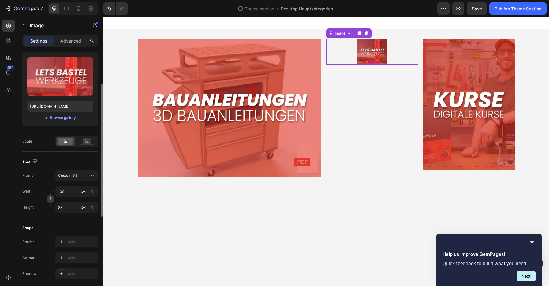
click at [51, 201] on icon "button" at bounding box center [51, 201] width 2 height 2
click at [66, 208] on input "83" at bounding box center [76, 207] width 43 height 11
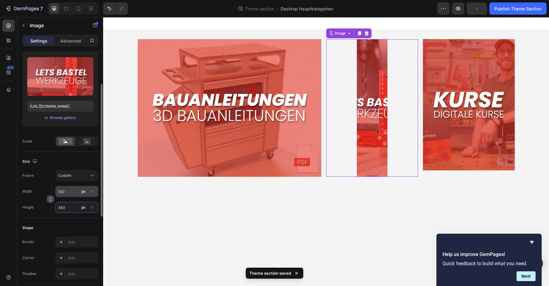
type input "450"
click at [71, 194] on input "100" at bounding box center [76, 191] width 43 height 11
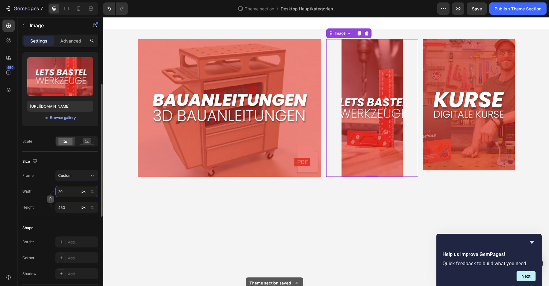
type input "2"
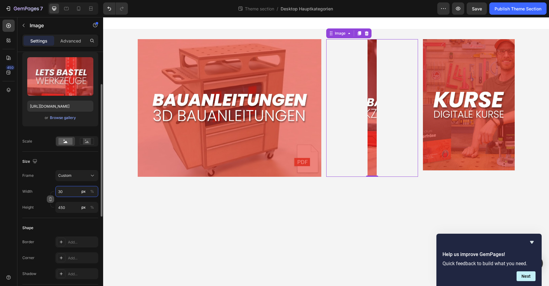
type input "300"
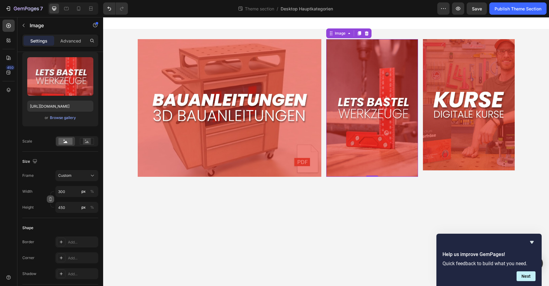
click at [254, 220] on body "Image Image 0 Image Row Root Drag & drop element from sidebar or Explore Librar…" at bounding box center [326, 151] width 446 height 269
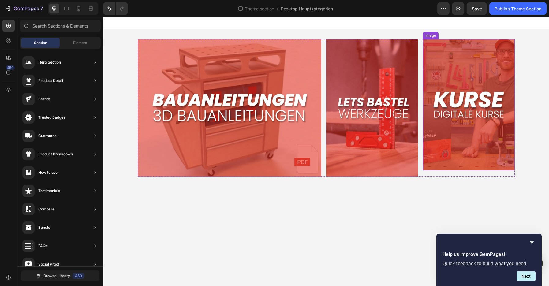
click at [428, 160] on img at bounding box center [469, 104] width 92 height 131
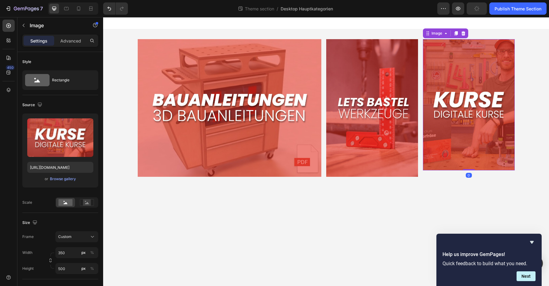
drag, startPoint x: 396, startPoint y: 202, endPoint x: 413, endPoint y: 190, distance: 20.0
click at [397, 202] on body "Image Image Image 0 Row Root Drag & drop element from sidebar or Explore Librar…" at bounding box center [326, 151] width 446 height 269
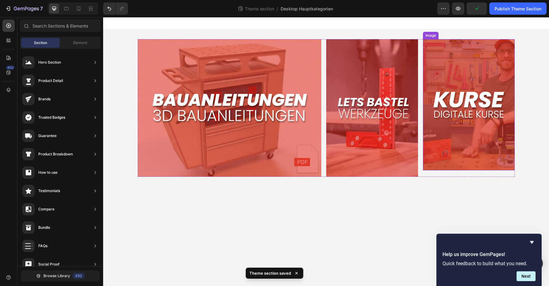
click at [444, 165] on img at bounding box center [469, 104] width 92 height 131
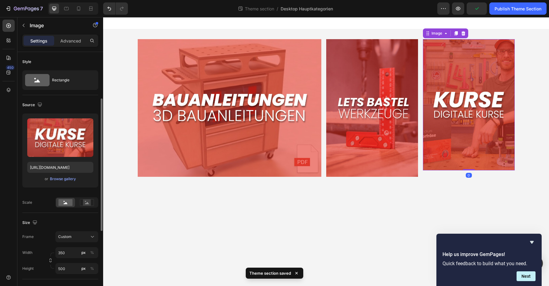
scroll to position [31, 0]
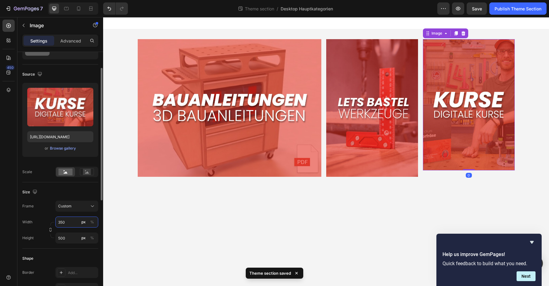
click at [69, 223] on input "350" at bounding box center [76, 222] width 43 height 11
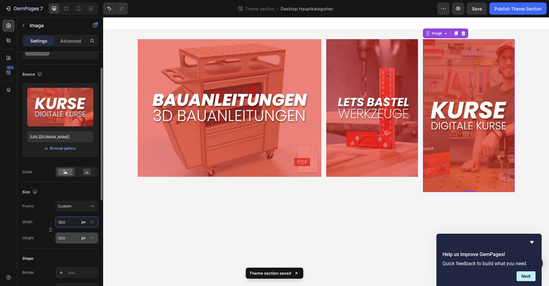
type input "300"
click at [62, 235] on input "500" at bounding box center [76, 238] width 43 height 11
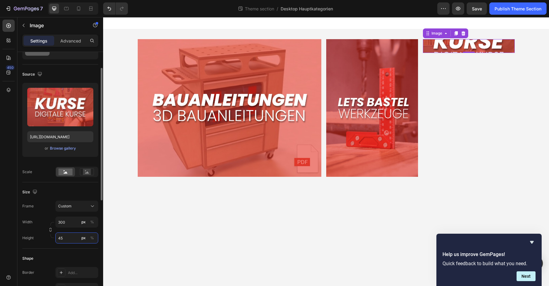
type input "450"
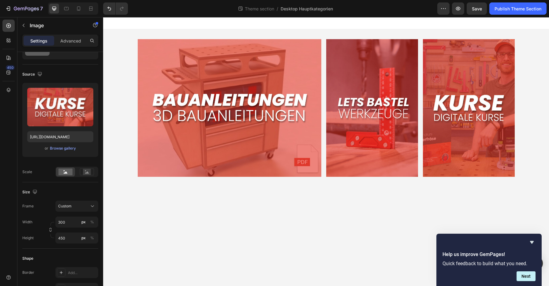
click at [258, 238] on body "Image Image Image Row Root Drag & drop element from sidebar or Explore Library …" at bounding box center [326, 151] width 446 height 269
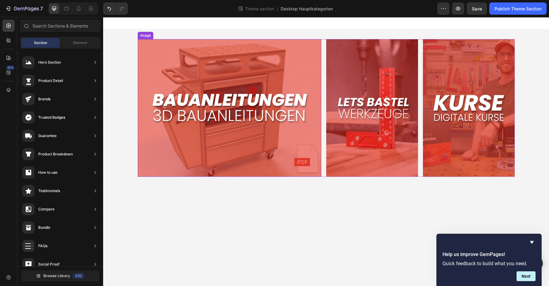
click at [294, 103] on img at bounding box center [230, 108] width 184 height 138
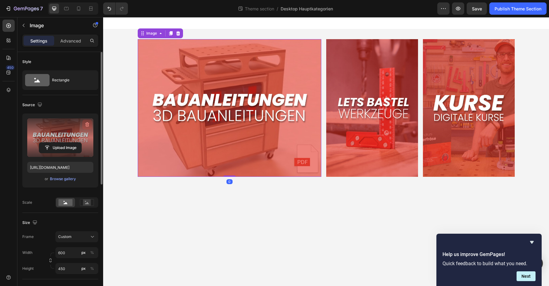
click at [87, 122] on icon "button" at bounding box center [87, 125] width 6 height 6
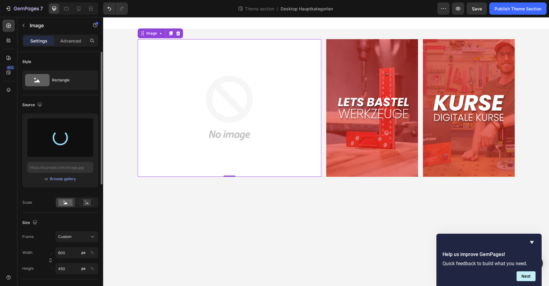
type input "[URL][DOMAIN_NAME]"
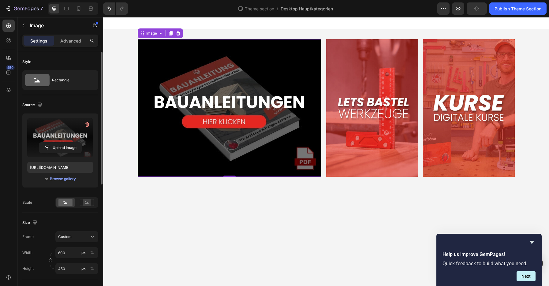
click at [314, 107] on img at bounding box center [230, 108] width 184 height 138
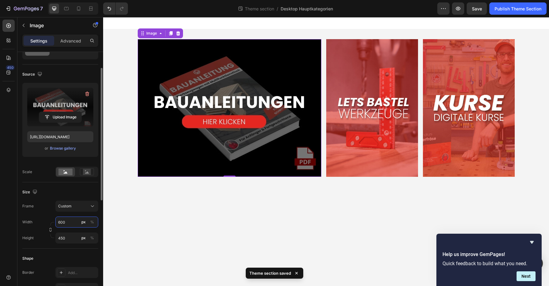
click at [77, 227] on input "600" at bounding box center [76, 222] width 43 height 11
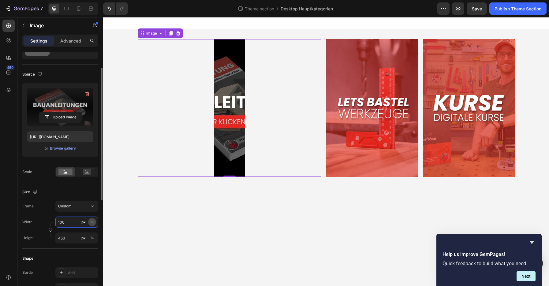
type input "100"
click at [92, 219] on button "%" at bounding box center [91, 222] width 7 height 7
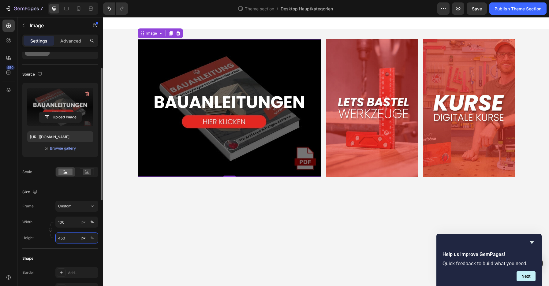
click at [72, 234] on input "450" at bounding box center [76, 238] width 43 height 11
click at [70, 240] on input "450" at bounding box center [76, 238] width 43 height 11
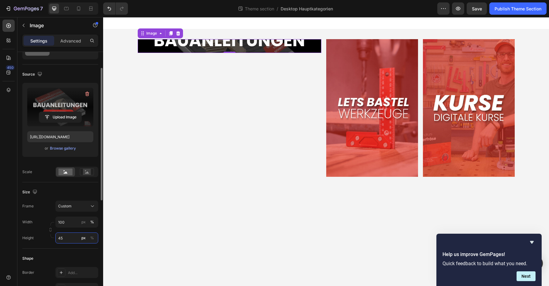
type input "4"
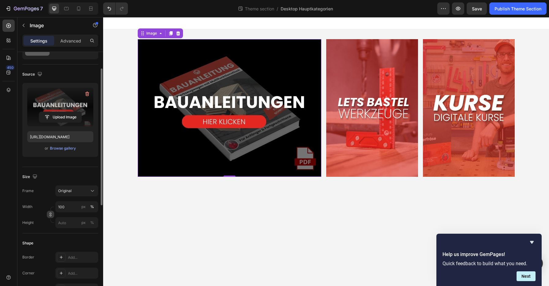
click at [51, 232] on div "Size Frame Original Width 100 px % Height px %" at bounding box center [60, 200] width 76 height 66
click at [373, 163] on img at bounding box center [372, 108] width 92 height 138
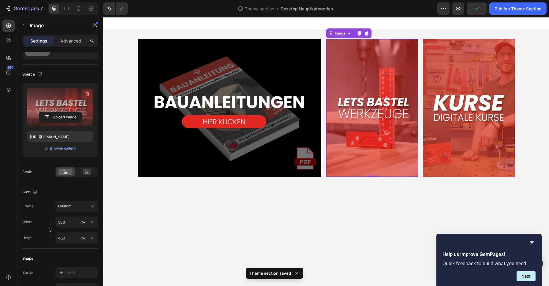
click at [88, 93] on icon "button" at bounding box center [87, 94] width 4 height 5
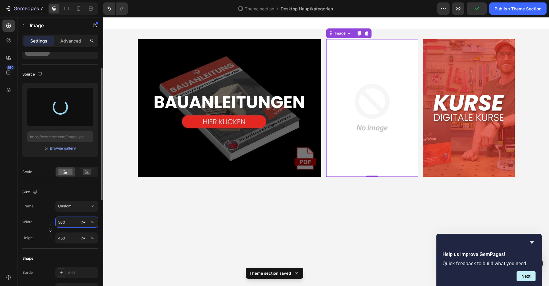
click at [69, 223] on input "300" at bounding box center [76, 222] width 43 height 11
type input "[URL][DOMAIN_NAME]"
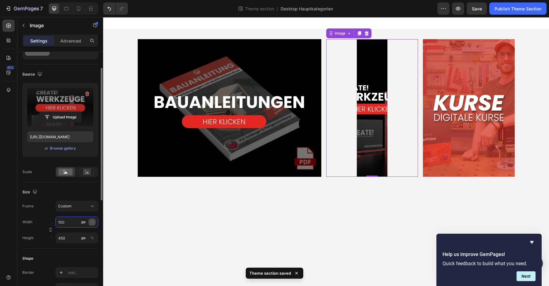
type input "100"
click at [92, 222] on div "%" at bounding box center [92, 222] width 4 height 6
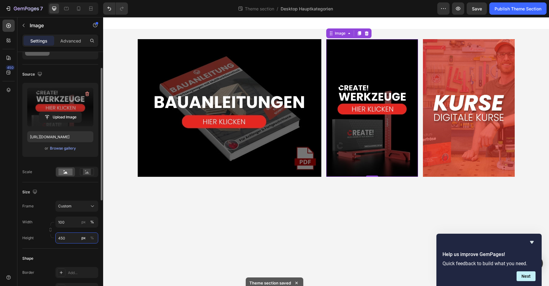
click at [72, 239] on input "450" at bounding box center [76, 238] width 43 height 11
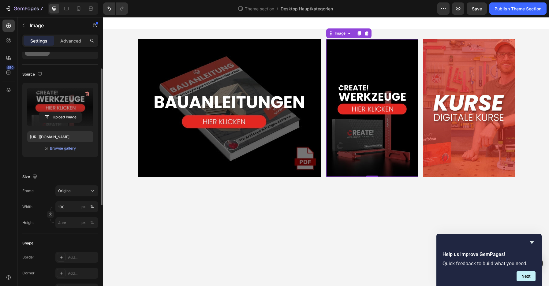
click at [51, 231] on div "Size Frame Original Width 100 px % Height px %" at bounding box center [60, 200] width 76 height 66
click at [47, 227] on div "Height px %" at bounding box center [60, 222] width 76 height 11
click at [444, 160] on img at bounding box center [469, 108] width 92 height 138
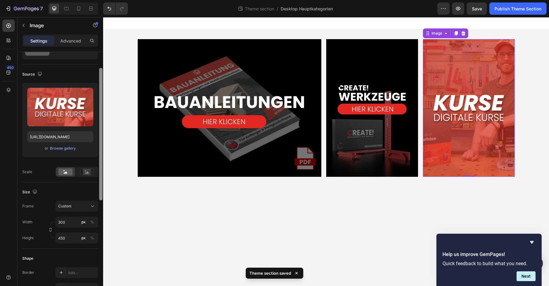
drag, startPoint x: 86, startPoint y: 92, endPoint x: 101, endPoint y: 94, distance: 15.7
click at [86, 92] on icon "button" at bounding box center [87, 94] width 6 height 6
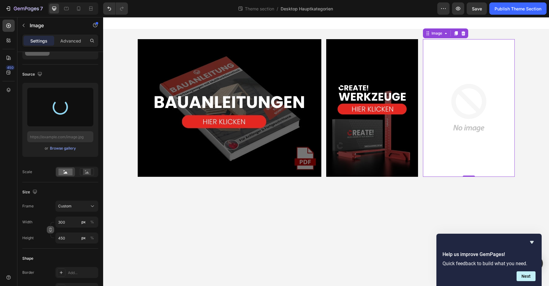
click at [51, 231] on icon "button" at bounding box center [50, 230] width 4 height 4
click at [69, 225] on input "300" at bounding box center [76, 222] width 43 height 11
type input "[URL][DOMAIN_NAME]"
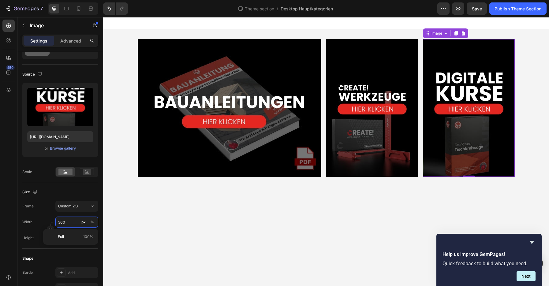
type input "1"
type input "2"
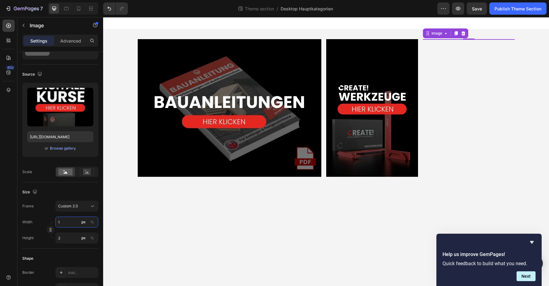
type input "10"
type input "15"
type input "100"
type input "150"
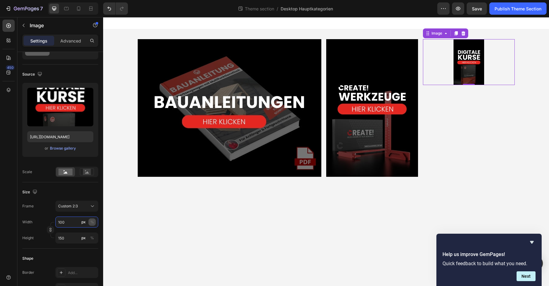
type input "100"
click at [92, 223] on div "%" at bounding box center [92, 222] width 4 height 6
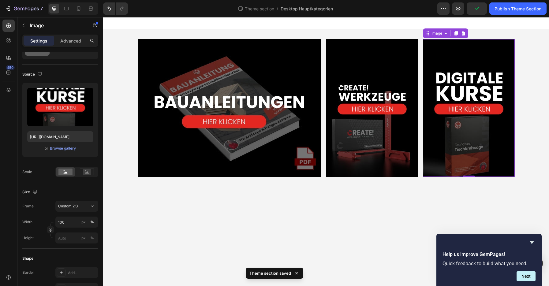
click at [61, 194] on div "Size" at bounding box center [60, 192] width 76 height 10
click at [220, 215] on body "Image Image Image 0 Row Root Drag & drop element from sidebar or Explore Librar…" at bounding box center [326, 151] width 446 height 269
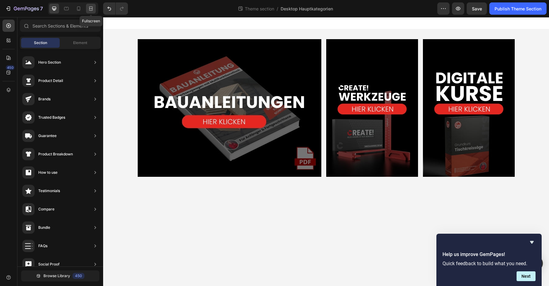
click at [91, 9] on icon at bounding box center [91, 9] width 6 height 6
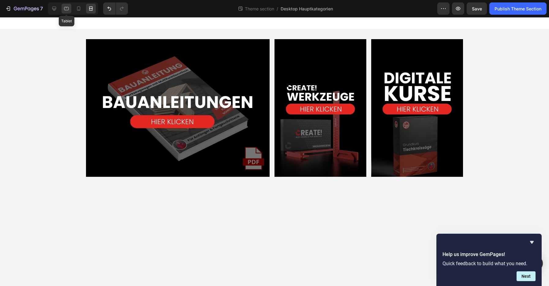
click at [67, 12] on div at bounding box center [67, 9] width 10 height 10
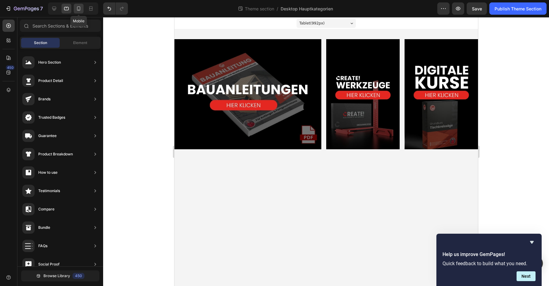
click at [77, 12] on div at bounding box center [79, 9] width 10 height 10
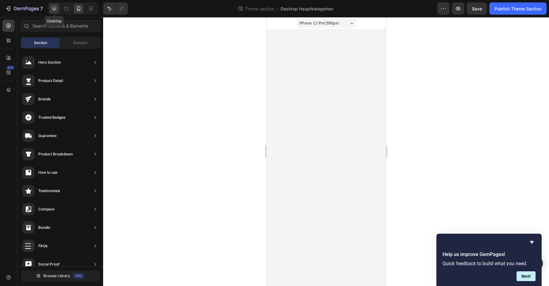
click at [56, 13] on div at bounding box center [54, 9] width 10 height 10
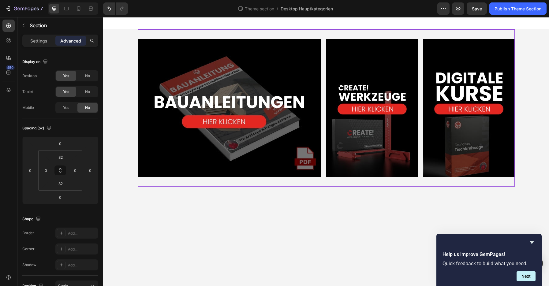
click at [275, 34] on div "Image Image Image Row" at bounding box center [326, 107] width 377 height 157
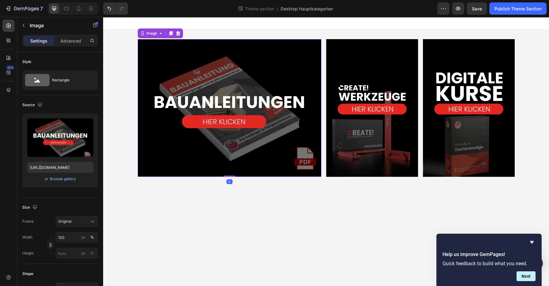
click at [185, 128] on img at bounding box center [230, 108] width 184 height 138
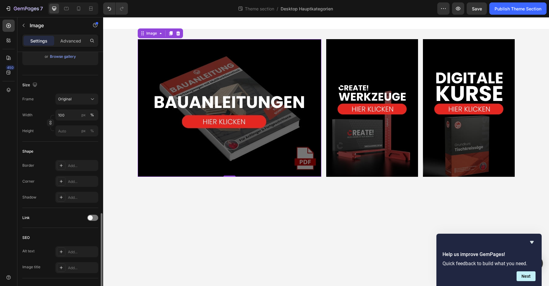
scroll to position [211, 0]
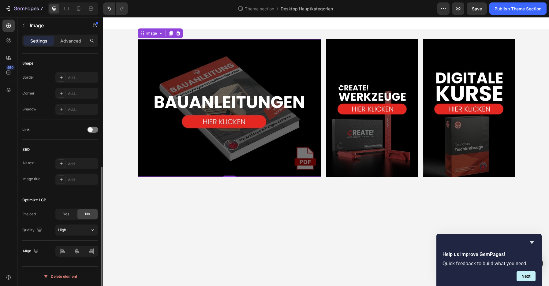
click at [93, 126] on div "Link" at bounding box center [60, 130] width 76 height 10
click at [91, 135] on div "Link" at bounding box center [60, 130] width 76 height 20
click at [92, 131] on span at bounding box center [90, 129] width 5 height 5
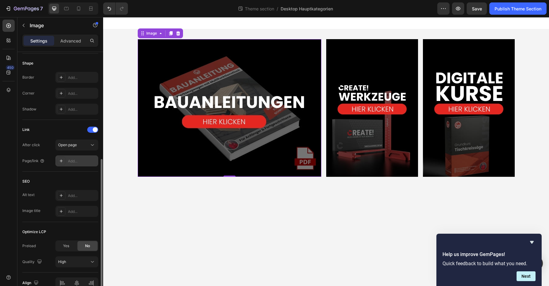
click at [75, 163] on div "Add..." at bounding box center [82, 162] width 29 height 6
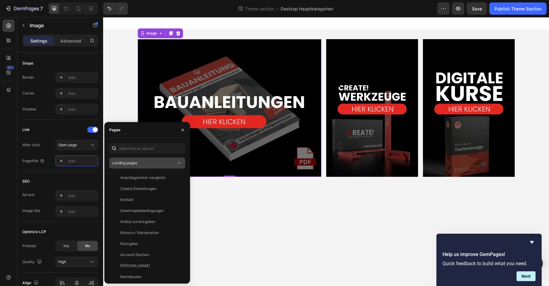
click at [137, 164] on span "Landing pages" at bounding box center [124, 163] width 25 height 5
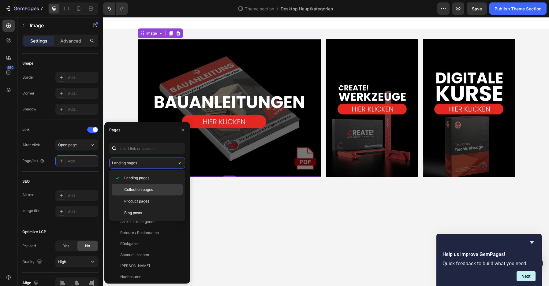
click at [132, 188] on span "Collection pages" at bounding box center [138, 190] width 29 height 6
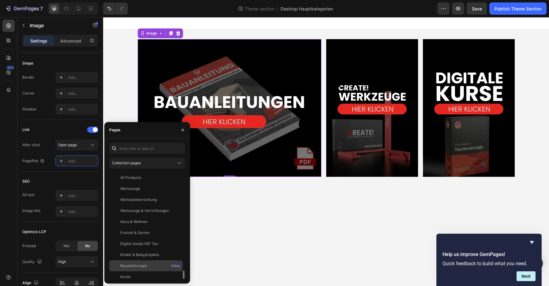
scroll to position [61, 0]
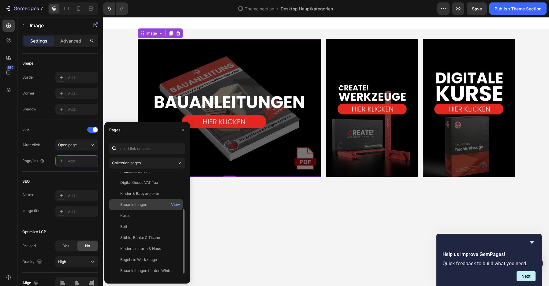
click at [139, 208] on div "Bauanleitungen View" at bounding box center [145, 204] width 73 height 11
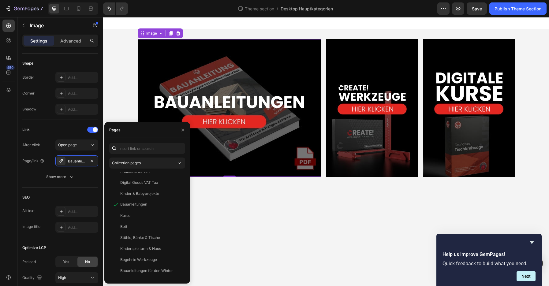
click at [233, 227] on body "Image 0 Image Image Row Root Drag & drop element from sidebar or Explore Librar…" at bounding box center [326, 151] width 446 height 269
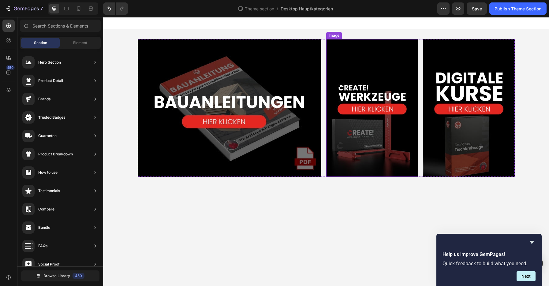
click at [370, 156] on img at bounding box center [372, 108] width 92 height 138
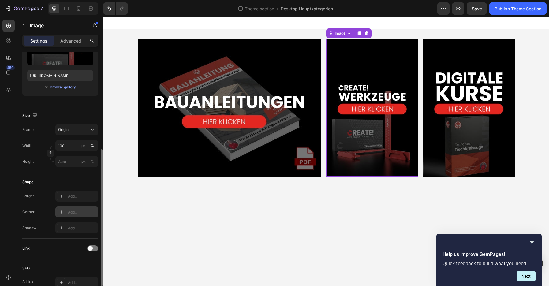
scroll to position [153, 0]
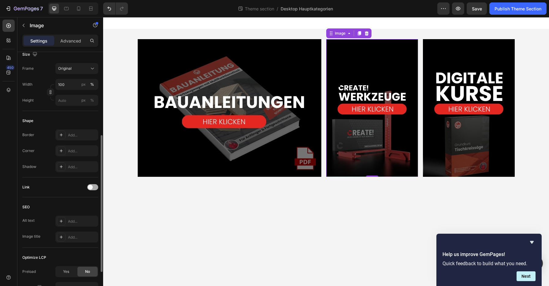
click at [96, 188] on div at bounding box center [92, 187] width 11 height 6
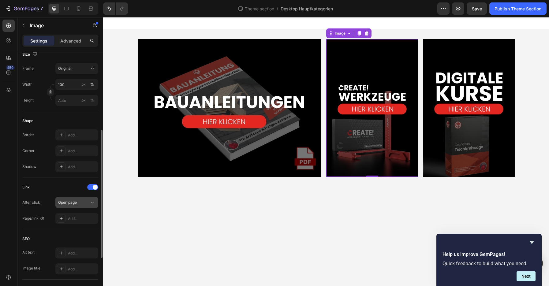
click at [81, 206] on button "Open page" at bounding box center [76, 202] width 43 height 11
click at [63, 190] on div "Link" at bounding box center [60, 187] width 76 height 10
click at [75, 218] on div "Add..." at bounding box center [82, 219] width 29 height 6
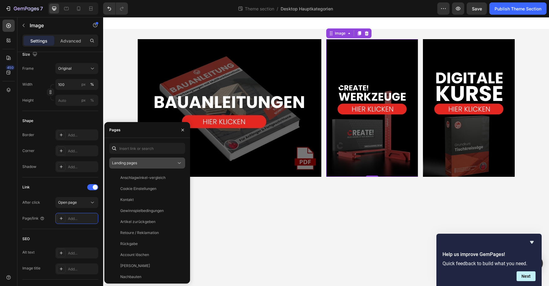
click at [132, 164] on span "Landing pages" at bounding box center [124, 163] width 25 height 5
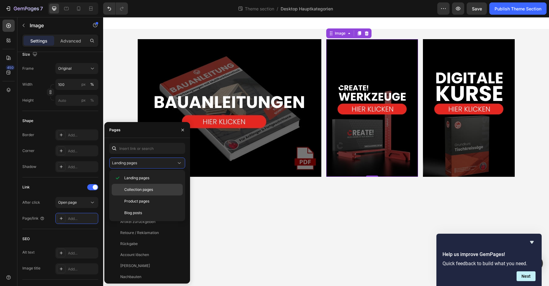
click at [128, 188] on span "Collection pages" at bounding box center [138, 190] width 29 height 6
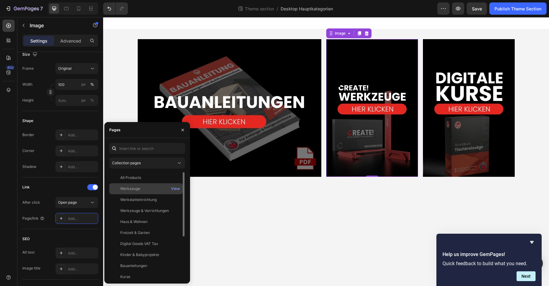
click at [151, 193] on div "Werkzeuge View" at bounding box center [145, 188] width 73 height 11
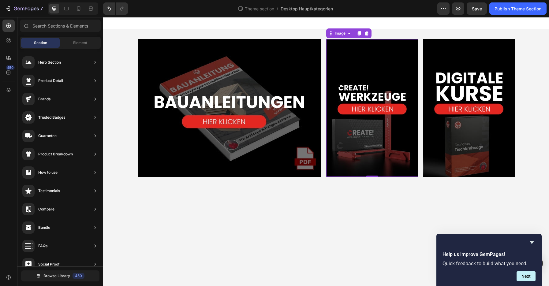
click at [213, 227] on body "Image Image 0 Image Row Root Drag & drop element from sidebar or Explore Librar…" at bounding box center [326, 151] width 446 height 269
click at [444, 165] on img at bounding box center [469, 108] width 92 height 138
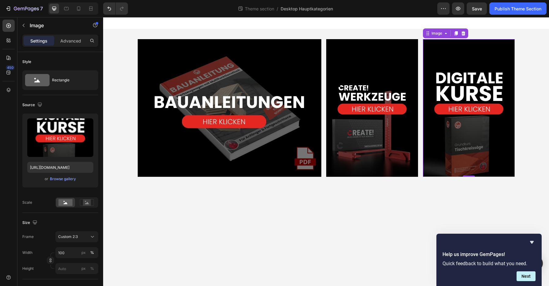
click at [442, 164] on img at bounding box center [469, 108] width 92 height 138
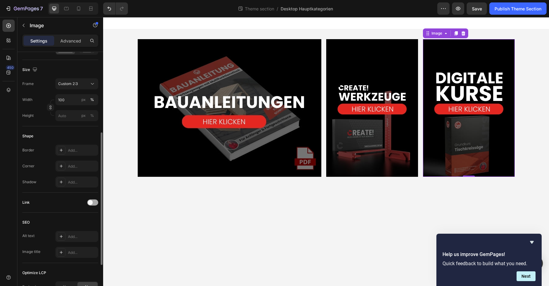
click at [93, 204] on div at bounding box center [92, 203] width 11 height 6
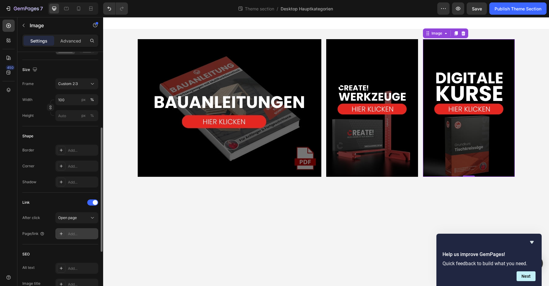
click at [81, 232] on div "Add..." at bounding box center [82, 234] width 29 height 6
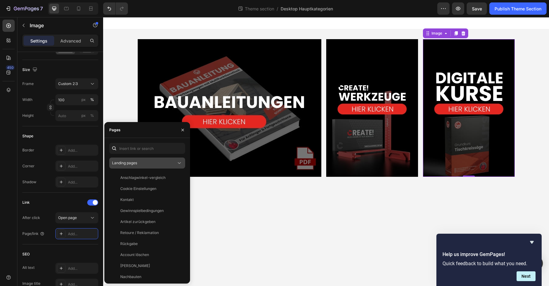
click at [143, 163] on div "Landing pages" at bounding box center [144, 163] width 64 height 6
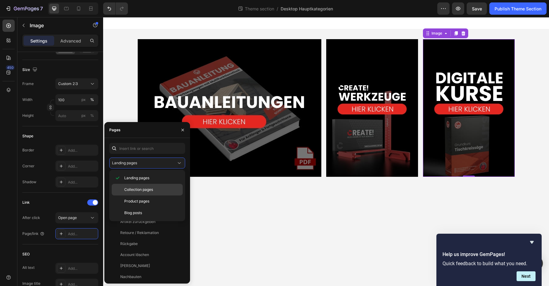
click at [133, 190] on span "Collection pages" at bounding box center [138, 190] width 29 height 6
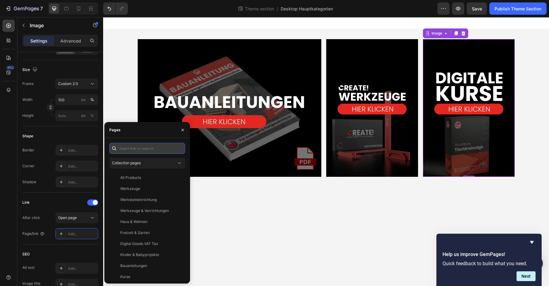
click at [141, 148] on input "text" at bounding box center [147, 148] width 76 height 11
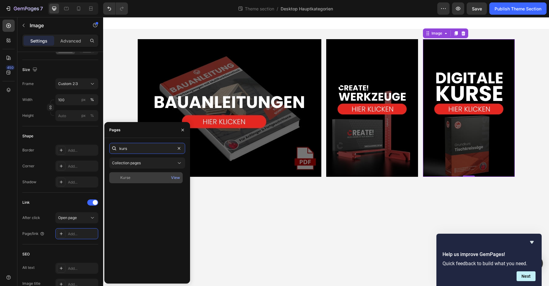
type input "kurs"
click at [141, 182] on div "Kurse View" at bounding box center [145, 177] width 73 height 11
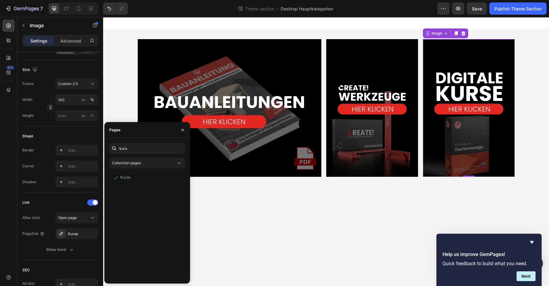
click at [268, 216] on body "Image Image Image 0 Row Root Drag & drop element from sidebar or Explore Librar…" at bounding box center [326, 151] width 446 height 269
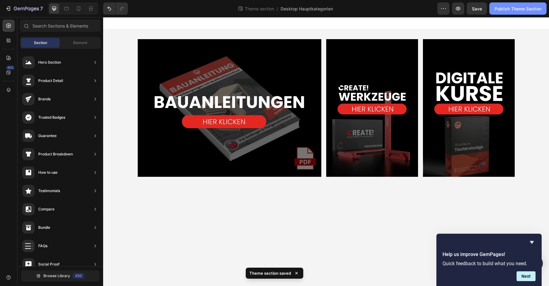
click at [499, 8] on div "Publish Theme Section" at bounding box center [518, 9] width 47 height 6
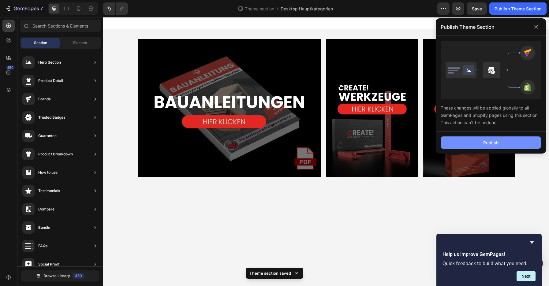
click at [478, 142] on button "Publish" at bounding box center [491, 143] width 100 height 12
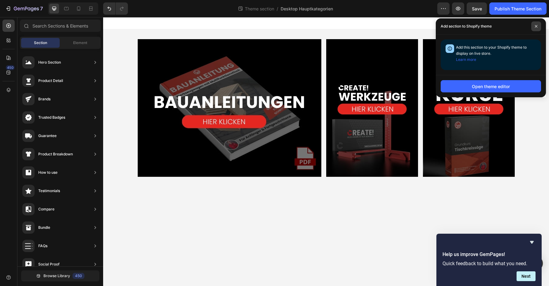
click at [535, 29] on span at bounding box center [536, 26] width 10 height 10
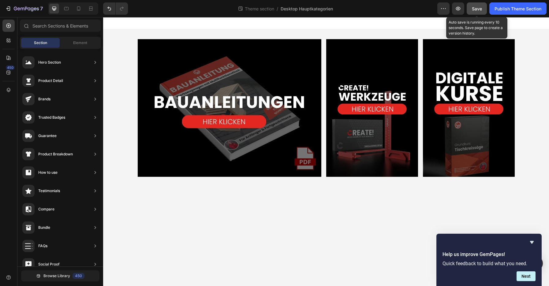
click at [477, 7] on span "Save" at bounding box center [477, 8] width 10 height 5
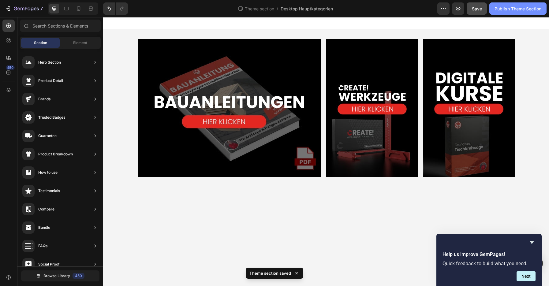
click at [504, 11] on div "Publish Theme Section" at bounding box center [518, 9] width 47 height 6
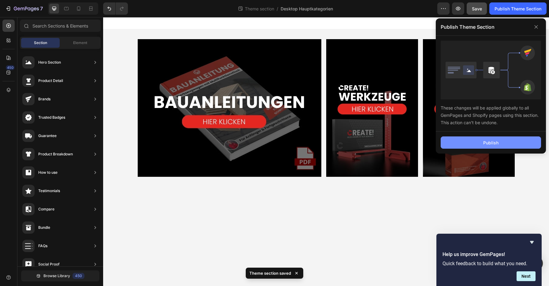
click at [488, 141] on div "Publish" at bounding box center [490, 143] width 15 height 6
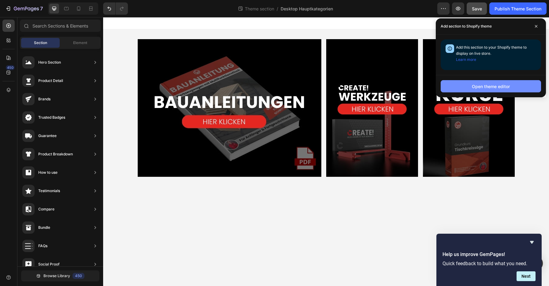
click at [502, 84] on div "Open theme editor" at bounding box center [491, 86] width 38 height 6
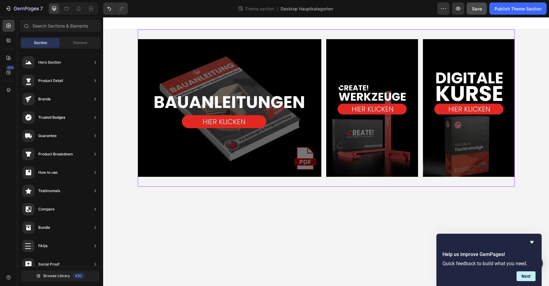
click at [249, 33] on div "Image Image Image Row" at bounding box center [326, 107] width 377 height 157
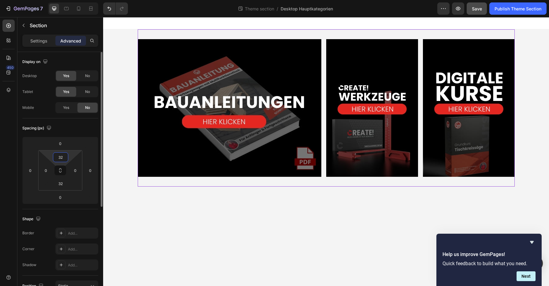
click at [64, 158] on input "32" at bounding box center [60, 157] width 12 height 9
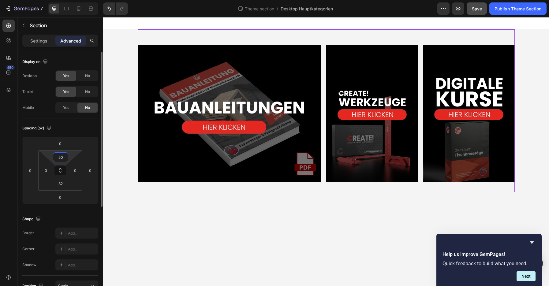
type input "5"
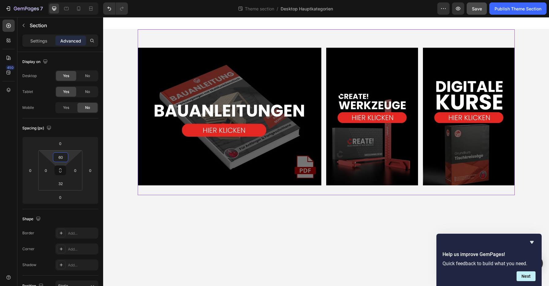
type input "60"
click at [475, 11] on span "Save" at bounding box center [477, 8] width 10 height 5
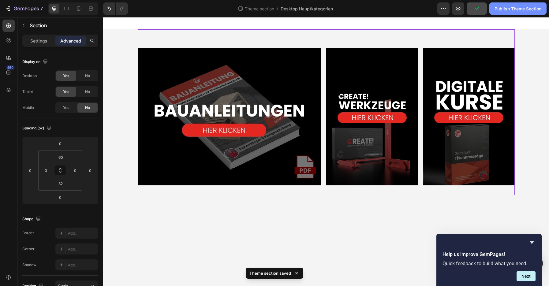
click at [505, 11] on div "Publish Theme Section" at bounding box center [518, 9] width 47 height 6
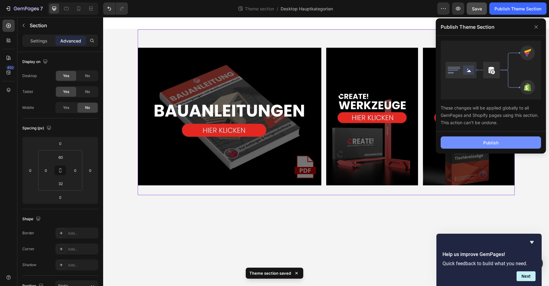
click at [483, 141] on button "Publish" at bounding box center [491, 143] width 100 height 12
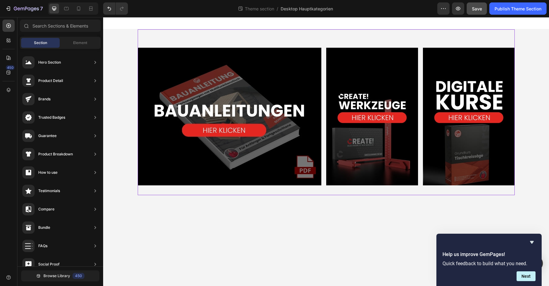
click at [372, 20] on div at bounding box center [326, 23] width 446 height 12
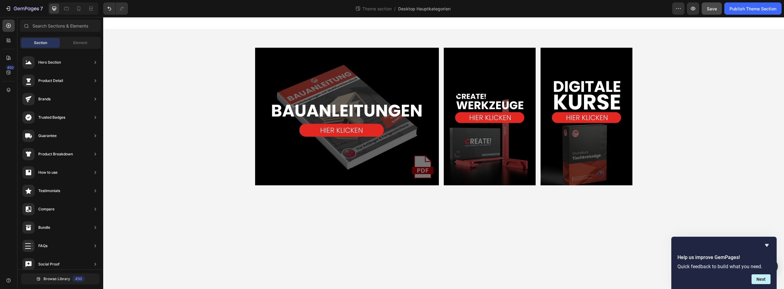
click at [247, 81] on div "Image Image Image Row Root" at bounding box center [443, 112] width 680 height 166
click at [253, 68] on div "Image Image Image Row Root" at bounding box center [443, 112] width 680 height 166
click at [289, 45] on div "Image Image Image Row" at bounding box center [443, 112] width 377 height 166
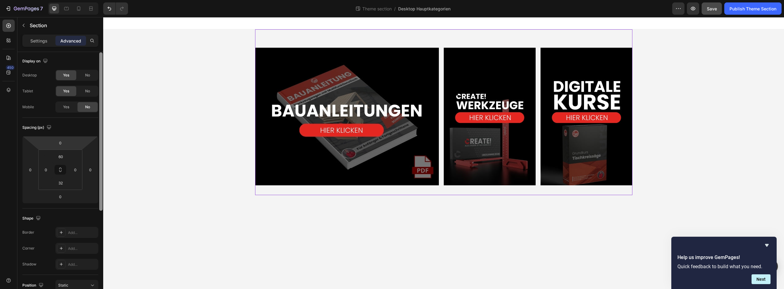
scroll to position [0, 0]
click at [277, 182] on img at bounding box center [347, 117] width 184 height 138
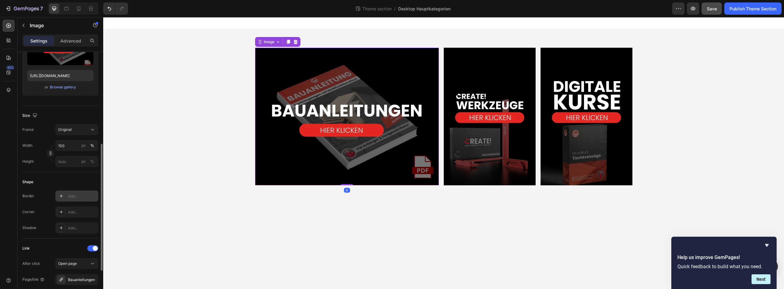
scroll to position [122, 0]
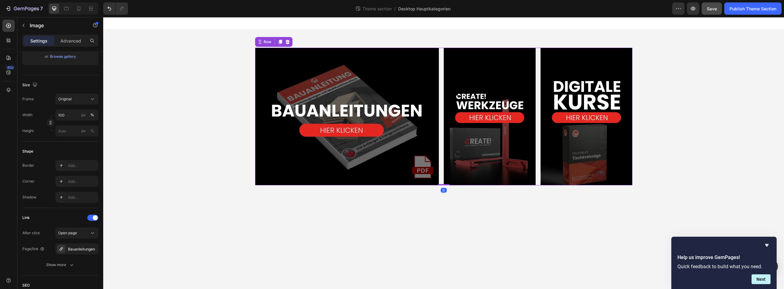
click at [441, 182] on div "Image Image Image Row 0" at bounding box center [443, 117] width 377 height 138
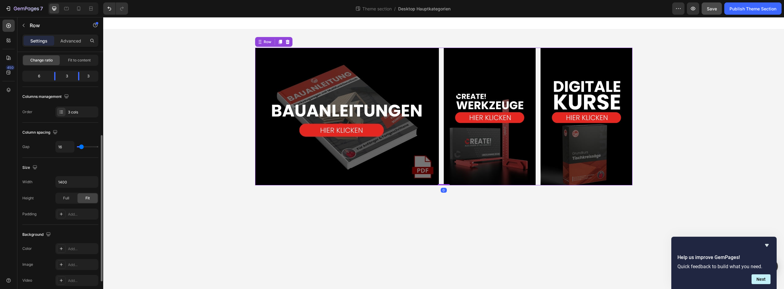
scroll to position [92, 0]
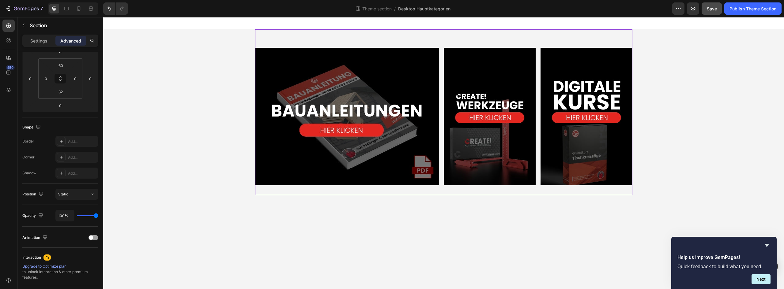
click at [264, 193] on div "Image Image Image Row" at bounding box center [443, 112] width 377 height 166
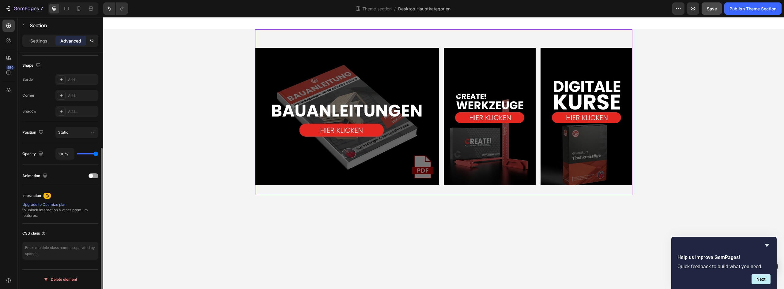
scroll to position [92, 0]
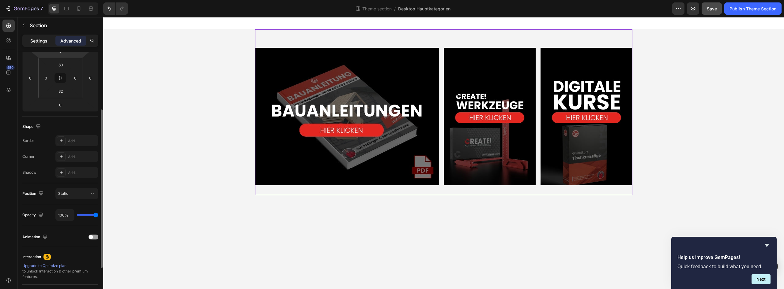
click at [42, 42] on p "Settings" at bounding box center [38, 41] width 17 height 6
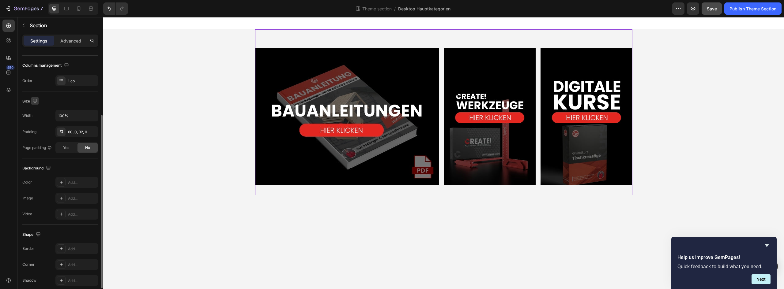
click at [33, 101] on icon "button" at bounding box center [35, 101] width 4 height 4
click at [64, 115] on input "100%" at bounding box center [77, 115] width 42 height 11
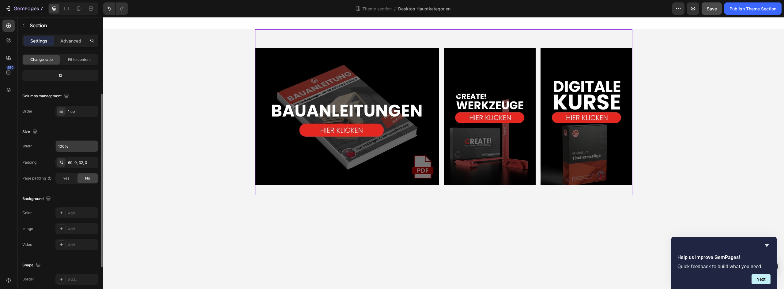
click at [89, 116] on div "1 col" at bounding box center [76, 111] width 43 height 11
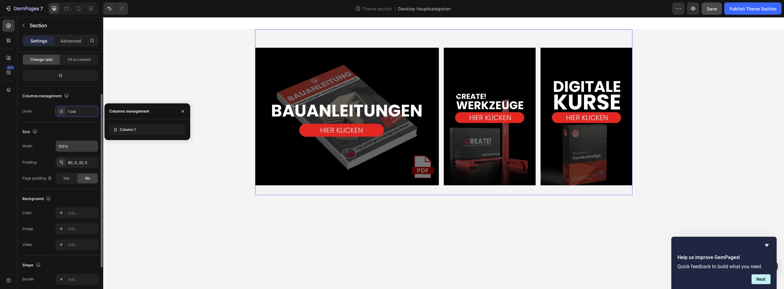
click at [42, 113] on div "Order 1 col" at bounding box center [60, 111] width 76 height 11
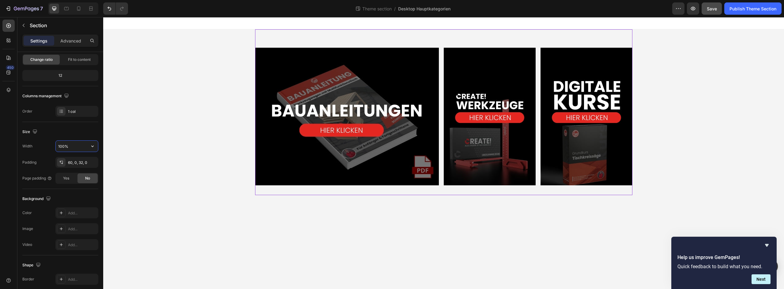
click at [71, 149] on input "100%" at bounding box center [77, 146] width 42 height 11
click at [263, 192] on div "Image Image Image Row" at bounding box center [443, 112] width 377 height 166
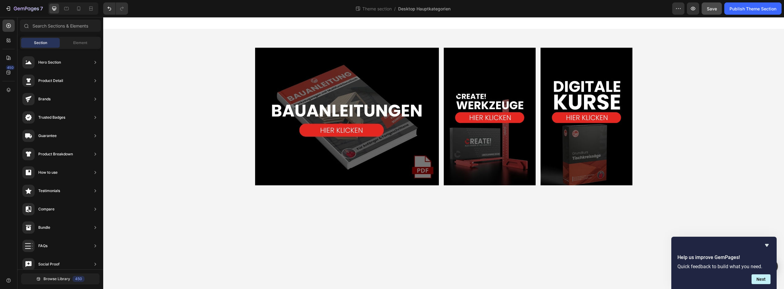
click at [260, 208] on body "Image Image Image Row Root Drag & drop element from sidebar or Explore Library …" at bounding box center [443, 153] width 680 height 272
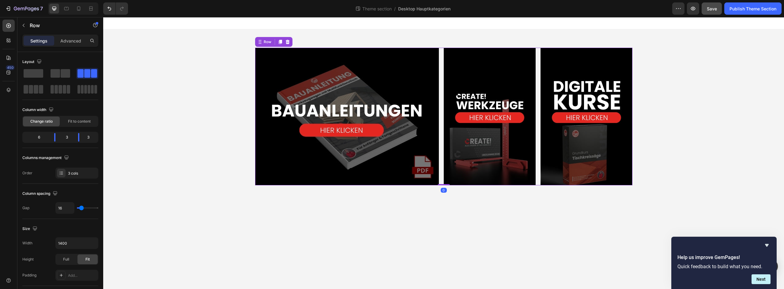
click at [440, 183] on div "Image Image Image Row 0" at bounding box center [443, 117] width 377 height 138
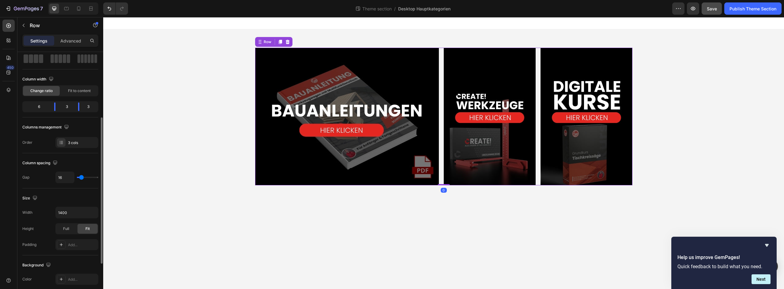
scroll to position [61, 0]
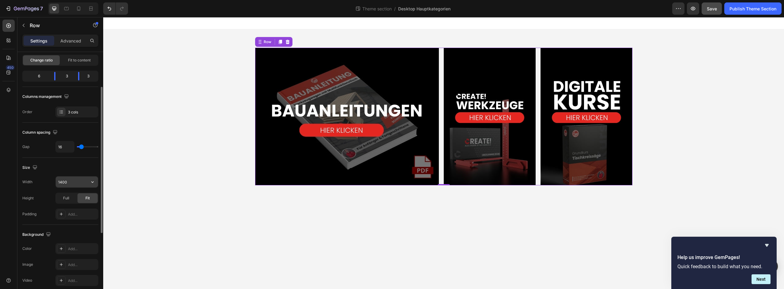
click at [71, 183] on input "1400" at bounding box center [77, 182] width 42 height 11
click at [92, 184] on icon "button" at bounding box center [92, 182] width 6 height 6
click at [76, 208] on p "Full 100%" at bounding box center [75, 210] width 35 height 6
type input "100%"
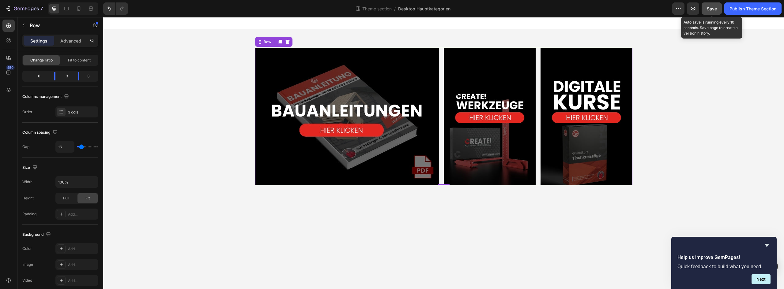
click at [549, 10] on span "Save" at bounding box center [712, 8] width 10 height 5
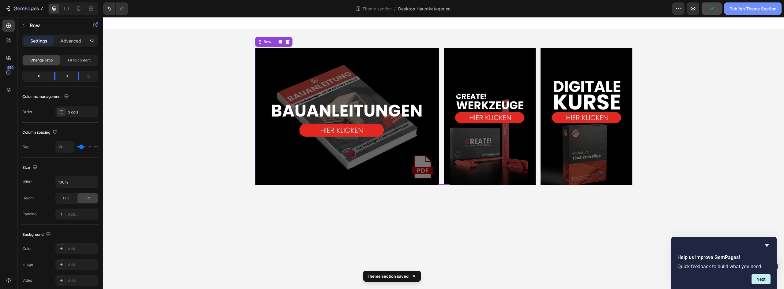
click at [549, 10] on div "Publish Theme Section" at bounding box center [752, 9] width 47 height 6
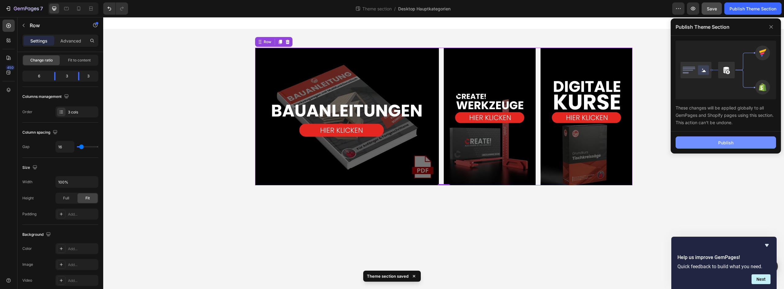
click at [549, 141] on button "Publish" at bounding box center [725, 143] width 100 height 12
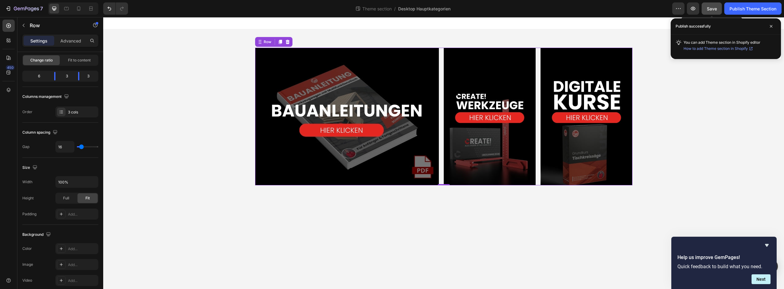
click at [549, 11] on span "Save" at bounding box center [712, 8] width 10 height 5
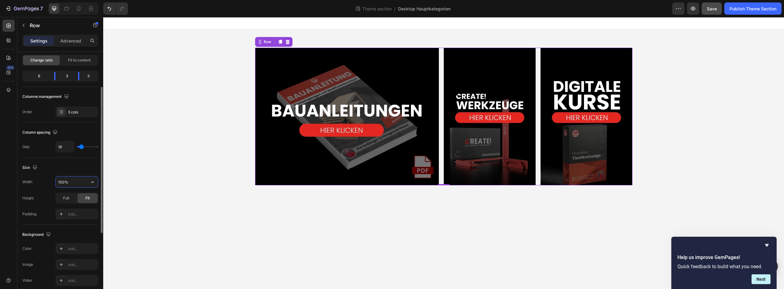
click at [77, 185] on input "100%" at bounding box center [77, 182] width 42 height 11
click at [321, 191] on div "Image Image Image Row" at bounding box center [443, 112] width 377 height 166
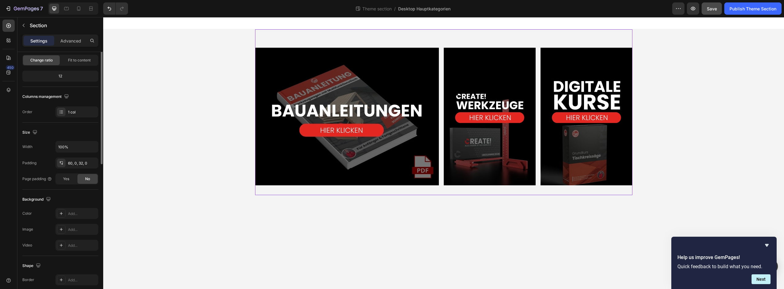
scroll to position [0, 0]
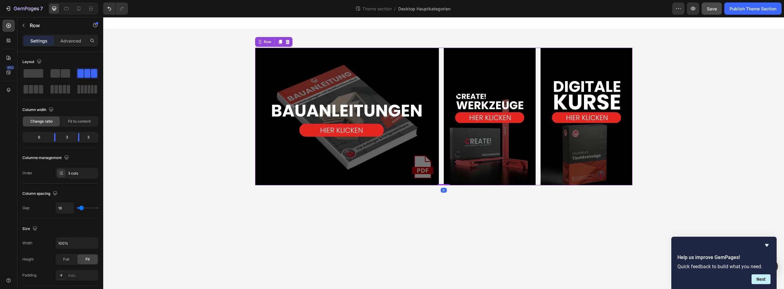
click at [441, 182] on div "Image Image Image Row 0" at bounding box center [443, 117] width 377 height 138
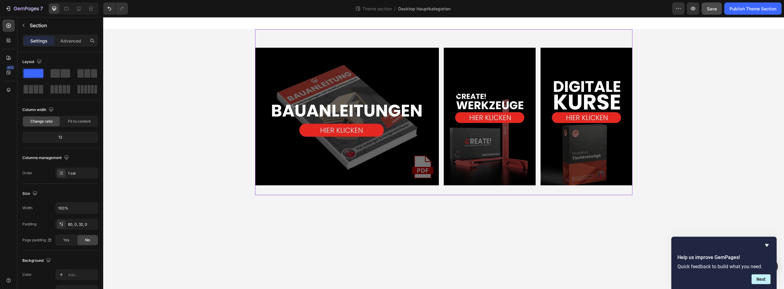
click at [277, 193] on div "Image Image Image Row" at bounding box center [443, 112] width 377 height 166
click at [79, 226] on div "60, 0, 32, 0" at bounding box center [77, 225] width 18 height 6
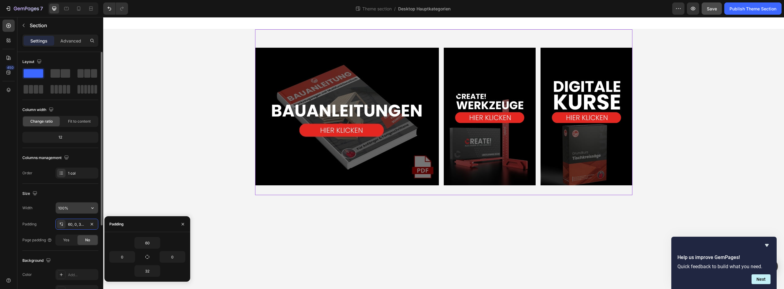
click at [75, 211] on input "100%" at bounding box center [77, 208] width 42 height 11
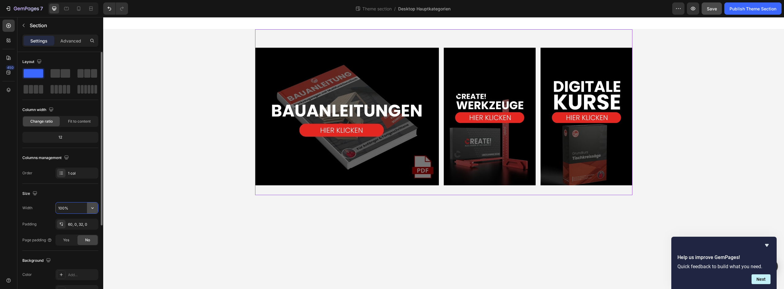
click at [90, 211] on icon "button" at bounding box center [92, 208] width 6 height 6
click at [78, 232] on div "Default 1200px" at bounding box center [70, 236] width 50 height 12
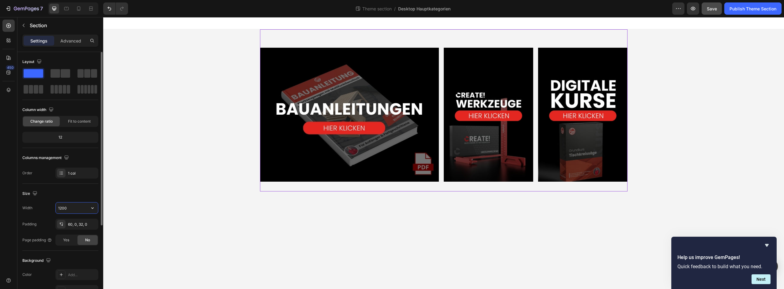
click at [74, 209] on input "1200" at bounding box center [77, 208] width 42 height 11
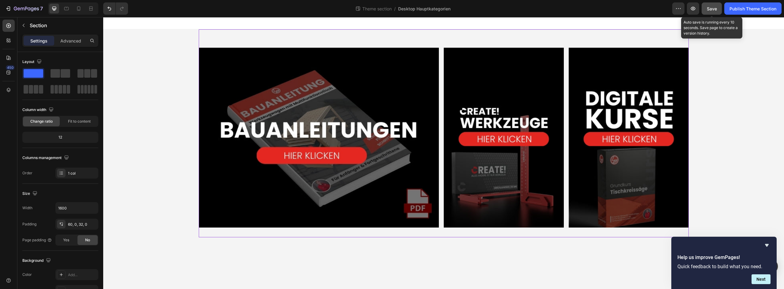
click at [549, 8] on span "Save" at bounding box center [712, 8] width 10 height 5
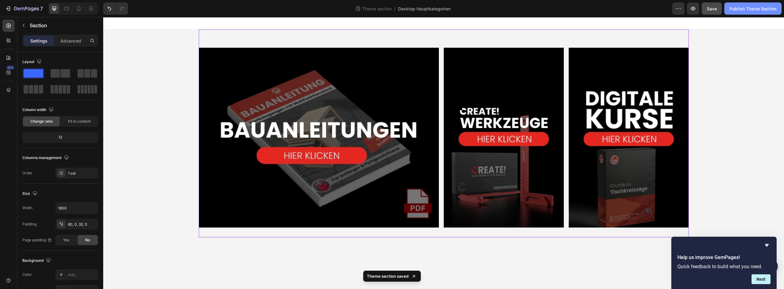
click at [549, 12] on div "Publish Theme Section" at bounding box center [752, 9] width 47 height 6
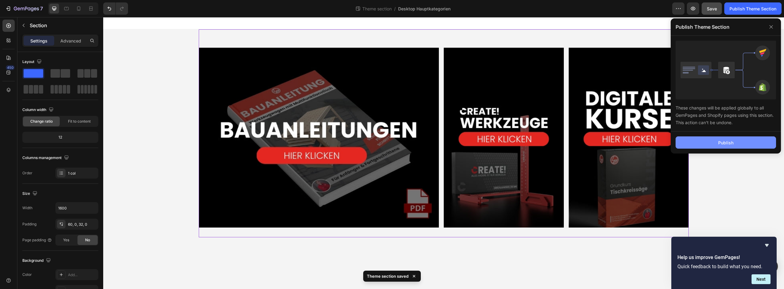
click at [549, 139] on button "Publish" at bounding box center [725, 143] width 100 height 12
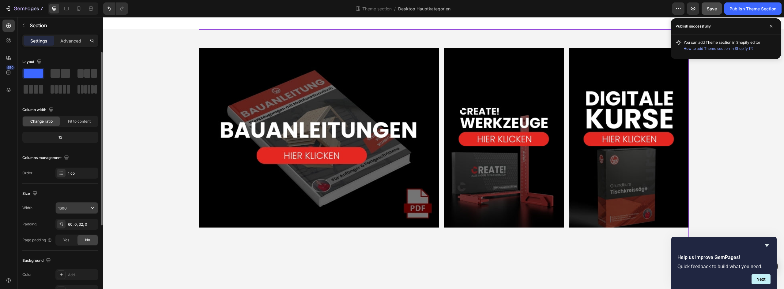
click at [75, 211] on input "1600" at bounding box center [77, 208] width 42 height 11
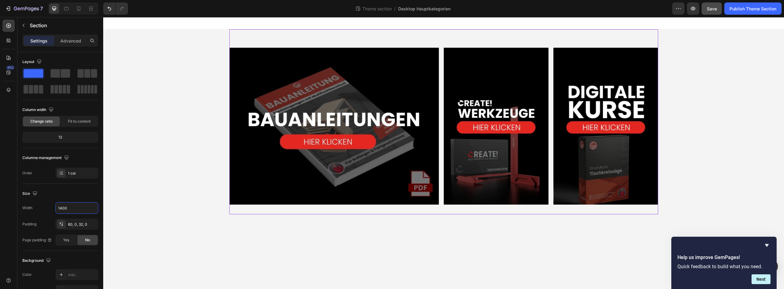
type input "1400"
click at [549, 9] on span "Save" at bounding box center [712, 8] width 10 height 5
click at [549, 9] on div "Publish Theme Section" at bounding box center [752, 9] width 47 height 6
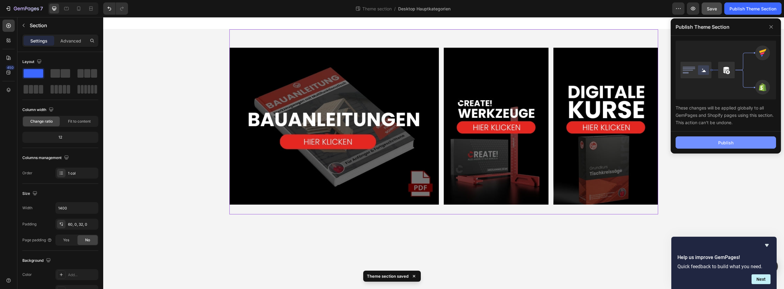
click at [549, 143] on button "Publish" at bounding box center [725, 143] width 100 height 12
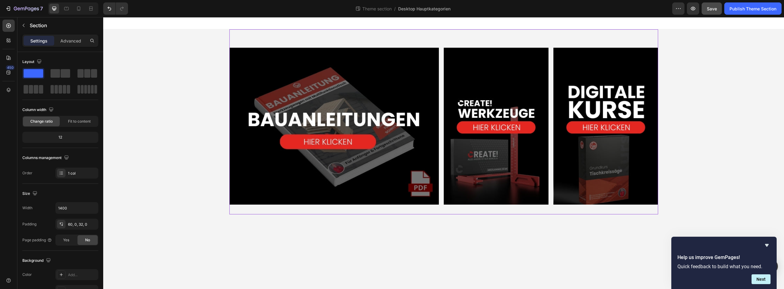
click at [239, 211] on div "Image Image Image Row" at bounding box center [443, 121] width 429 height 185
click at [71, 225] on div "60, 0, 32, 0" at bounding box center [77, 225] width 18 height 6
click at [72, 39] on p "Advanced" at bounding box center [70, 41] width 21 height 6
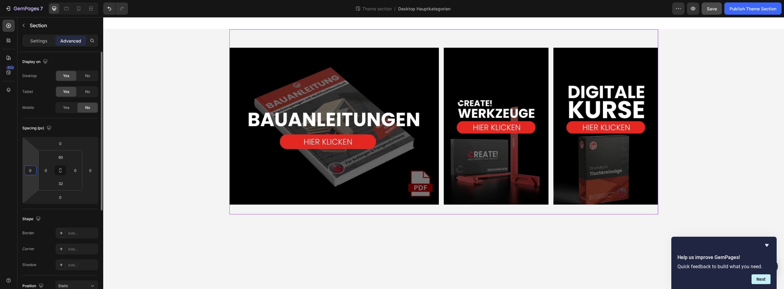
click at [33, 171] on input "0" at bounding box center [30, 170] width 9 height 9
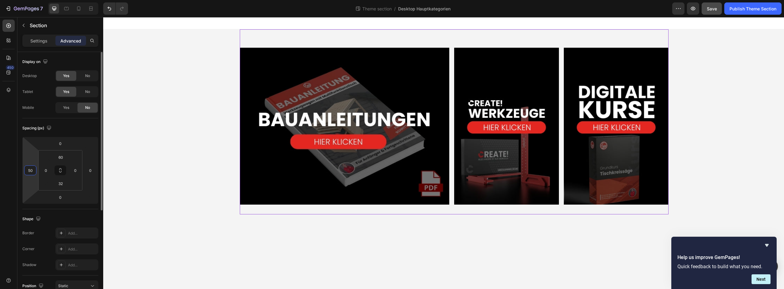
type input "5"
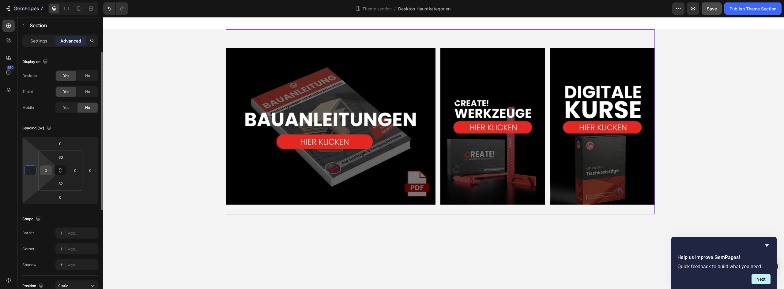
type input "0"
click at [46, 170] on input "0" at bounding box center [45, 170] width 9 height 9
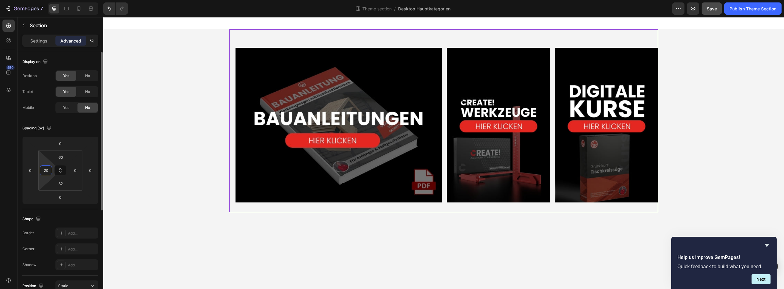
type input "2"
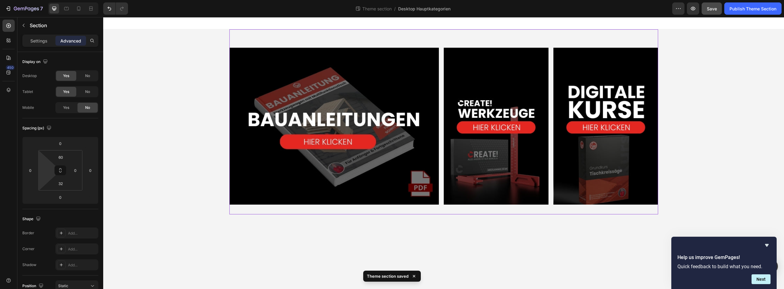
type input "0"
click at [128, 172] on div "Image Image Image Row Root" at bounding box center [443, 121] width 680 height 185
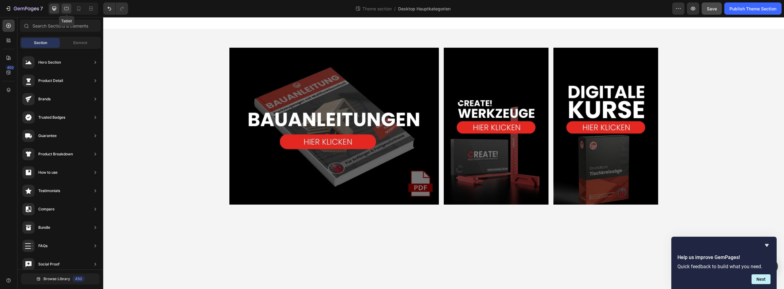
click at [68, 8] on icon at bounding box center [66, 9] width 6 height 6
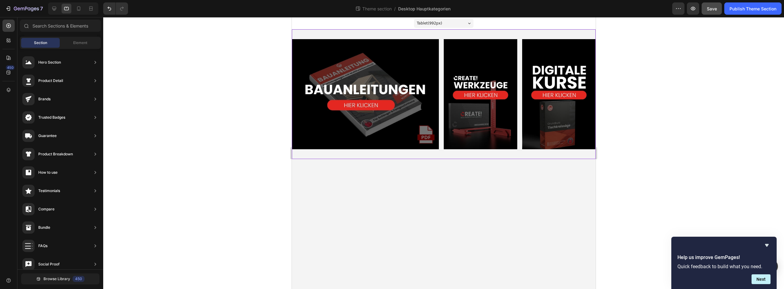
click at [312, 156] on div "Image Image Image Row" at bounding box center [443, 94] width 304 height 130
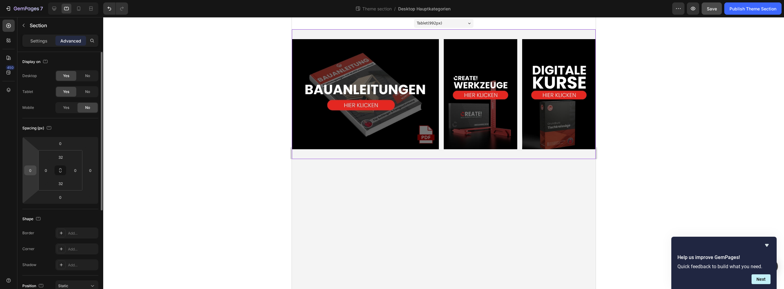
click at [31, 171] on input "0" at bounding box center [30, 170] width 9 height 9
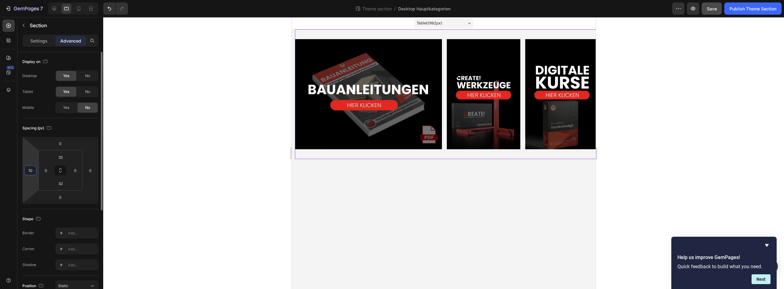
drag, startPoint x: 32, startPoint y: 170, endPoint x: 18, endPoint y: 170, distance: 13.8
click at [18, 170] on div "Display on Desktop Yes No Tablet Yes No Mobile Yes No Spacing (px) 0 10 0 0 32 …" at bounding box center [60, 256] width 86 height 408
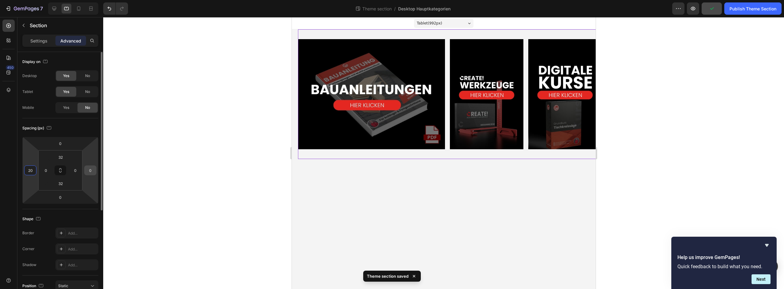
type input "20"
click at [92, 172] on input "0" at bounding box center [90, 170] width 9 height 9
type input "20"
click at [124, 168] on div at bounding box center [443, 153] width 680 height 272
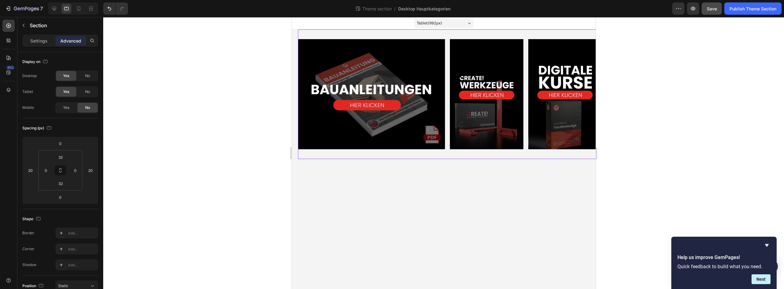
click at [335, 157] on div "Image Image Image Row" at bounding box center [450, 94] width 304 height 130
click at [77, 170] on input "0" at bounding box center [75, 170] width 9 height 9
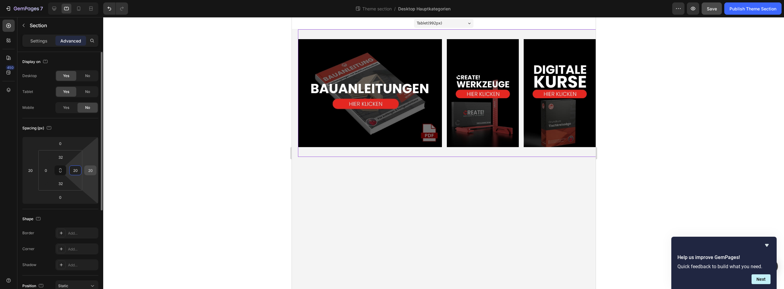
type input "20"
click at [92, 170] on input "20" at bounding box center [90, 170] width 9 height 9
type input "0"
click at [32, 169] on input "20" at bounding box center [30, 170] width 9 height 9
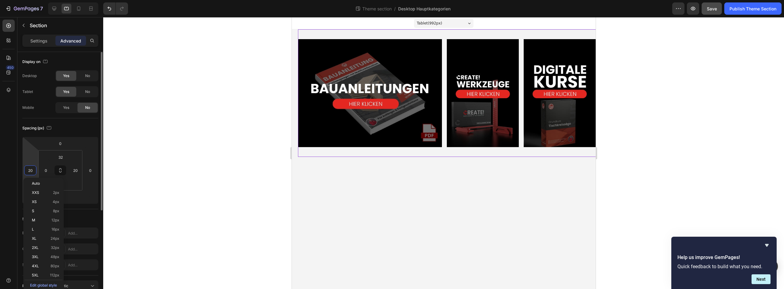
type input "0"
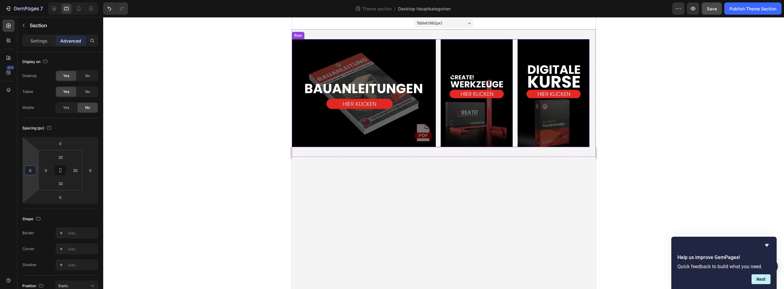
click at [436, 141] on div "Image Image Image Row" at bounding box center [440, 93] width 298 height 108
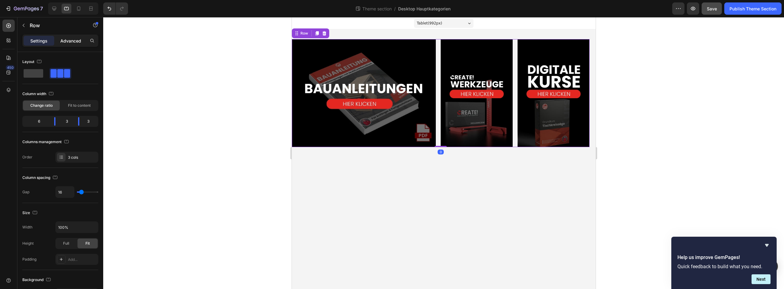
click at [74, 41] on p "Advanced" at bounding box center [70, 41] width 21 height 6
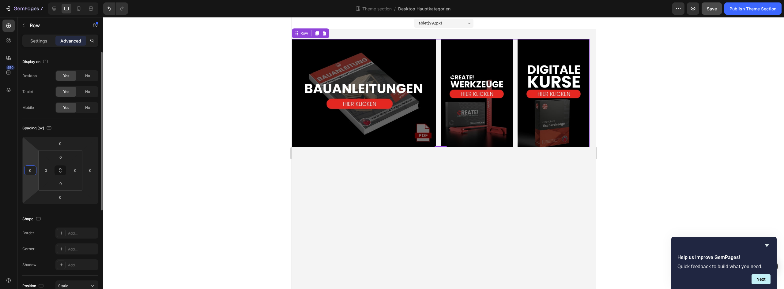
click at [29, 172] on input "0" at bounding box center [30, 170] width 9 height 9
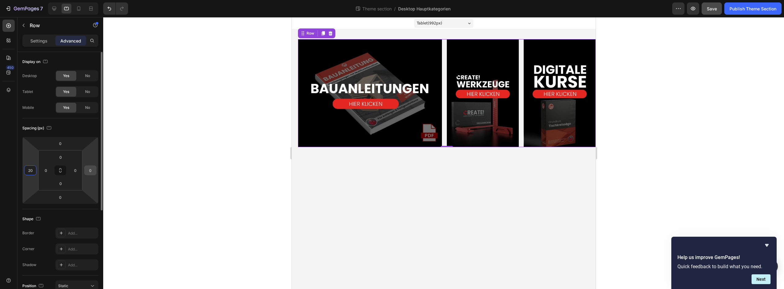
type input "20"
click at [89, 169] on input "0" at bounding box center [90, 170] width 9 height 9
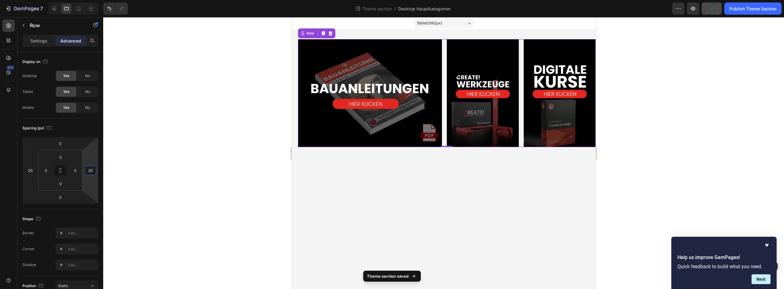
type input "20"
click at [174, 174] on div at bounding box center [443, 153] width 680 height 272
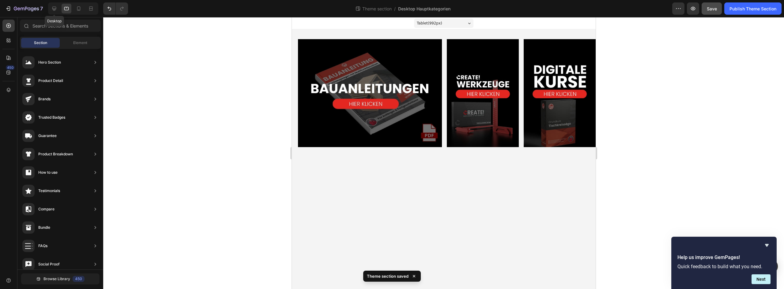
drag, startPoint x: 50, startPoint y: 9, endPoint x: 60, endPoint y: 8, distance: 9.5
click at [51, 8] on div at bounding box center [54, 9] width 10 height 10
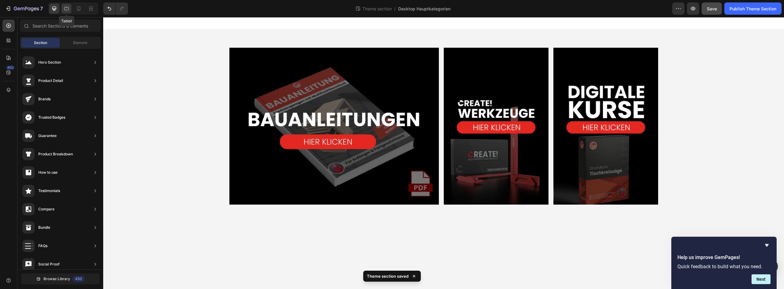
click at [65, 7] on icon at bounding box center [66, 9] width 6 height 6
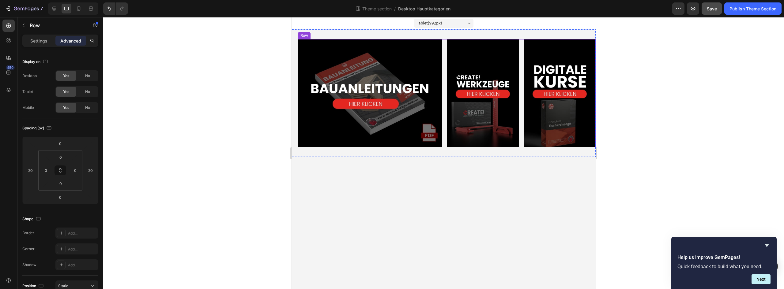
click at [444, 141] on div "Image Image Image Row" at bounding box center [447, 93] width 298 height 108
click at [75, 168] on input "0" at bounding box center [75, 170] width 9 height 9
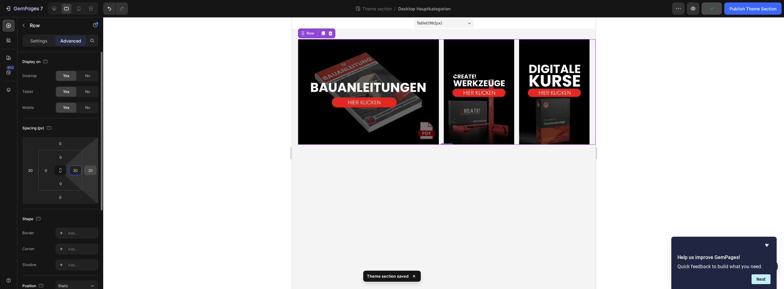
type input "20"
click at [91, 170] on input "20" at bounding box center [90, 170] width 9 height 9
type input "0"
click at [43, 171] on input "0" at bounding box center [45, 170] width 9 height 9
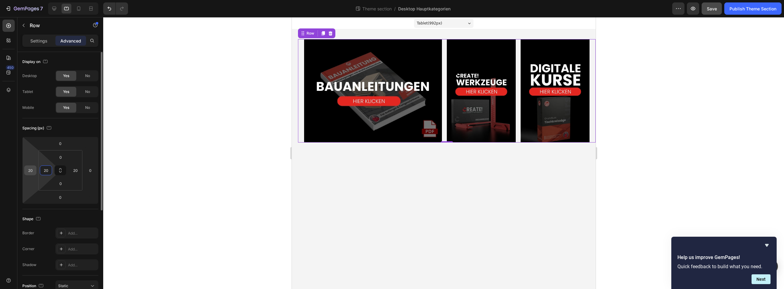
type input "20"
click at [34, 171] on input "20" at bounding box center [30, 170] width 9 height 9
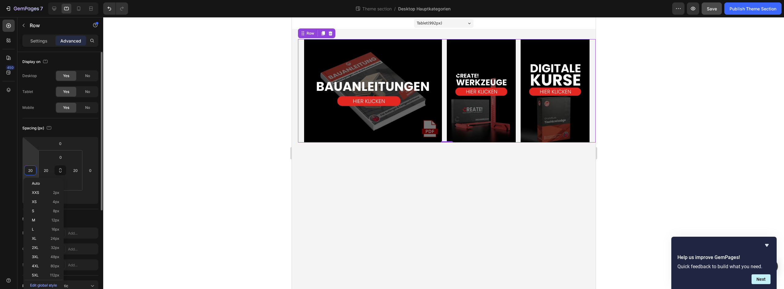
type input "0"
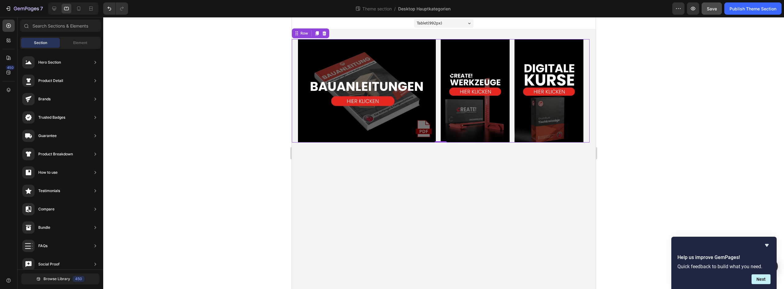
click at [353, 209] on body "Tablet ( 992 px) iPhone 13 Mini iPhone 13 Pro iPhone 11 Pro Max iPhone 15 Pro M…" at bounding box center [443, 153] width 304 height 272
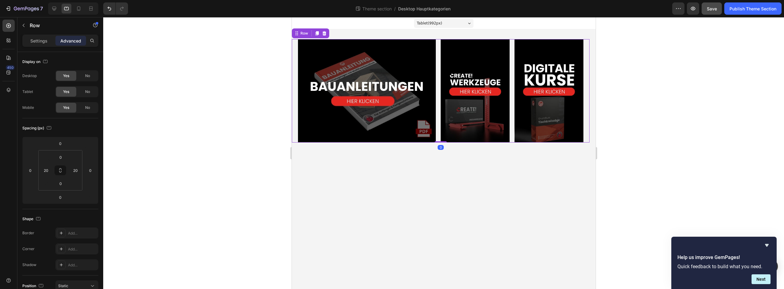
click at [439, 138] on div "Image Image Image Row 0" at bounding box center [440, 90] width 298 height 103
click at [432, 149] on div "Image Image Image Row" at bounding box center [443, 90] width 304 height 123
click at [77, 169] on input "20" at bounding box center [75, 170] width 9 height 9
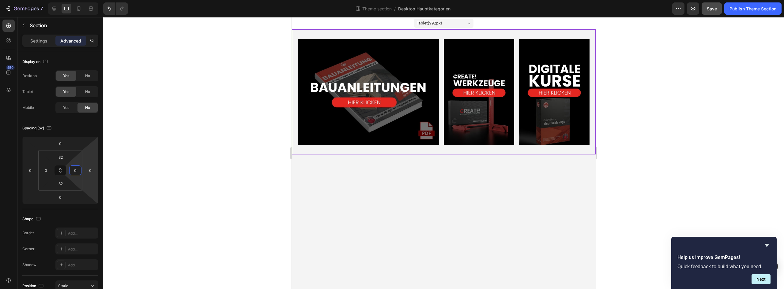
type input "0"
click at [216, 203] on div at bounding box center [443, 153] width 680 height 272
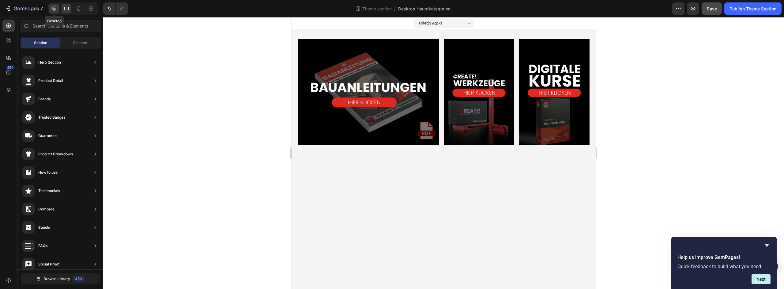
click at [54, 12] on div at bounding box center [54, 9] width 10 height 10
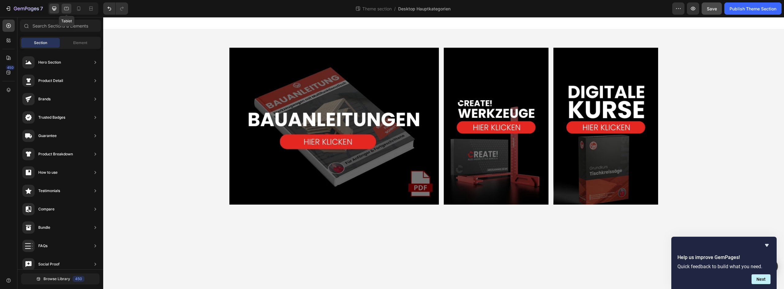
click at [67, 11] on icon at bounding box center [66, 9] width 6 height 6
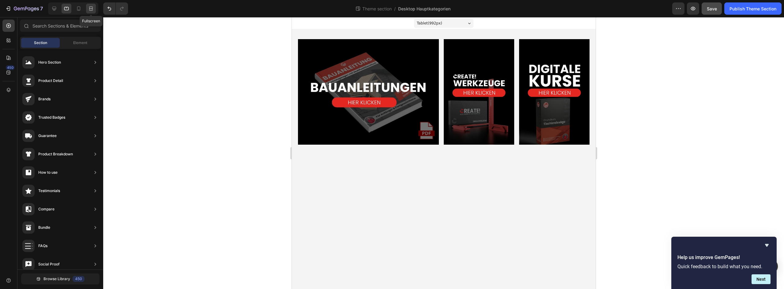
click at [90, 10] on icon at bounding box center [91, 9] width 6 height 6
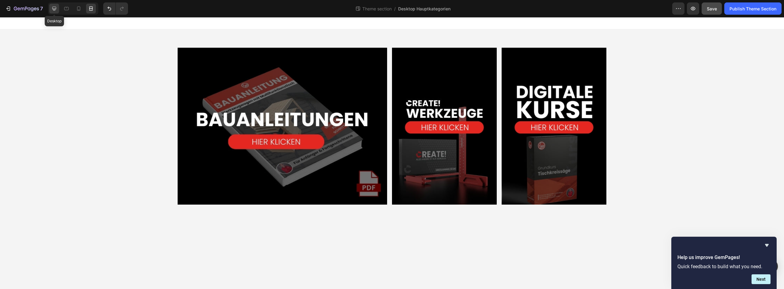
click at [55, 10] on icon at bounding box center [54, 9] width 4 height 4
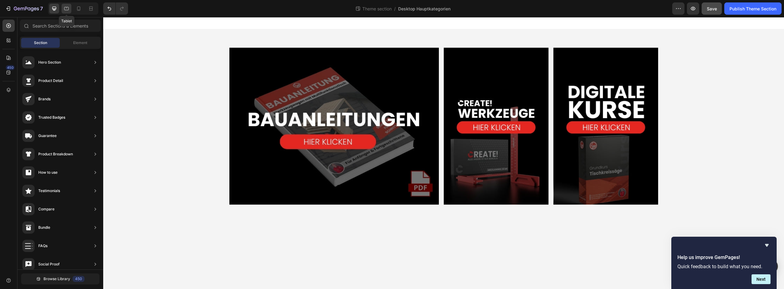
click at [66, 9] on icon at bounding box center [66, 9] width 6 height 6
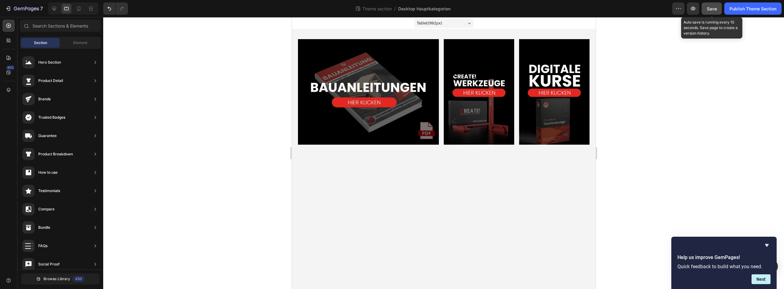
click at [549, 8] on span "Save" at bounding box center [712, 8] width 10 height 5
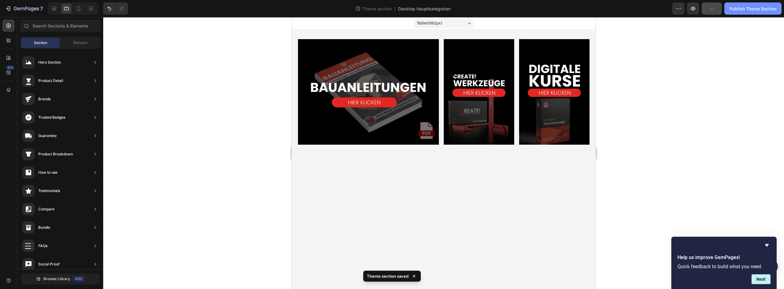
click at [549, 12] on div "Publish Theme Section" at bounding box center [752, 9] width 47 height 6
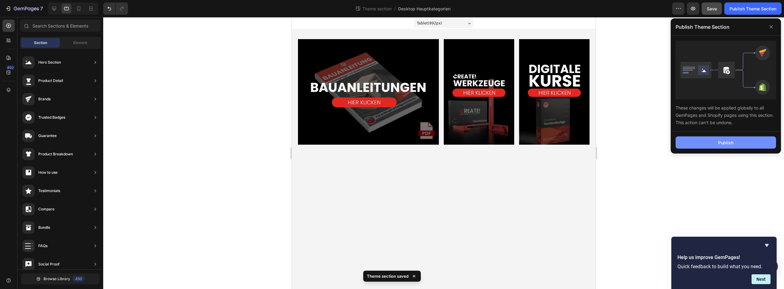
click at [549, 141] on button "Publish" at bounding box center [725, 143] width 100 height 12
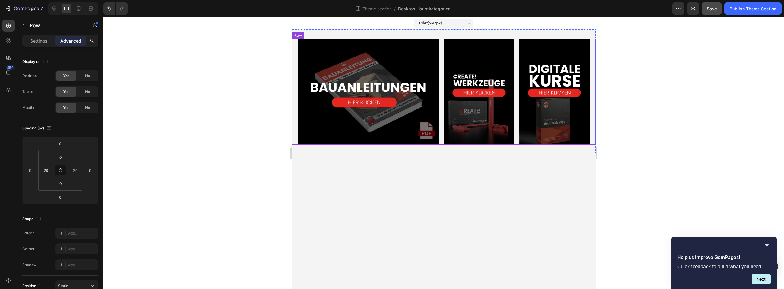
click at [440, 132] on div "Image Image Image Row" at bounding box center [443, 92] width 304 height 106
click at [55, 9] on icon at bounding box center [54, 9] width 4 height 4
type input "0"
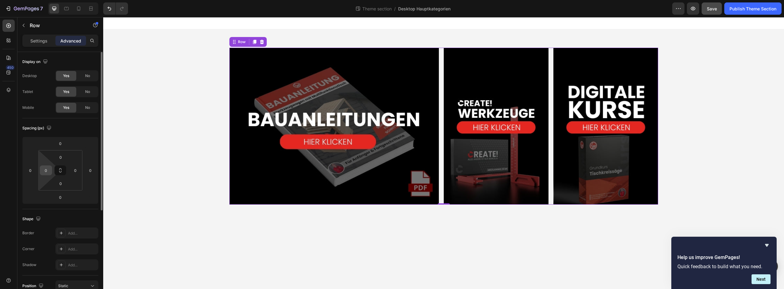
click at [48, 172] on input "0" at bounding box center [45, 170] width 9 height 9
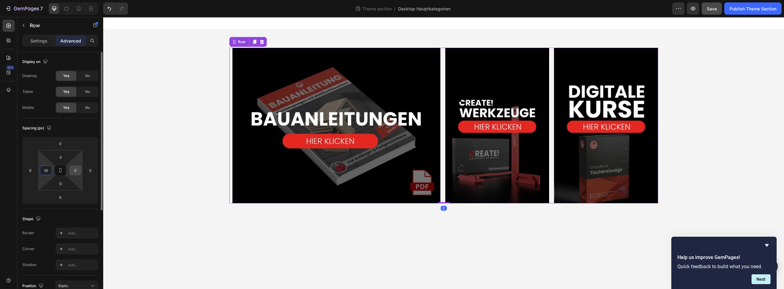
type input "10"
click at [73, 171] on input "0" at bounding box center [75, 170] width 9 height 9
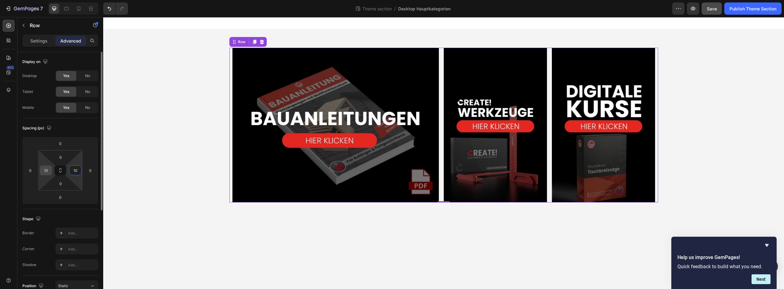
type input "10"
click at [49, 170] on input "10" at bounding box center [45, 170] width 9 height 9
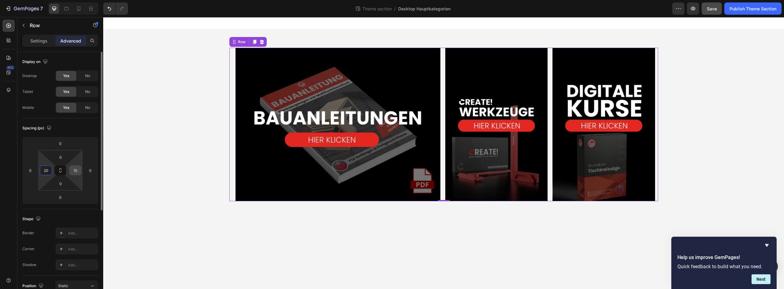
type input "20"
click at [74, 168] on input "10" at bounding box center [75, 170] width 9 height 9
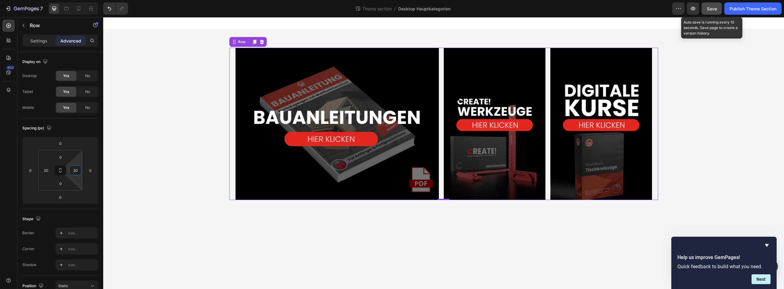
type input "20"
click at [549, 6] on div "Save" at bounding box center [712, 9] width 10 height 6
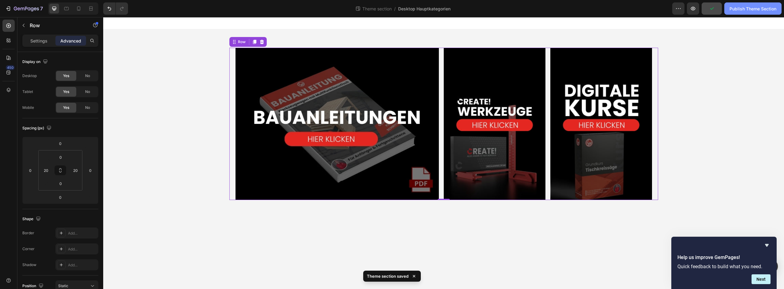
click at [549, 12] on div "Publish Theme Section" at bounding box center [752, 9] width 47 height 6
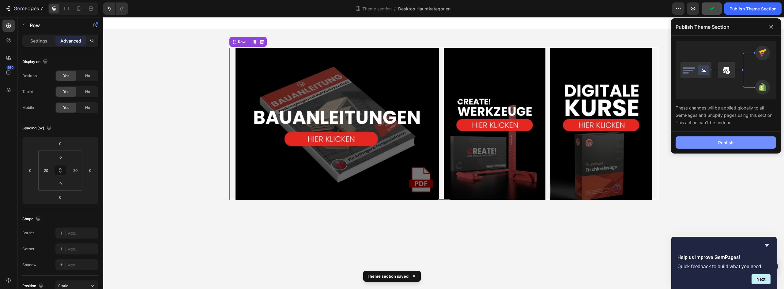
click at [549, 142] on button "Publish" at bounding box center [725, 143] width 100 height 12
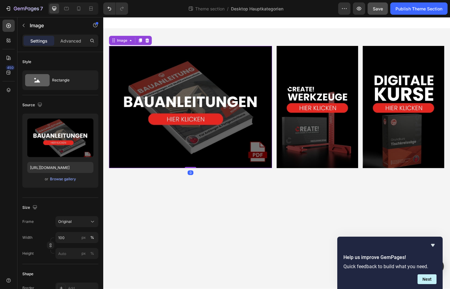
click at [218, 107] on img at bounding box center [195, 112] width 173 height 129
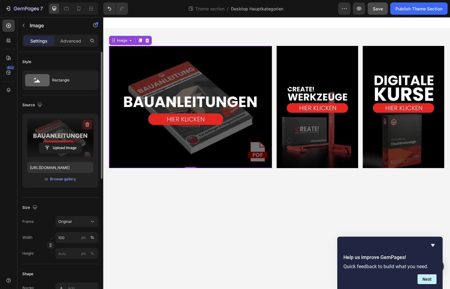
click at [88, 127] on icon "button" at bounding box center [87, 125] width 6 height 6
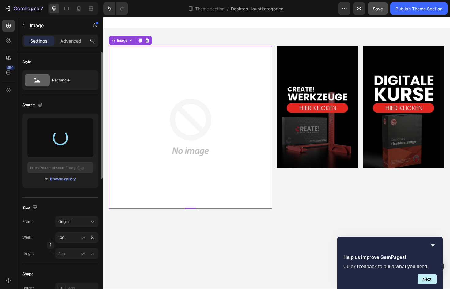
type input "[URL][DOMAIN_NAME]"
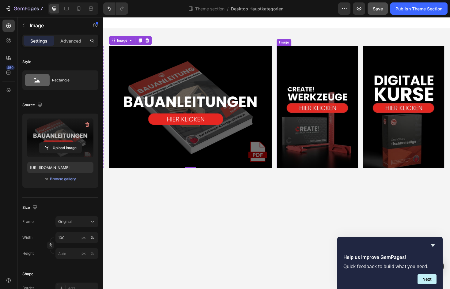
click at [326, 96] on img at bounding box center [330, 112] width 86 height 129
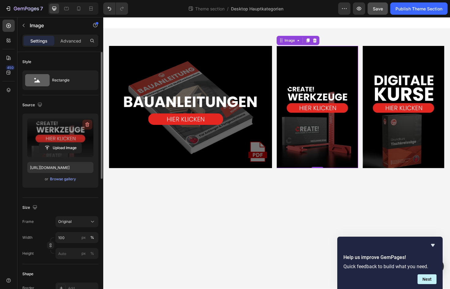
click at [87, 125] on icon "button" at bounding box center [87, 125] width 1 height 2
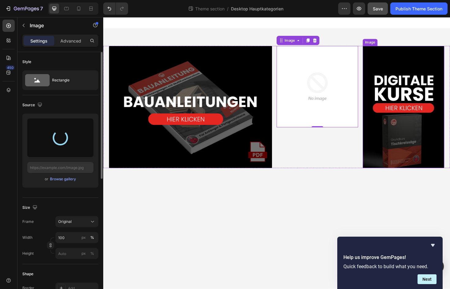
type input "[URL][DOMAIN_NAME]"
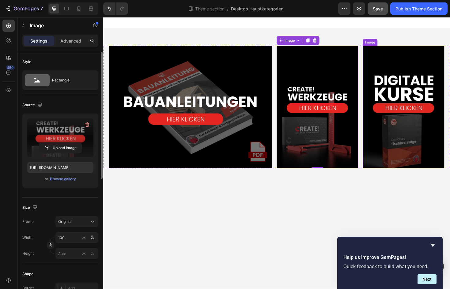
click at [402, 129] on img at bounding box center [421, 112] width 86 height 129
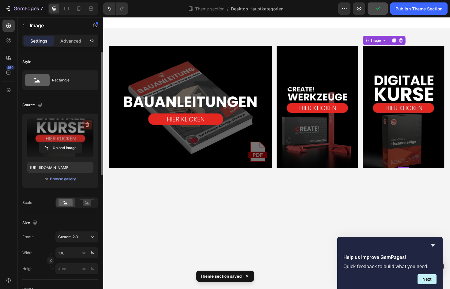
click at [85, 123] on icon "button" at bounding box center [87, 125] width 6 height 6
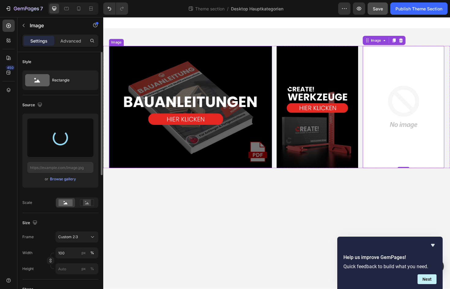
type input "[URL][DOMAIN_NAME]"
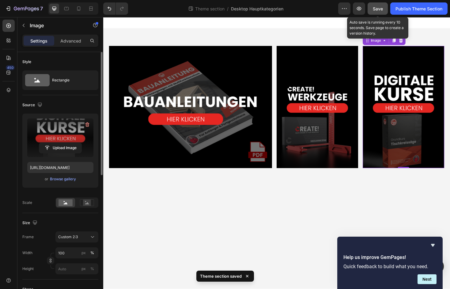
click at [382, 10] on span "Save" at bounding box center [378, 8] width 10 height 5
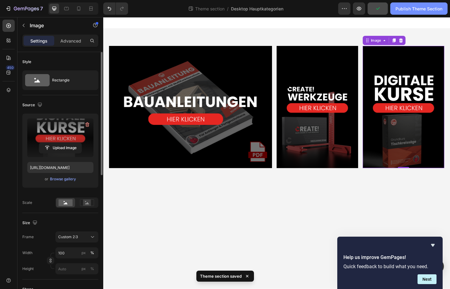
click at [400, 9] on div "Publish Theme Section" at bounding box center [418, 9] width 47 height 6
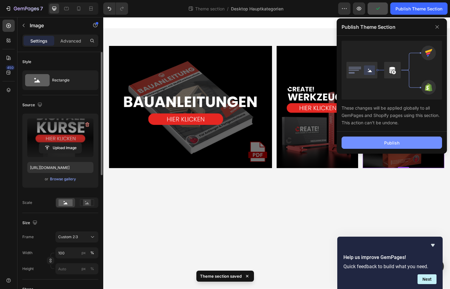
click at [371, 138] on button "Publish" at bounding box center [391, 143] width 100 height 12
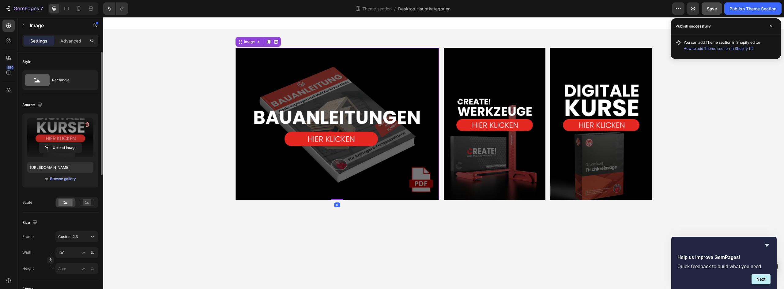
click at [253, 80] on img at bounding box center [336, 124] width 203 height 152
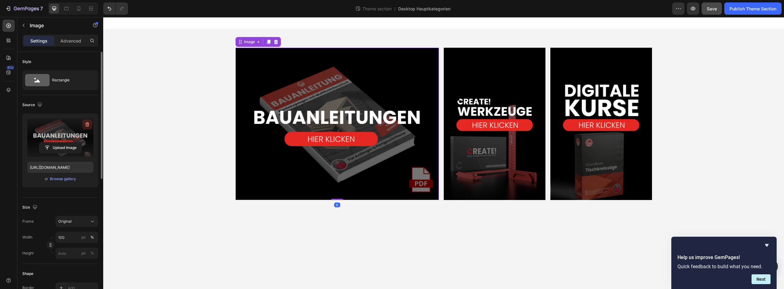
click at [88, 126] on icon "button" at bounding box center [87, 124] width 4 height 5
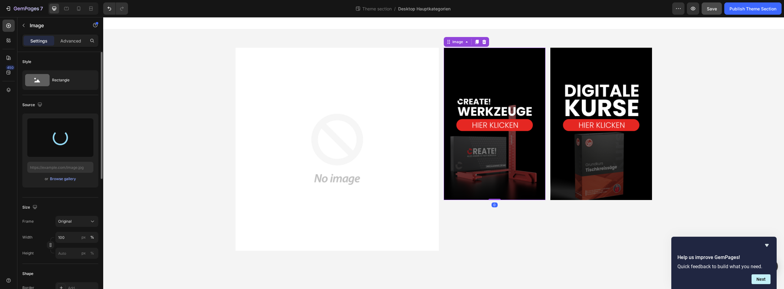
click at [469, 137] on img at bounding box center [495, 124] width 102 height 152
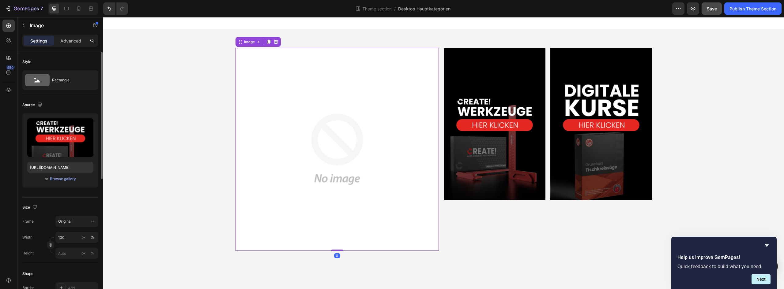
click at [351, 148] on img at bounding box center [336, 149] width 203 height 203
type input "[URL][DOMAIN_NAME]"
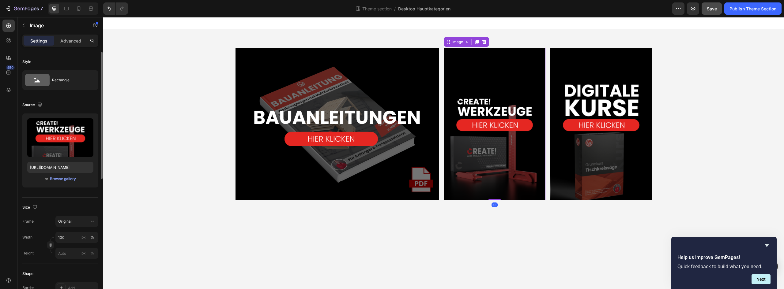
click at [482, 144] on img at bounding box center [495, 124] width 102 height 152
drag, startPoint x: 86, startPoint y: 125, endPoint x: 82, endPoint y: 154, distance: 29.7
click at [86, 125] on icon "button" at bounding box center [87, 125] width 6 height 6
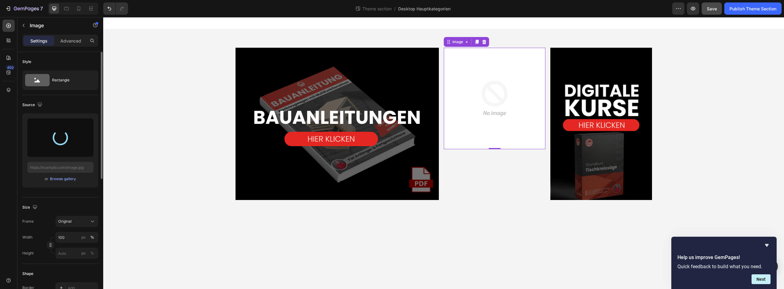
type input "[URL][DOMAIN_NAME]"
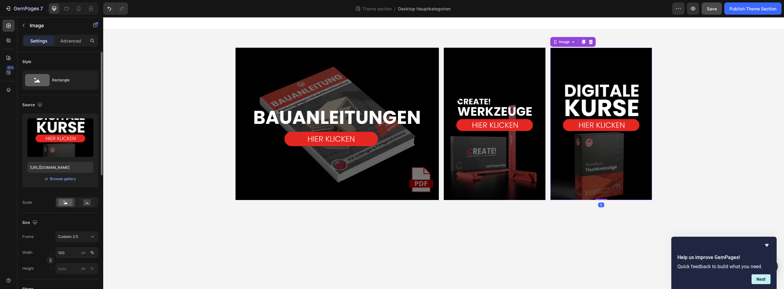
click at [549, 159] on img at bounding box center [601, 124] width 102 height 152
click at [87, 123] on icon "button" at bounding box center [87, 125] width 6 height 6
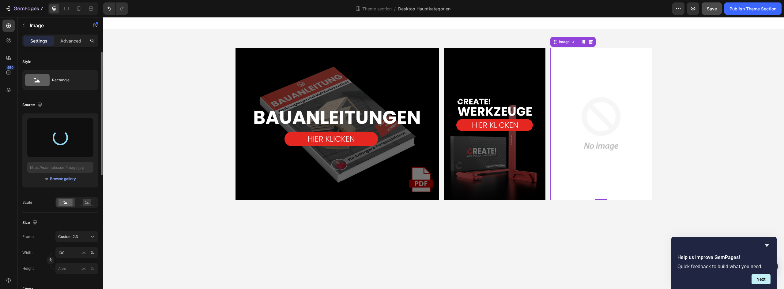
type input "[URL][DOMAIN_NAME]"
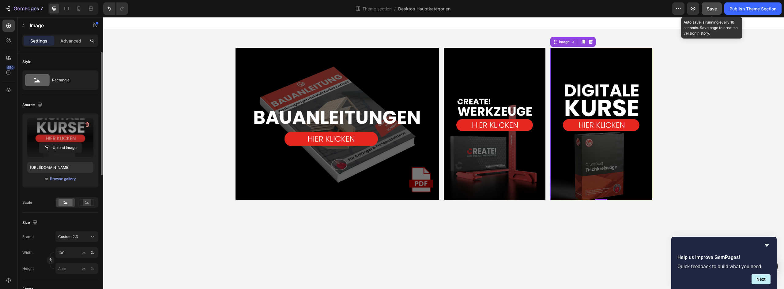
click at [549, 7] on span "Save" at bounding box center [712, 8] width 10 height 5
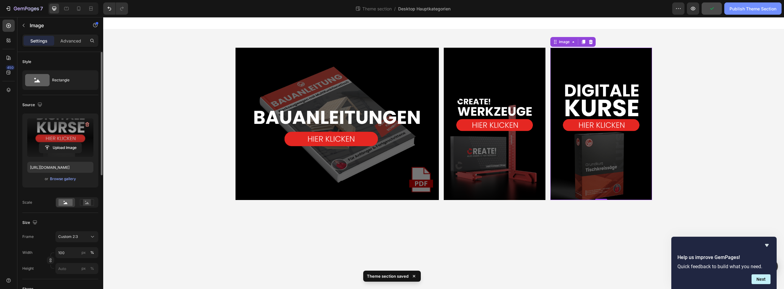
click at [549, 9] on div "Publish Theme Section" at bounding box center [752, 9] width 47 height 6
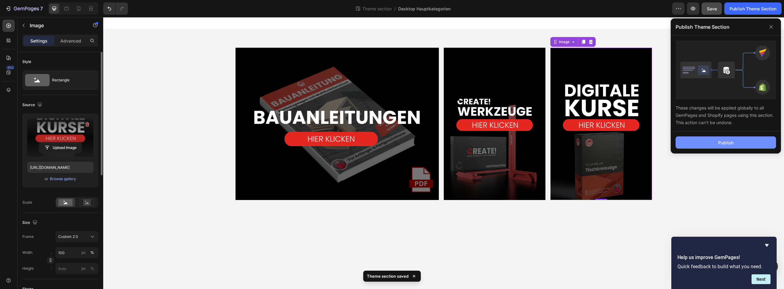
click at [549, 141] on button "Publish" at bounding box center [725, 143] width 100 height 12
